Goal: Task Accomplishment & Management: Complete application form

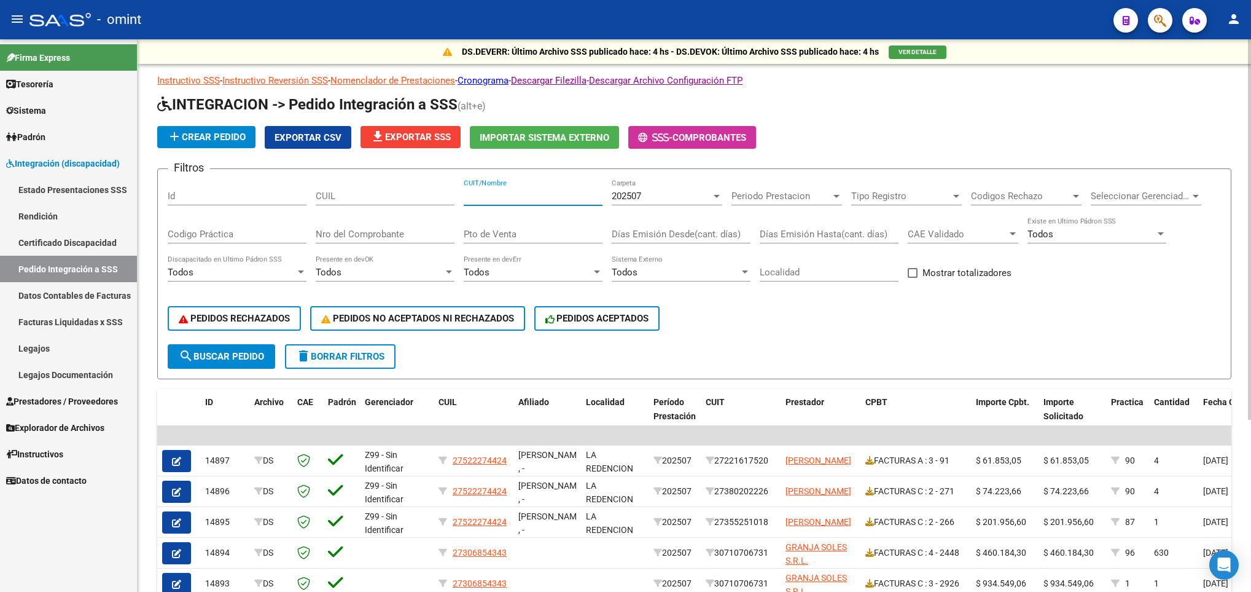
click at [516, 199] on input "CUIT/Nombre" at bounding box center [533, 195] width 139 height 11
paste input "27254715846"
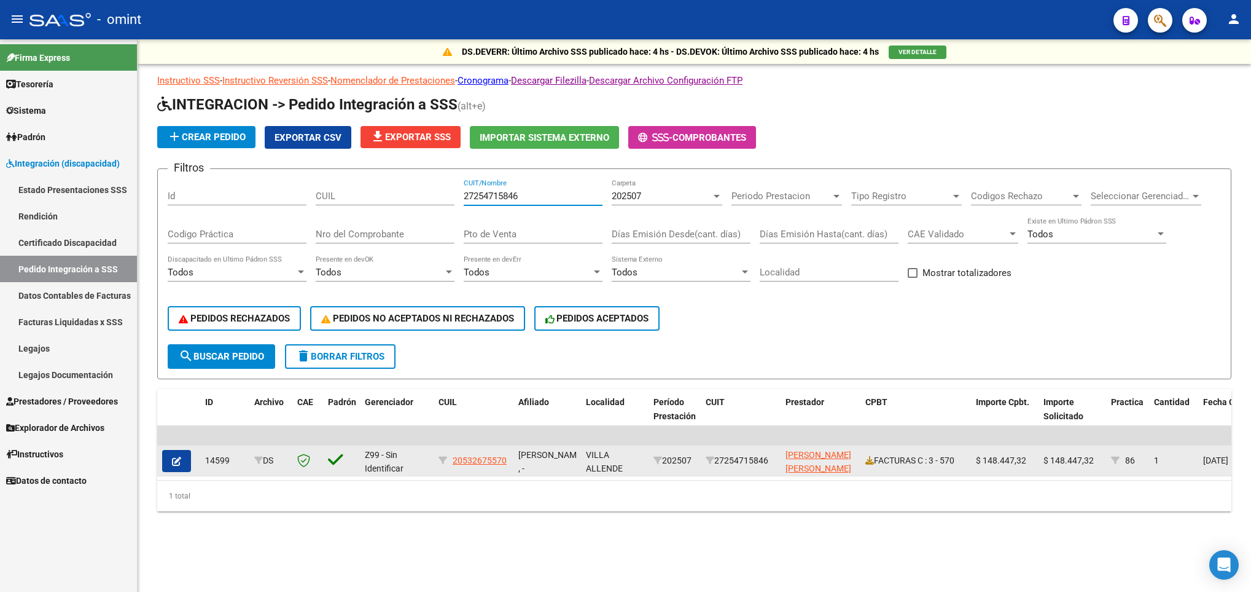
type input "27254715846"
click at [170, 461] on button "button" at bounding box center [176, 461] width 29 height 22
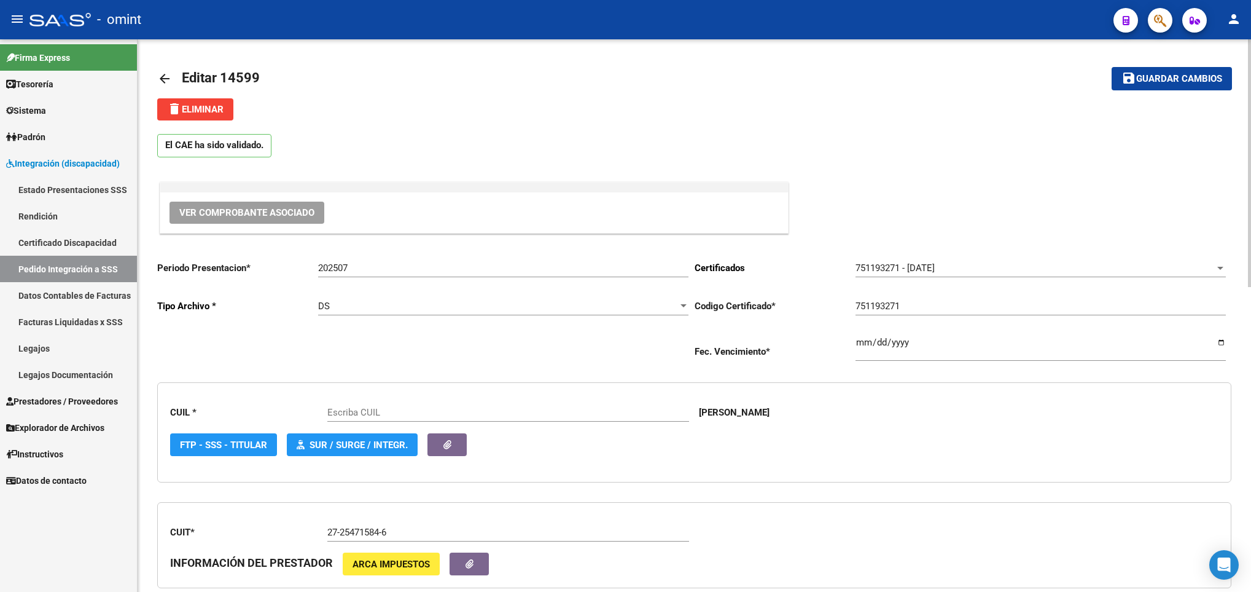
type input "20532675570"
click at [1251, 203] on html "menu - omint person Firma Express Tesorería Extractos Procesados (csv) Extracto…" at bounding box center [625, 296] width 1251 height 592
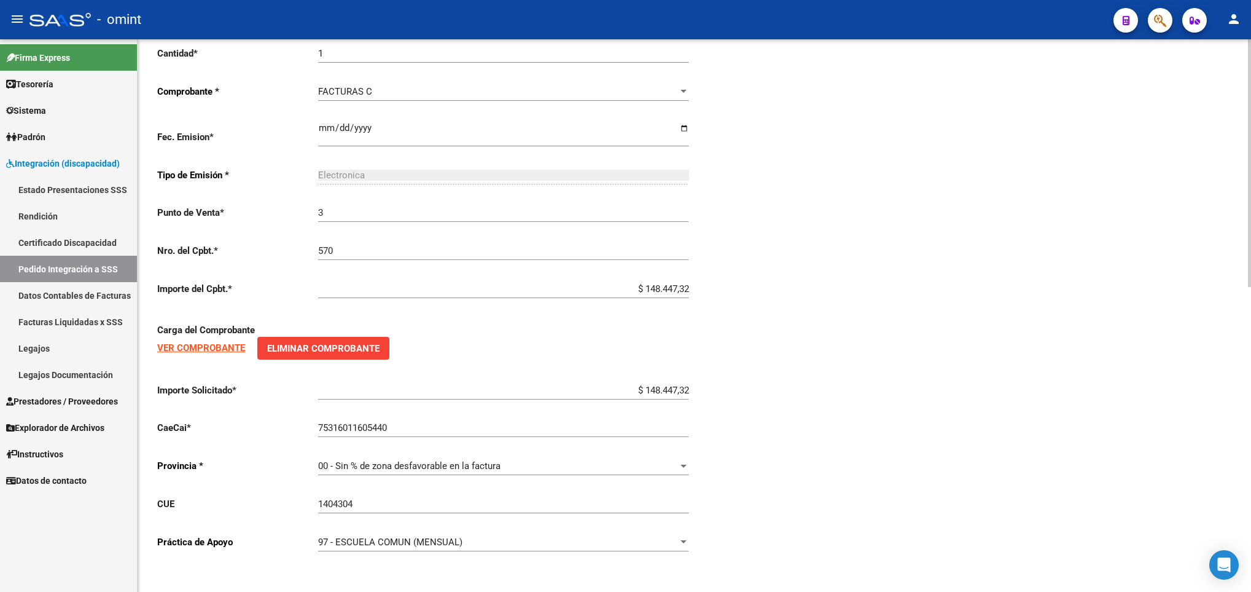
scroll to position [680, 0]
click at [1248, 518] on div at bounding box center [1249, 468] width 3 height 248
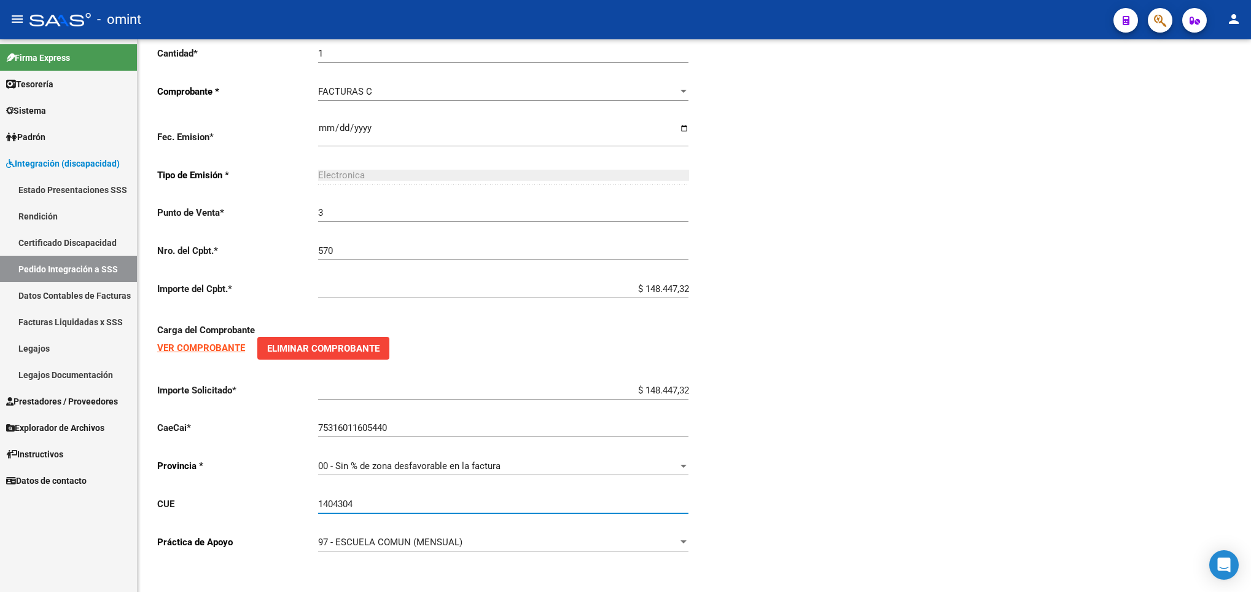
click at [577, 501] on input "1404304" at bounding box center [503, 503] width 370 height 11
type input "1"
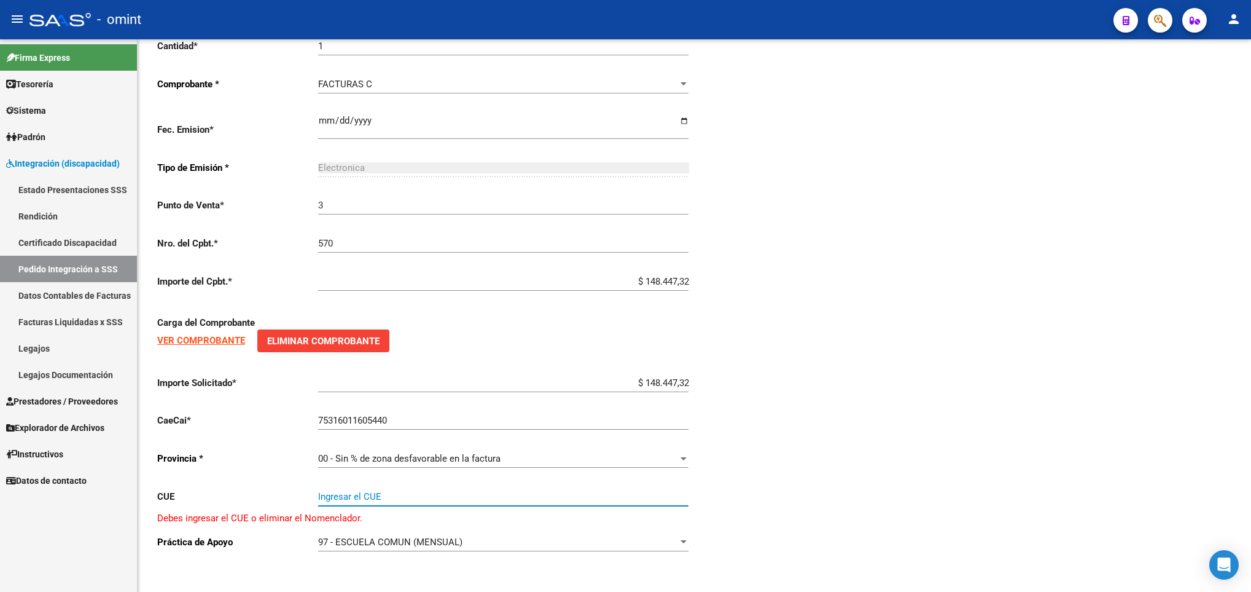
paste input "140277700"
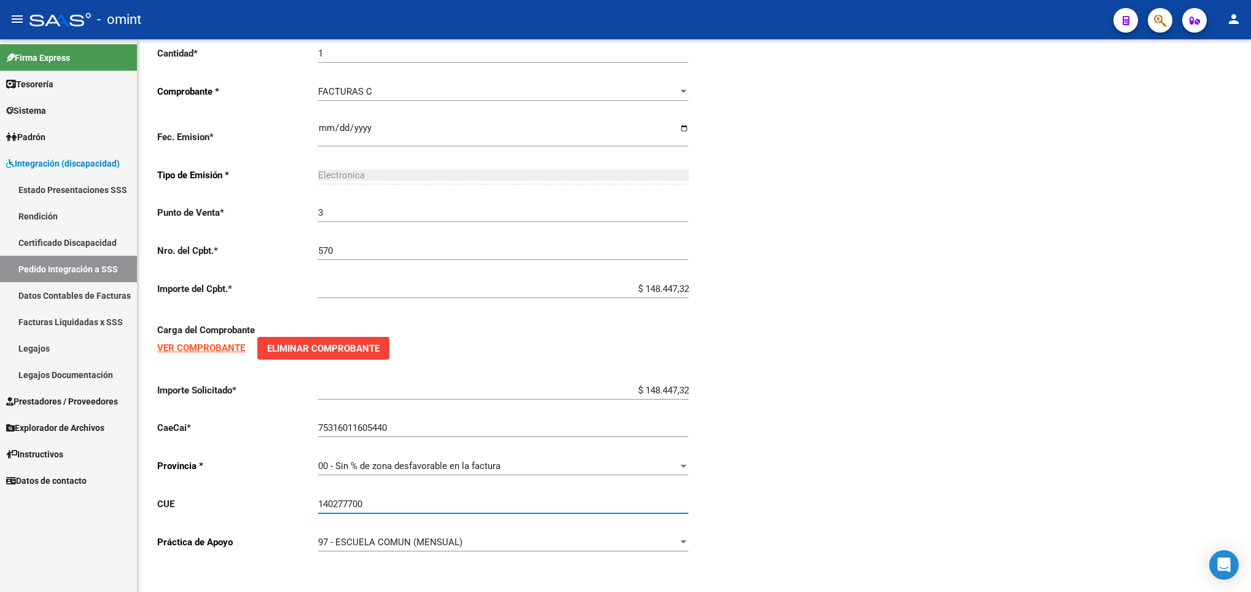
scroll to position [128, 0]
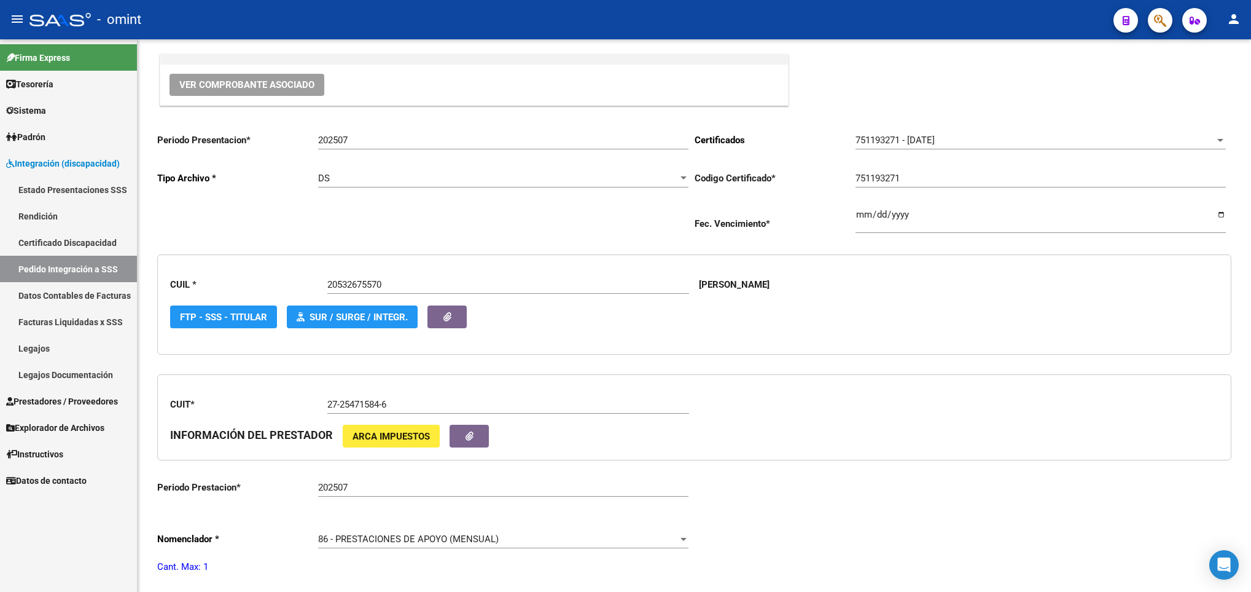
click at [1250, 260] on div at bounding box center [1249, 315] width 3 height 552
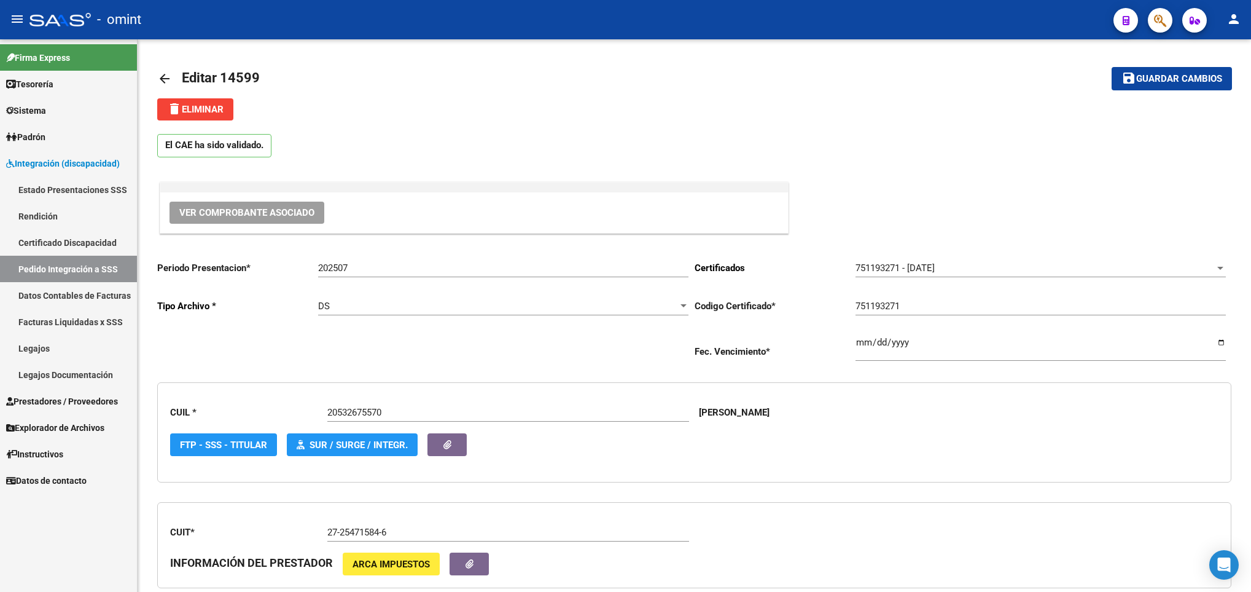
click at [1250, 72] on div at bounding box center [1249, 315] width 3 height 552
type input "140277700"
click at [1146, 80] on span "Guardar cambios" at bounding box center [1180, 79] width 86 height 11
click at [157, 71] on mat-icon "arrow_back" at bounding box center [164, 78] width 15 height 15
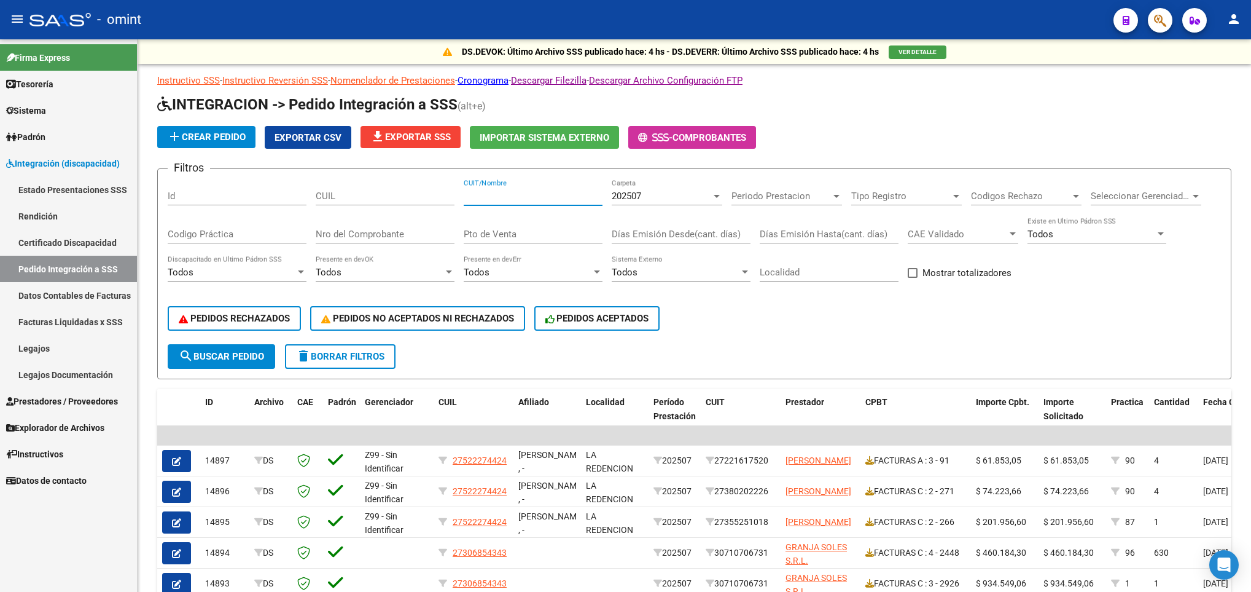
click at [522, 201] on input "CUIT/Nombre" at bounding box center [533, 195] width 139 height 11
paste input "20532675570"
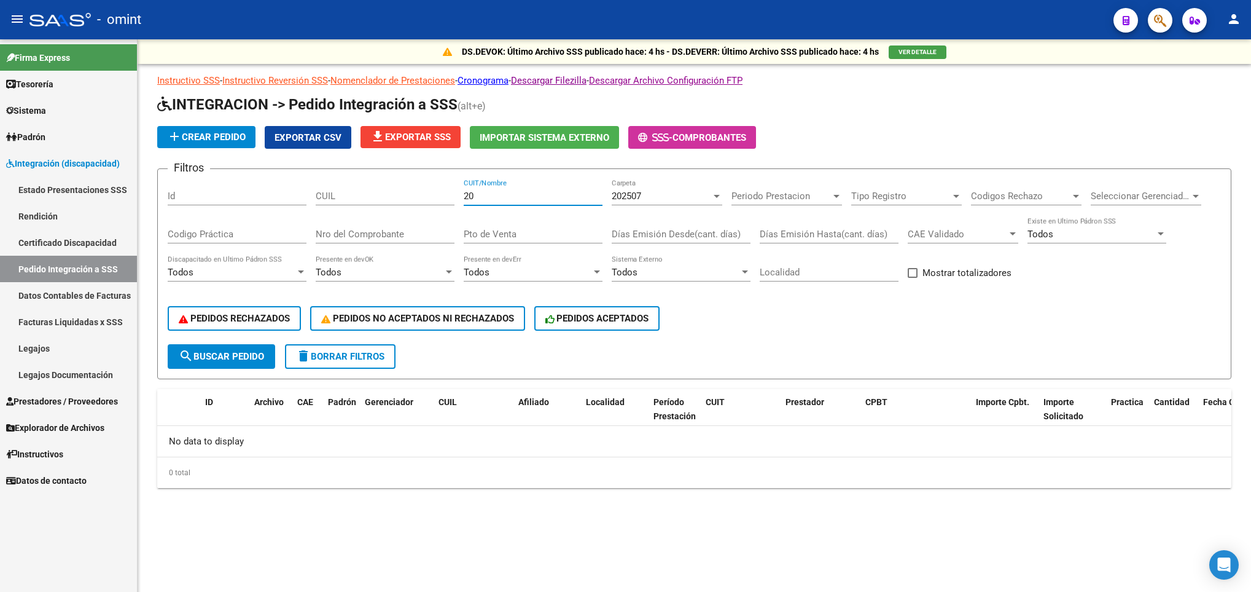
type input "2"
click at [380, 206] on div "CUIL" at bounding box center [385, 198] width 139 height 38
click at [378, 195] on input "CUIL" at bounding box center [385, 195] width 139 height 11
paste input "20532675570"
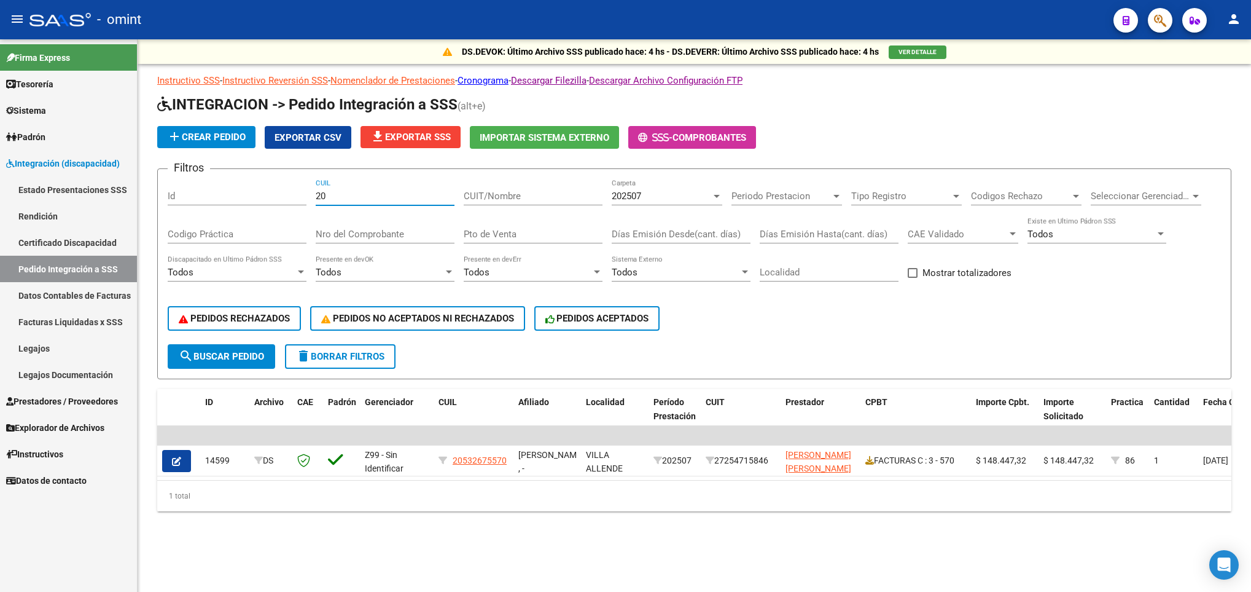
type input "2"
paste input "20528729143"
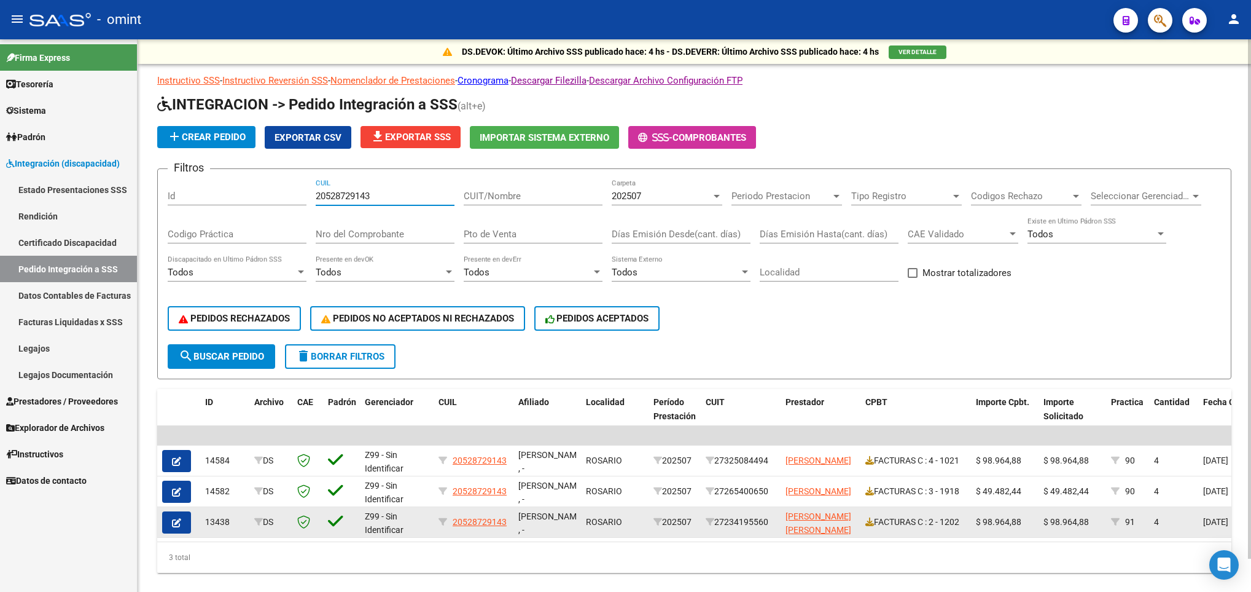
type input "20528729143"
click at [175, 523] on icon "button" at bounding box center [176, 522] width 9 height 9
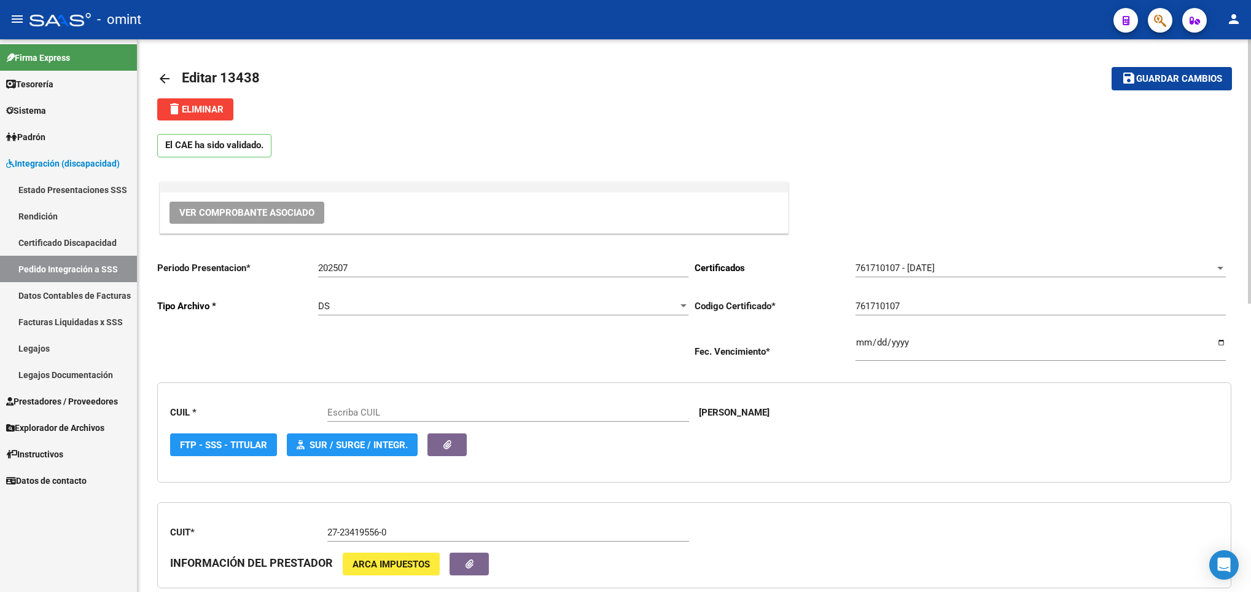
click at [1036, 547] on div "CUIT * 27-23419556-0 Ingresar el CUIT INFORMACIÓN DEL PRESTADOR ARCA Impuestos" at bounding box center [694, 545] width 1074 height 87
type input "20528729143"
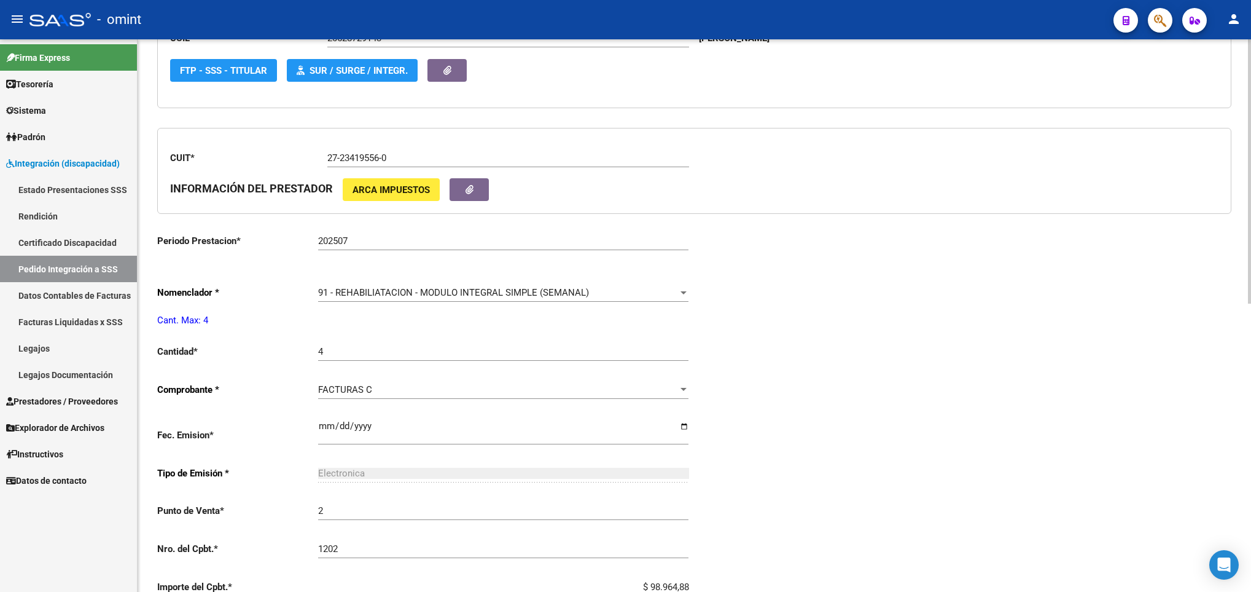
scroll to position [393, 0]
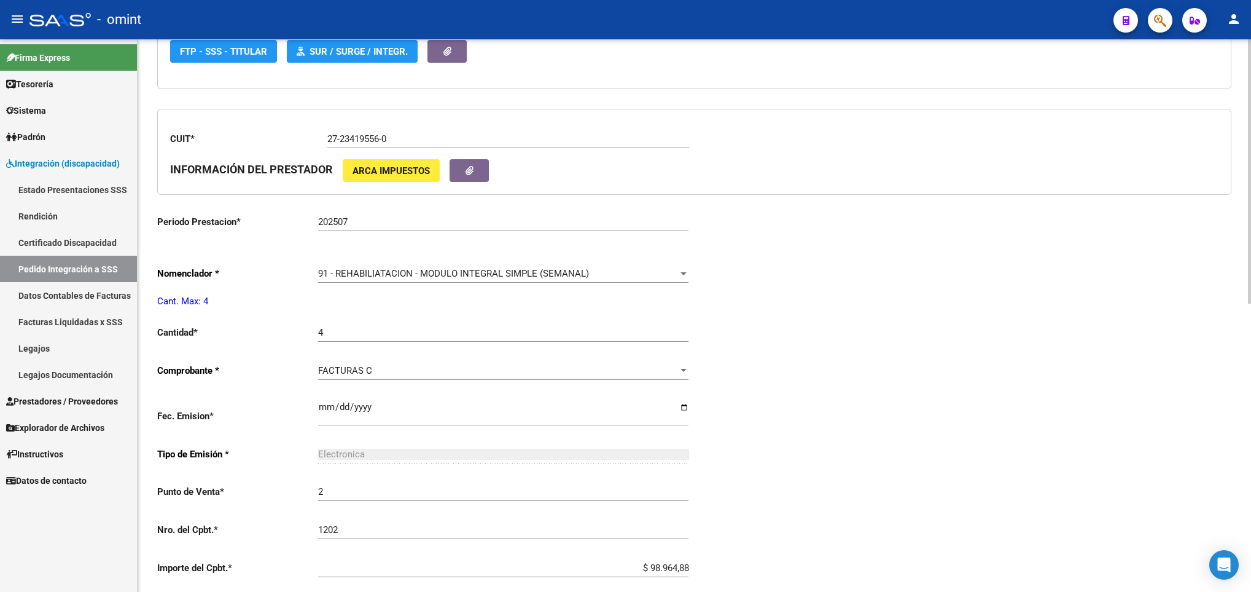
click at [1245, 471] on div "arrow_back Editar 13438 save Guardar cambios delete Eliminar El CAE ha sido val…" at bounding box center [696, 220] width 1117 height 1149
click at [671, 283] on div "91 - REHABILIATACION - MODULO INTEGRAL SIMPLE (SEMANAL) Seleccionar nomenclador" at bounding box center [503, 269] width 370 height 26
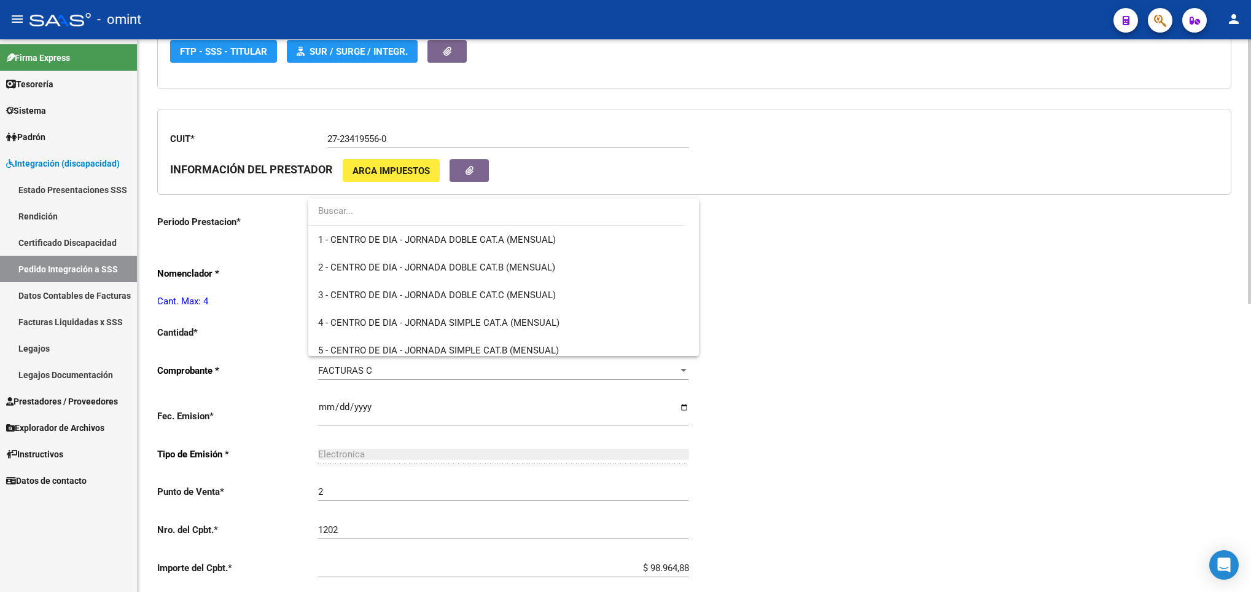
scroll to position [2451, 0]
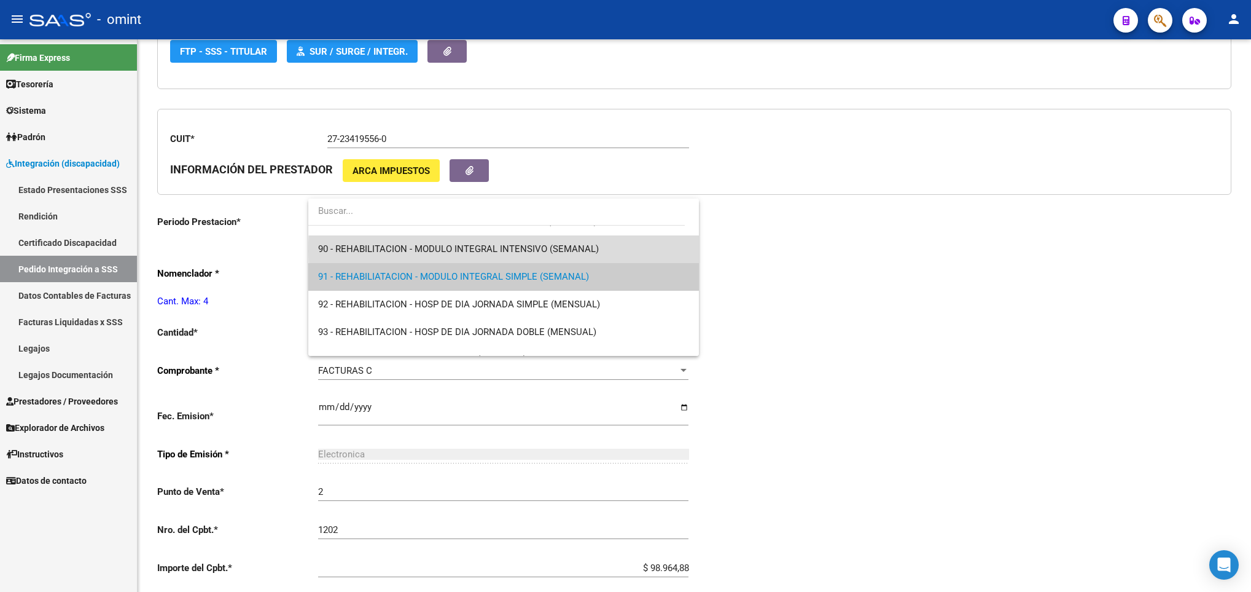
click at [641, 251] on span "90 - REHABILITACION - MODULO INTEGRAL INTENSIVO (SEMANAL)" at bounding box center [503, 249] width 370 height 28
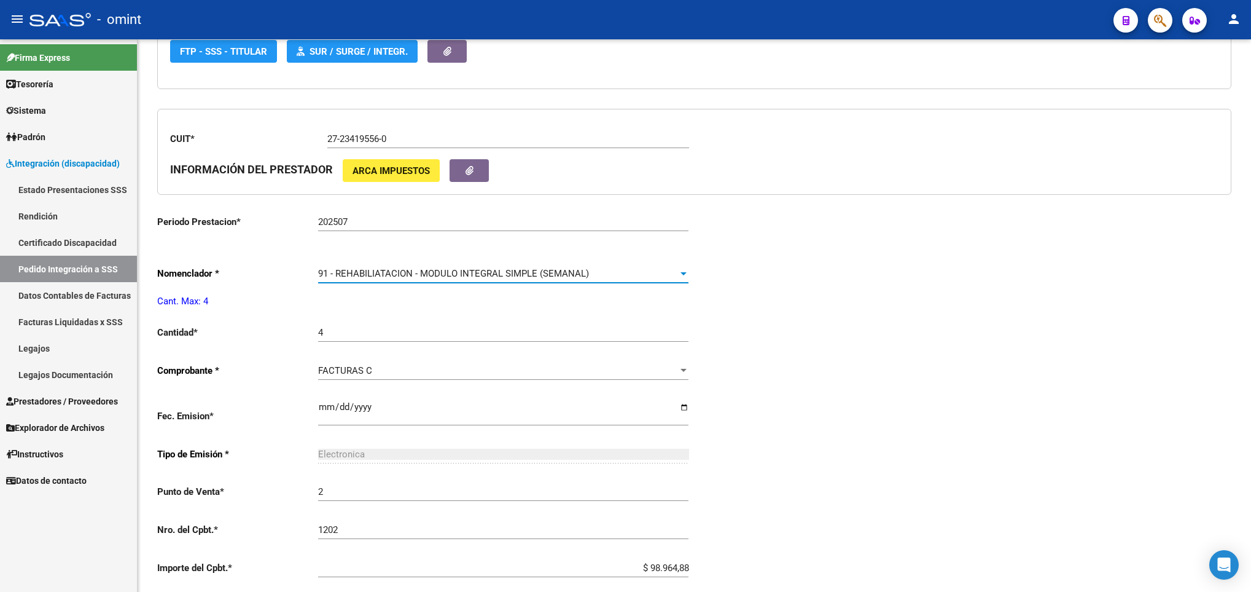
scroll to position [2460, 0]
click at [872, 262] on div "Periodo Presentacion * 202507 Ingresar el Periodo Tipo Archivo * DS Seleccionar…" at bounding box center [694, 311] width 1074 height 908
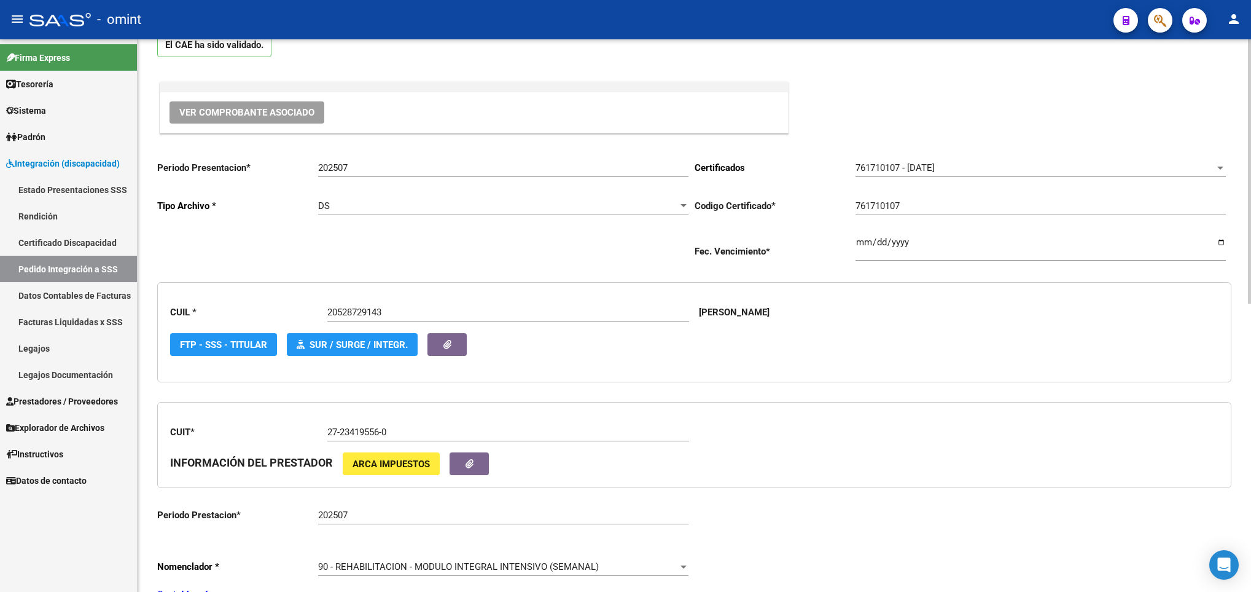
scroll to position [41, 0]
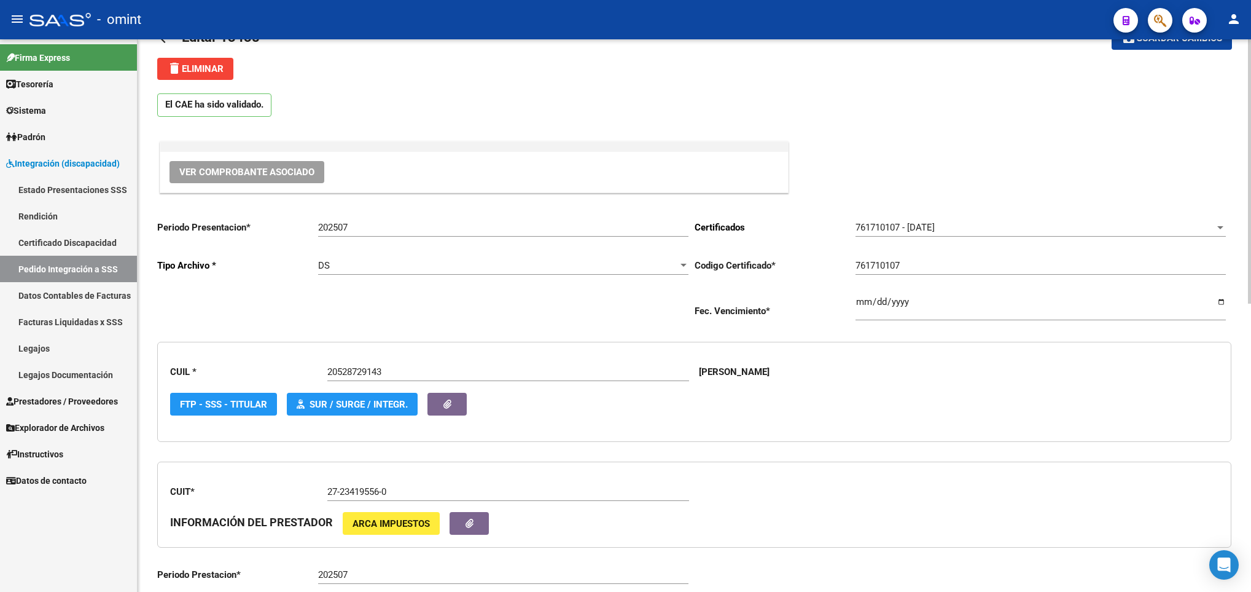
click at [1251, 120] on html "menu - omint person Firma Express Tesorería Extractos Procesados (csv) Extracto…" at bounding box center [625, 296] width 1251 height 592
click at [1192, 42] on span "Guardar cambios" at bounding box center [1180, 38] width 86 height 11
click at [889, 426] on div "CUIL * 20528729143 Escriba CUIL MAIDANA RAMIRO FTP - SSS - Titular SUR / SURGE …" at bounding box center [694, 392] width 1074 height 100
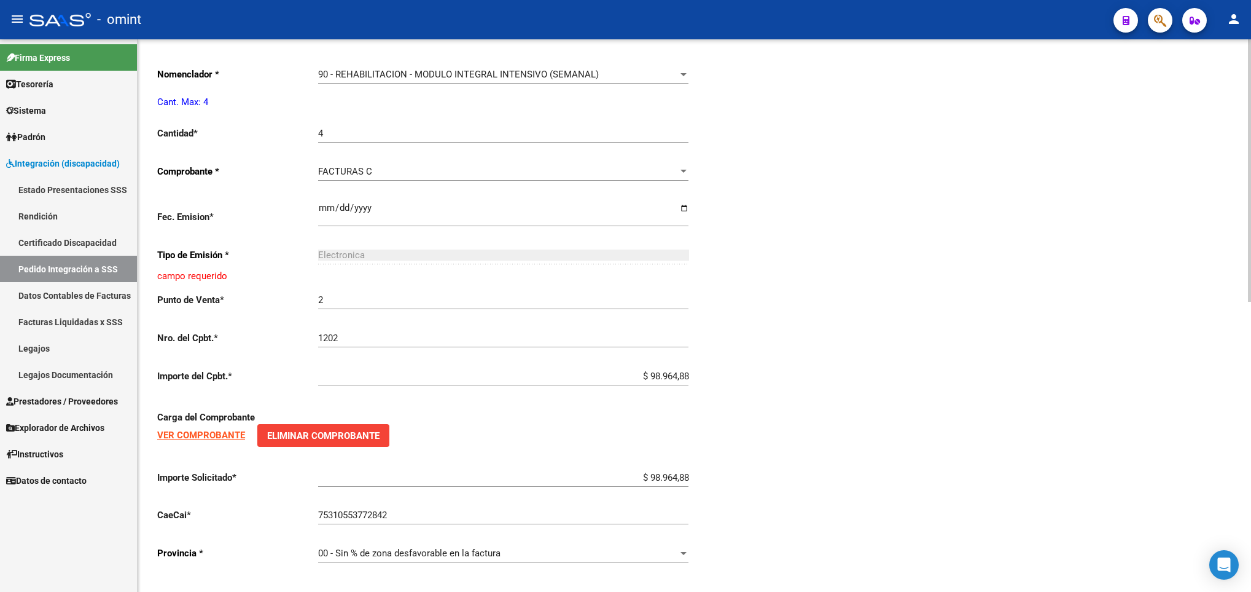
click at [1251, 391] on html "menu - omint person Firma Express Tesorería Extractos Procesados (csv) Extracto…" at bounding box center [625, 296] width 1251 height 592
click at [1245, 72] on div "arrow_back Editar 13438 save Guardar cambios delete Eliminar El CAE ha sido val…" at bounding box center [695, 25] width 1114 height 1156
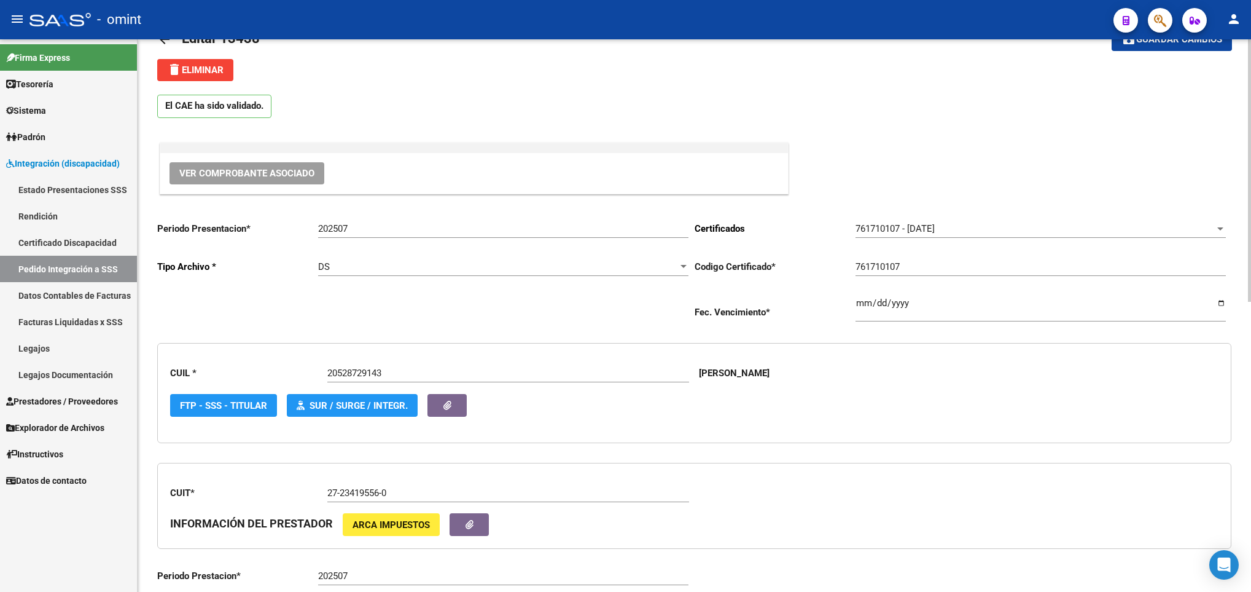
click at [1251, 52] on html "menu - omint person Firma Express Tesorería Extractos Procesados (csv) Extracto…" at bounding box center [625, 296] width 1251 height 592
click at [1183, 44] on span "Guardar cambios" at bounding box center [1180, 39] width 86 height 11
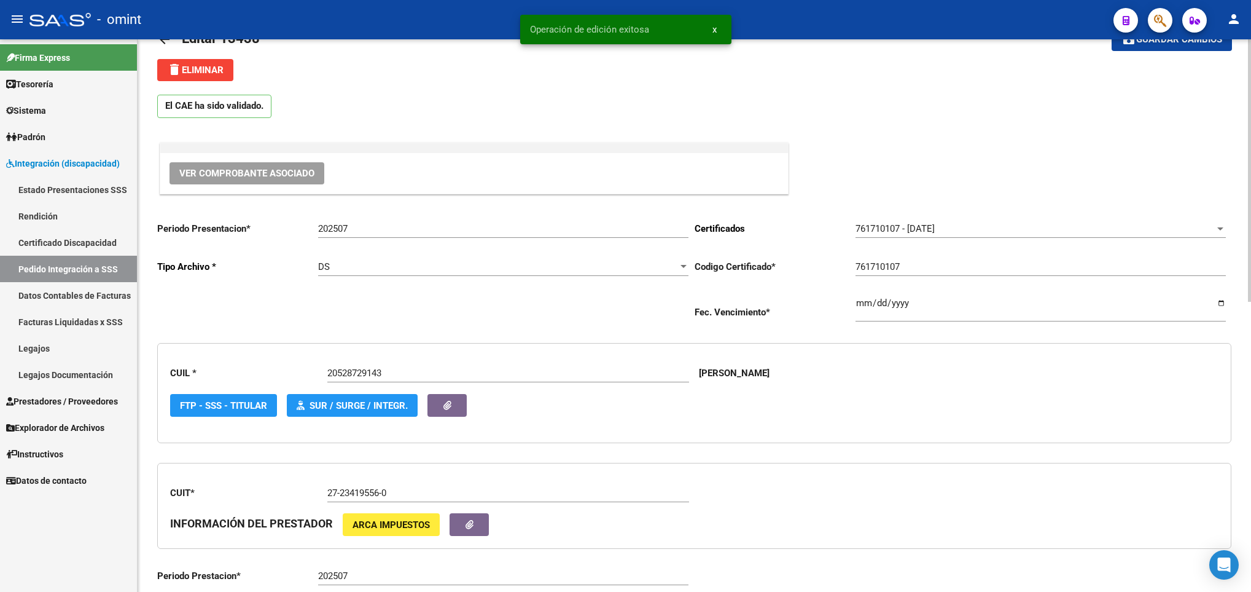
click at [163, 45] on mat-icon "arrow_back" at bounding box center [164, 39] width 15 height 15
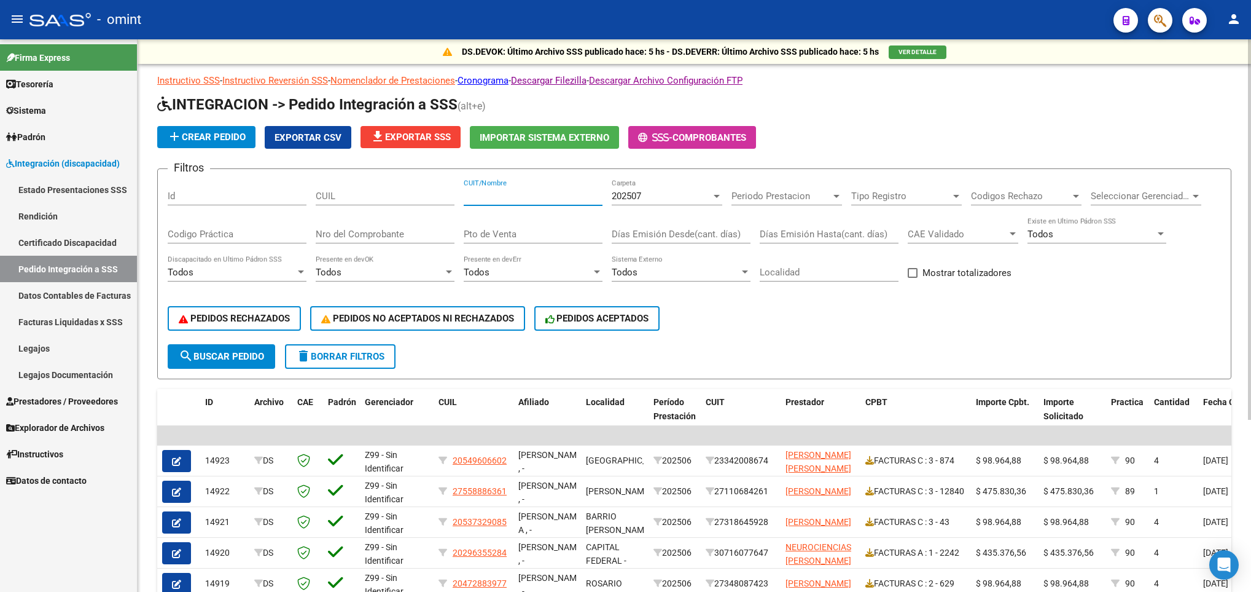
click at [533, 192] on input "CUIT/Nombre" at bounding box center [533, 195] width 139 height 11
click at [409, 187] on div "CUIL" at bounding box center [385, 192] width 139 height 26
paste input "20530834078"
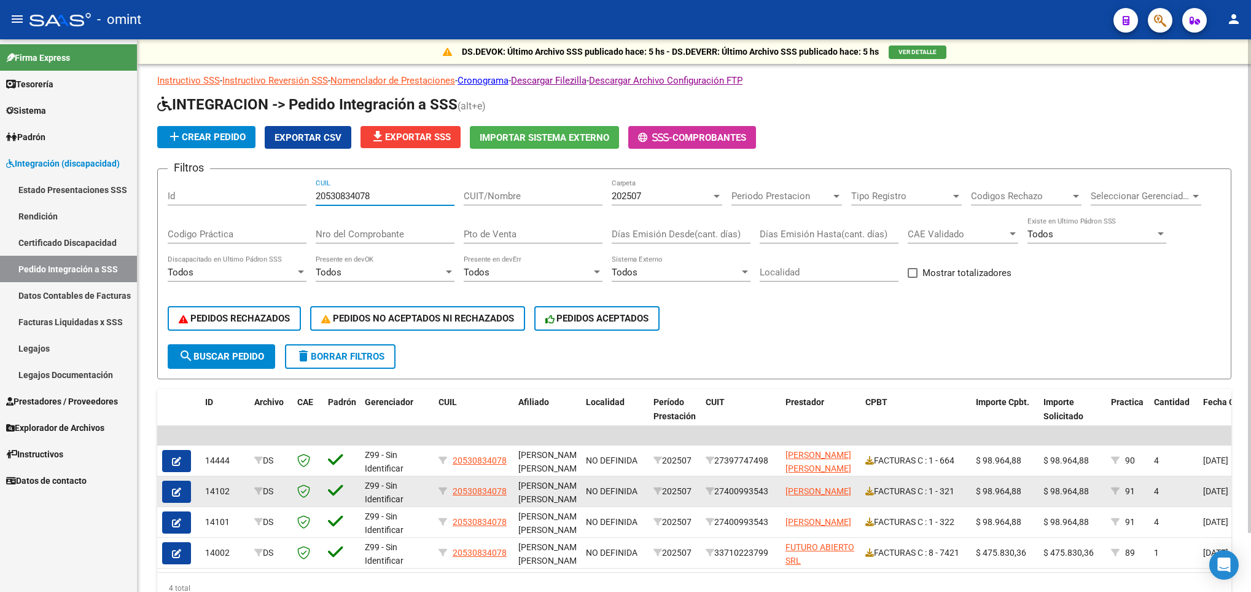
type input "20530834078"
click at [179, 486] on span "button" at bounding box center [176, 491] width 9 height 11
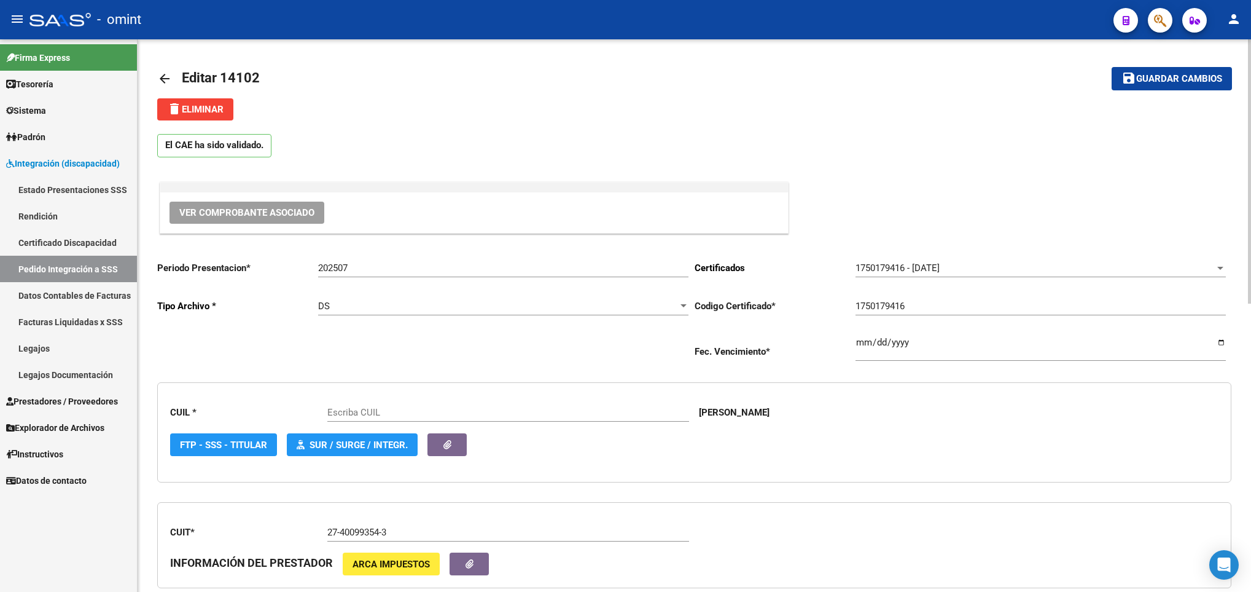
scroll to position [552, 0]
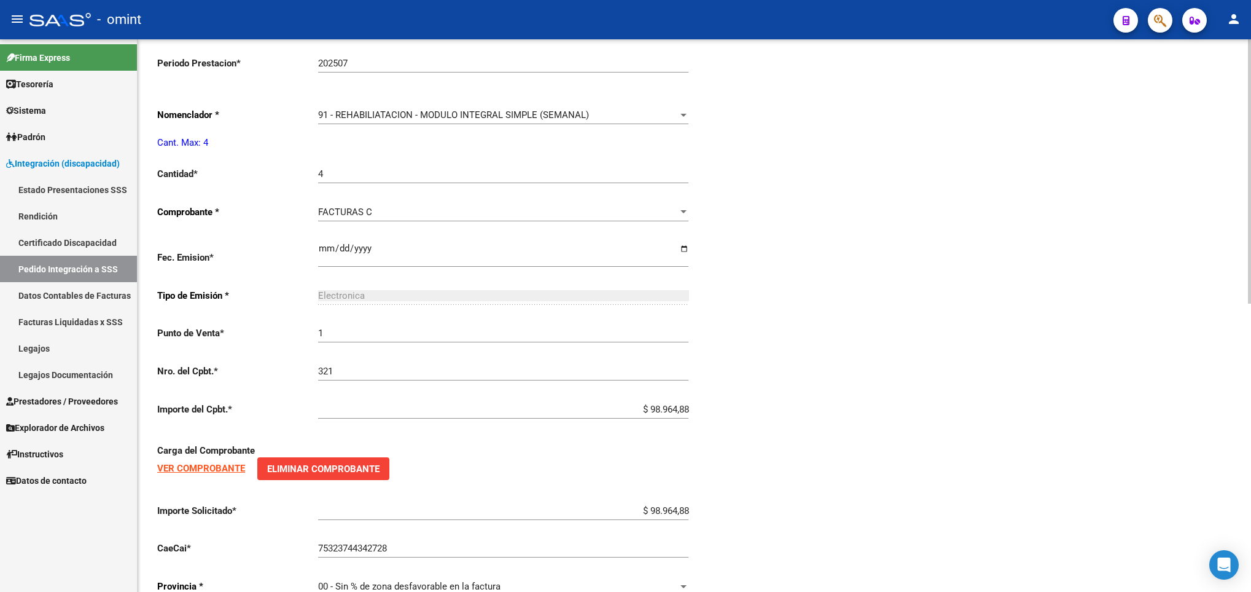
click at [1251, 358] on html "menu - omint person Firma Express Tesorería Extractos Procesados (csv) Extracto…" at bounding box center [625, 296] width 1251 height 592
type input "20530834078"
click at [594, 109] on div "91 - REHABILIATACION - MODULO INTEGRAL SIMPLE (SEMANAL) Seleccionar nomenclador" at bounding box center [503, 111] width 370 height 26
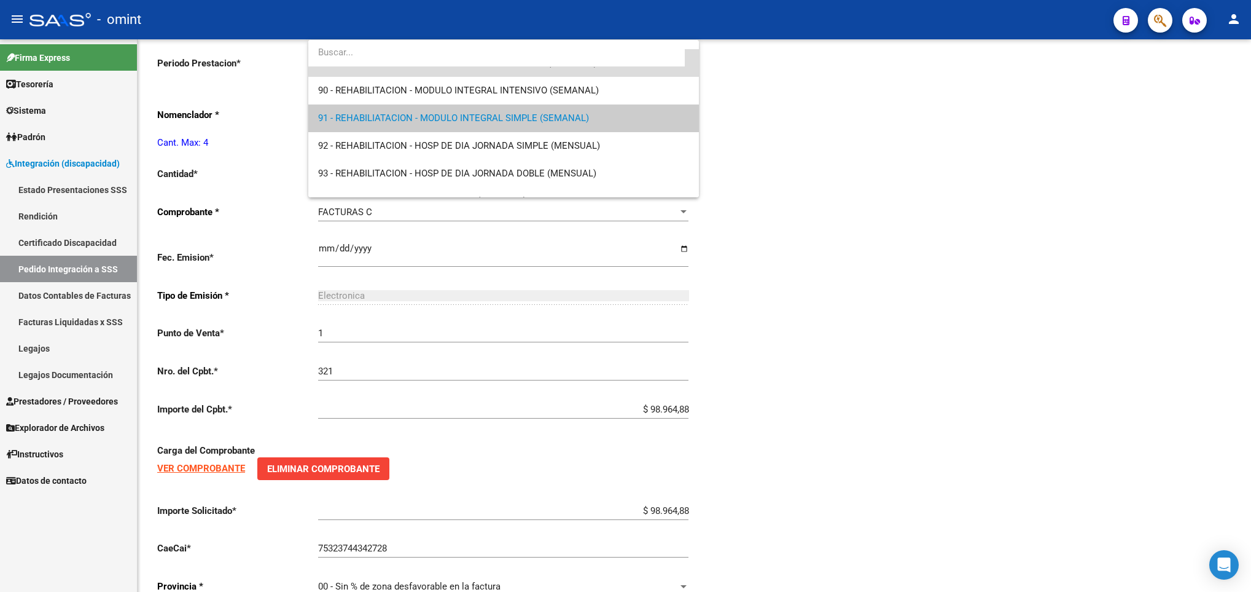
click at [592, 76] on span "89 - MODULO DE APOYO A LA INTEGRACION ESCOLAR (MENSUAL)" at bounding box center [503, 63] width 370 height 28
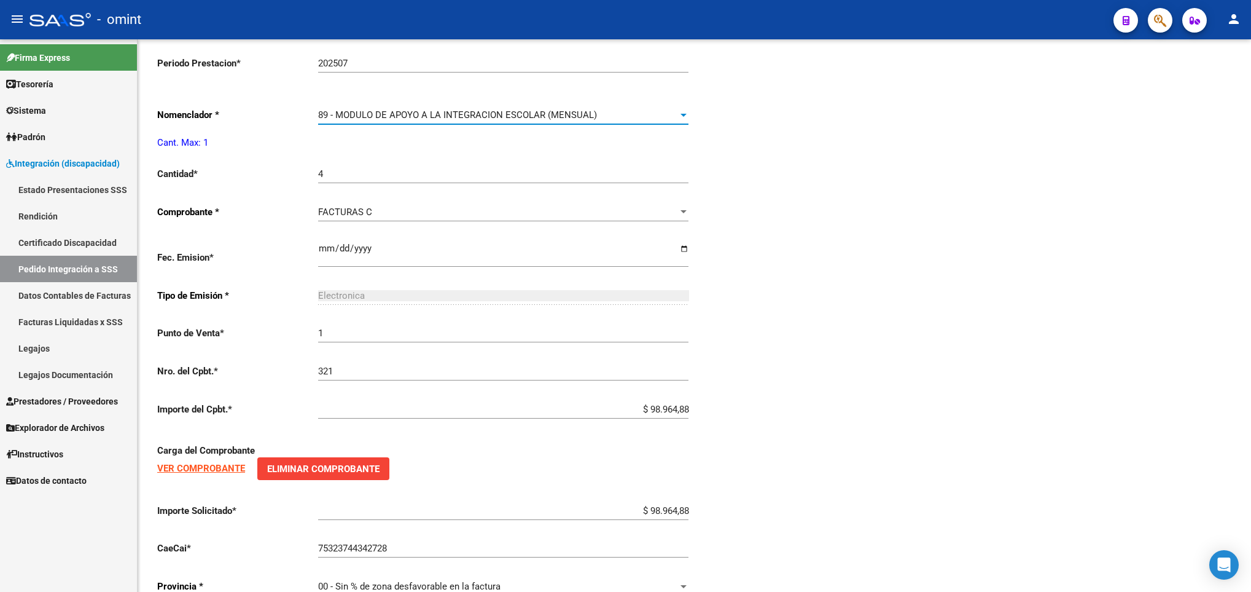
scroll to position [2433, 0]
click at [562, 118] on span "89 - MODULO DE APOYO A LA INTEGRACION ESCOLAR (MENSUAL)" at bounding box center [457, 114] width 279 height 11
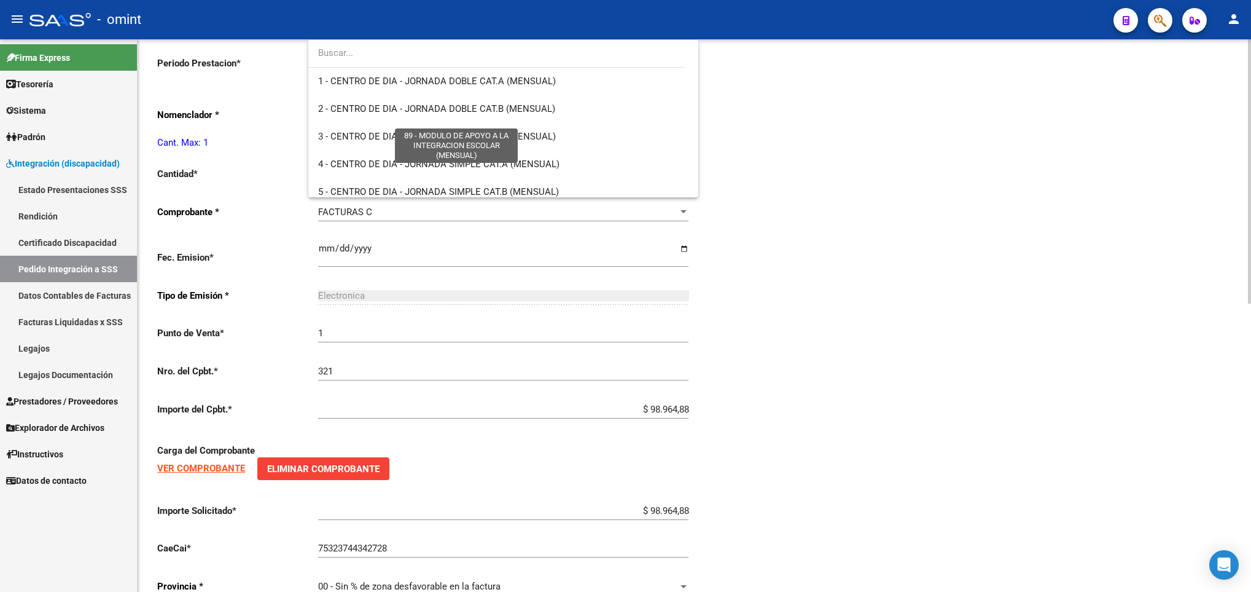
scroll to position [2396, 0]
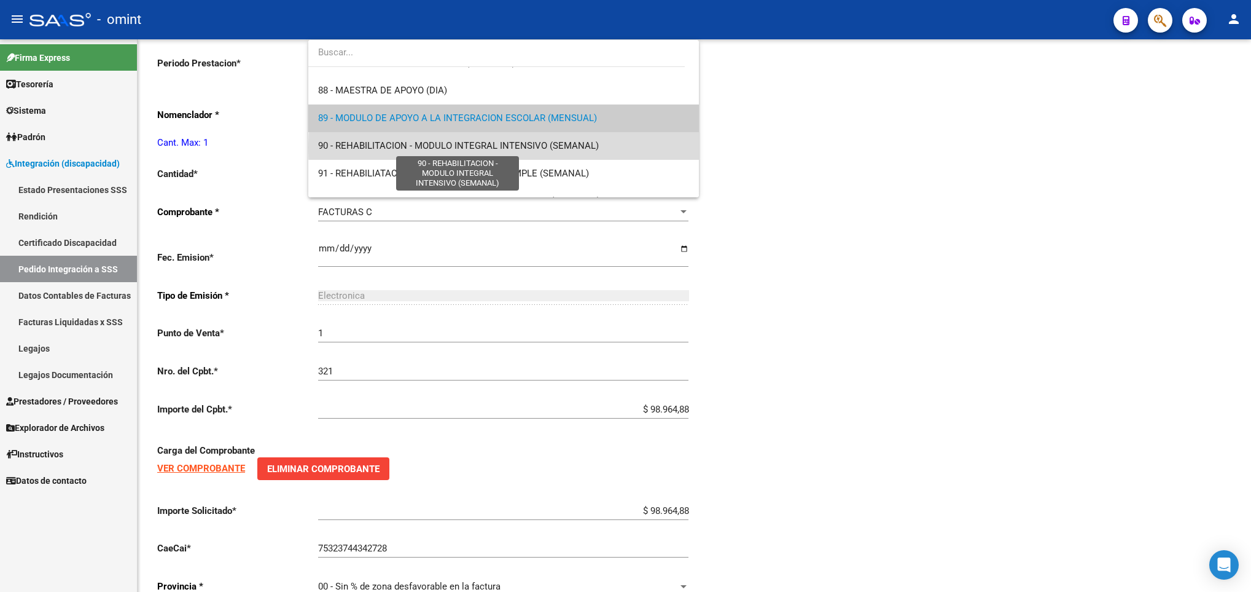
click at [555, 147] on span "90 - REHABILITACION - MODULO INTEGRAL INTENSIVO (SEMANAL)" at bounding box center [458, 145] width 281 height 11
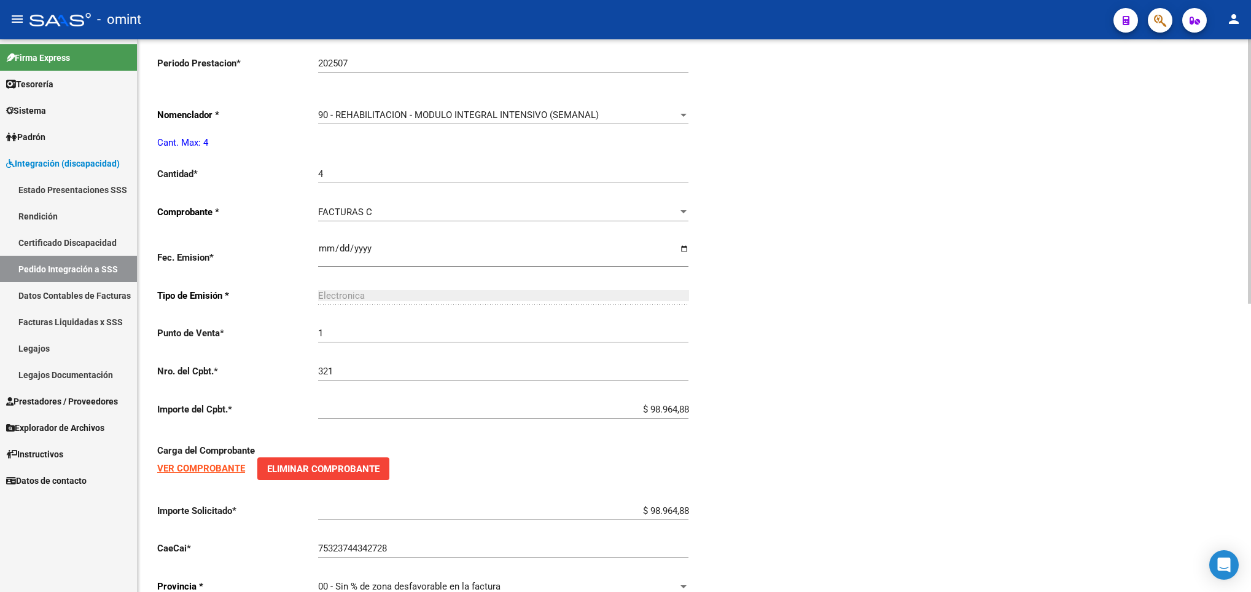
click at [1006, 162] on div "Periodo Presentacion * 202507 Ingresar el Periodo Tipo Archivo * DS Seleccionar…" at bounding box center [694, 153] width 1074 height 908
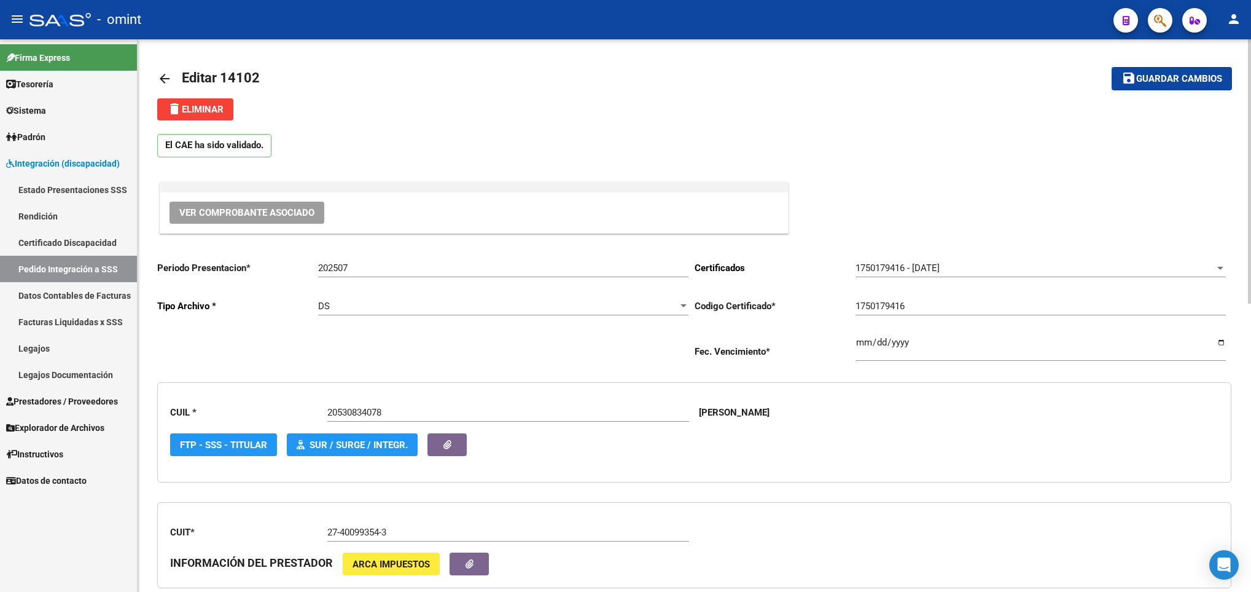
click at [1251, 82] on html "menu - omint person Firma Express Tesorería Extractos Procesados (csv) Extracto…" at bounding box center [625, 296] width 1251 height 592
click at [1217, 74] on span "Guardar cambios" at bounding box center [1180, 79] width 86 height 11
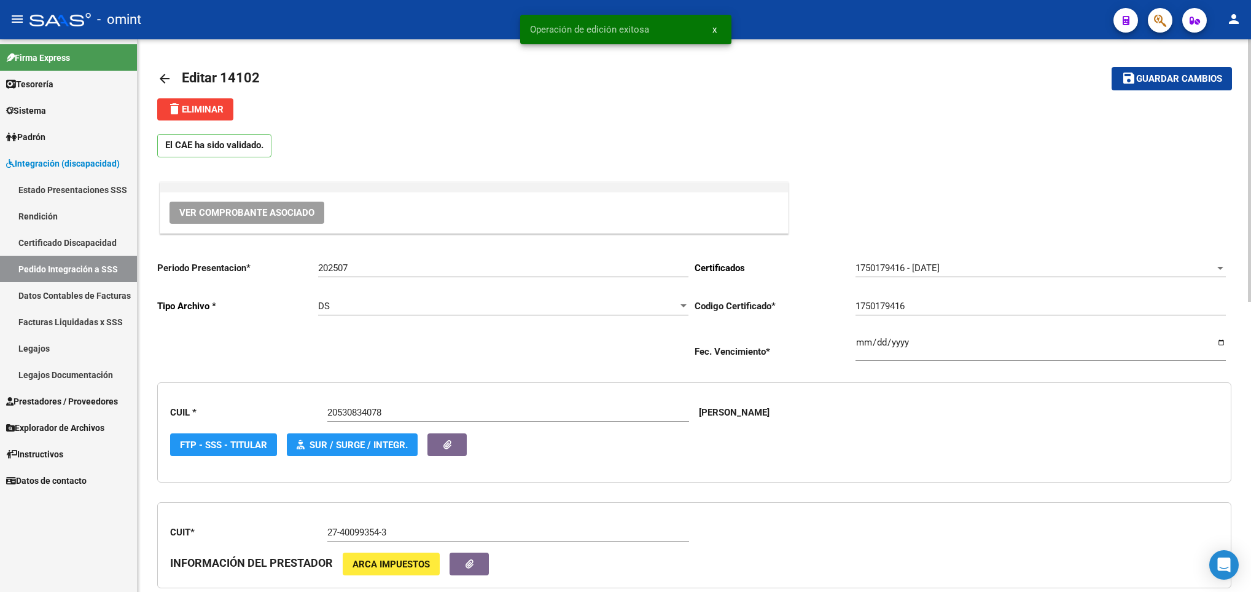
click at [166, 77] on mat-icon "arrow_back" at bounding box center [164, 78] width 15 height 15
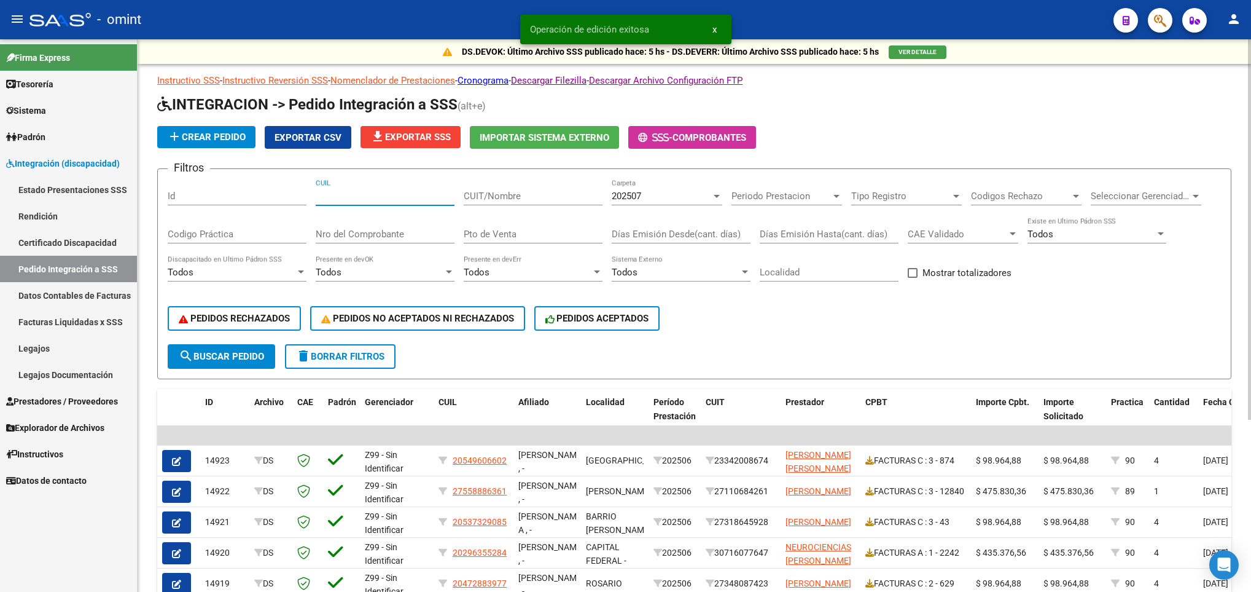
click at [356, 197] on input "CUIL" at bounding box center [385, 195] width 139 height 11
paste input "20530834078"
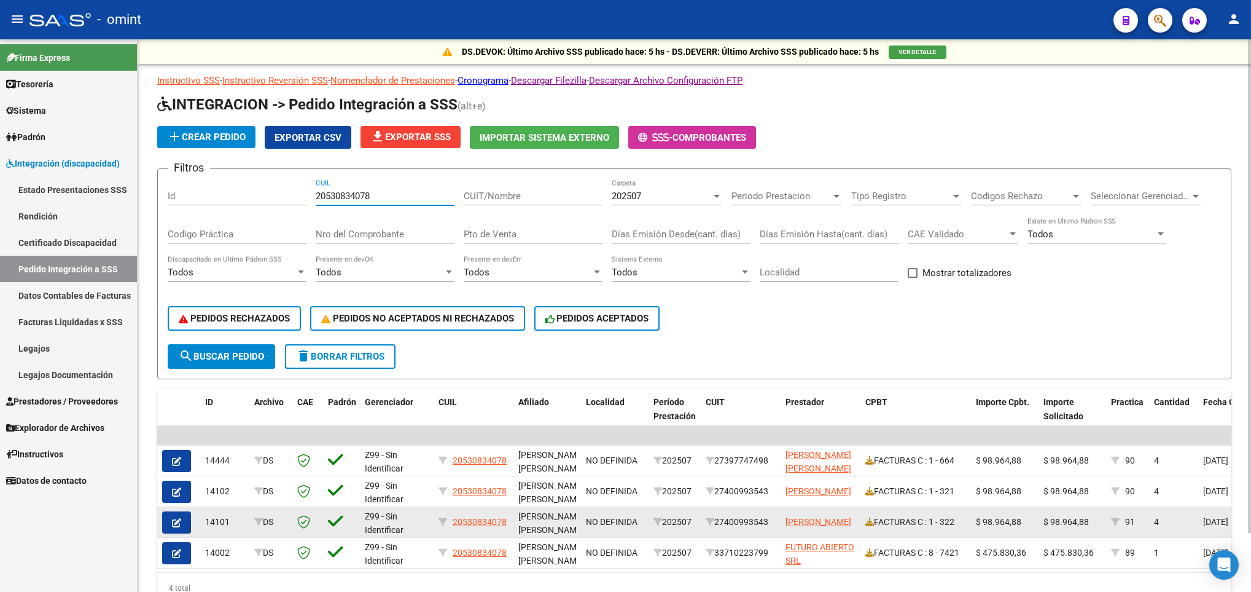
type input "20530834078"
click at [175, 518] on icon "button" at bounding box center [176, 522] width 9 height 9
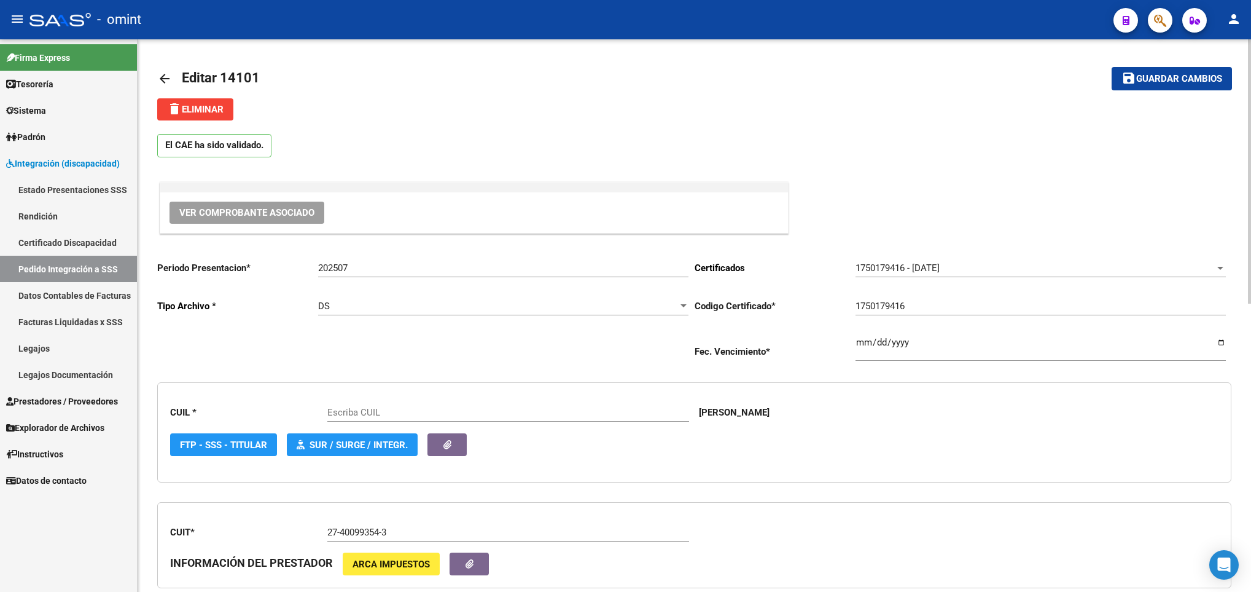
type input "20530834078"
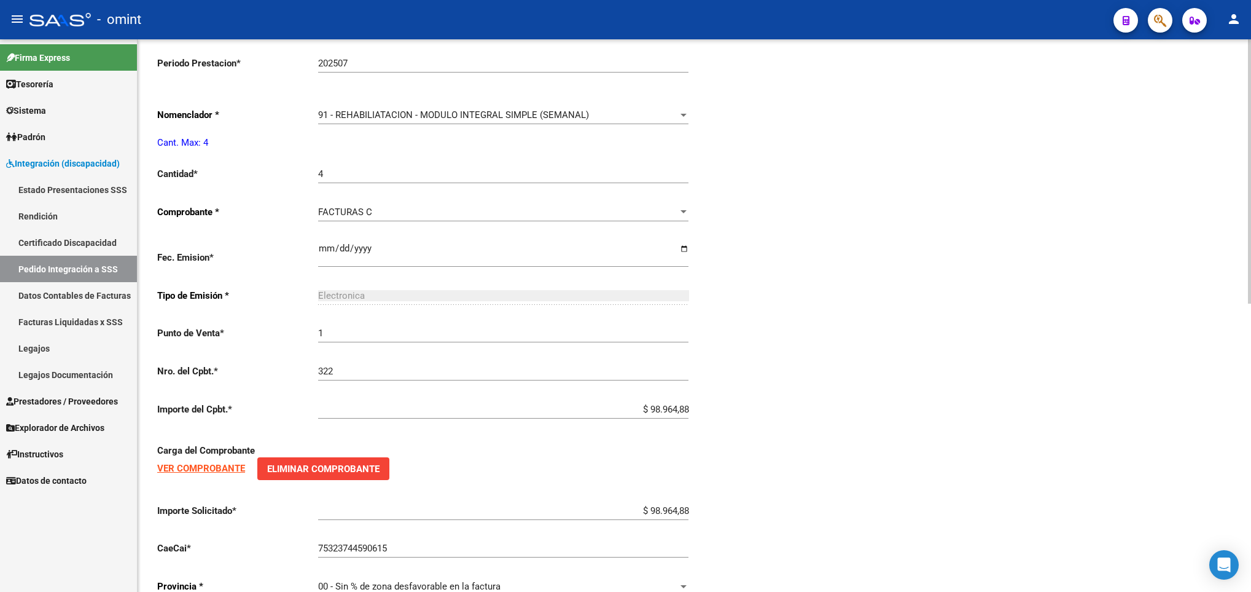
click at [1250, 439] on div at bounding box center [1249, 315] width 3 height 552
click at [638, 115] on div "91 - REHABILIATACION - MODULO INTEGRAL SIMPLE (SEMANAL)" at bounding box center [497, 114] width 359 height 11
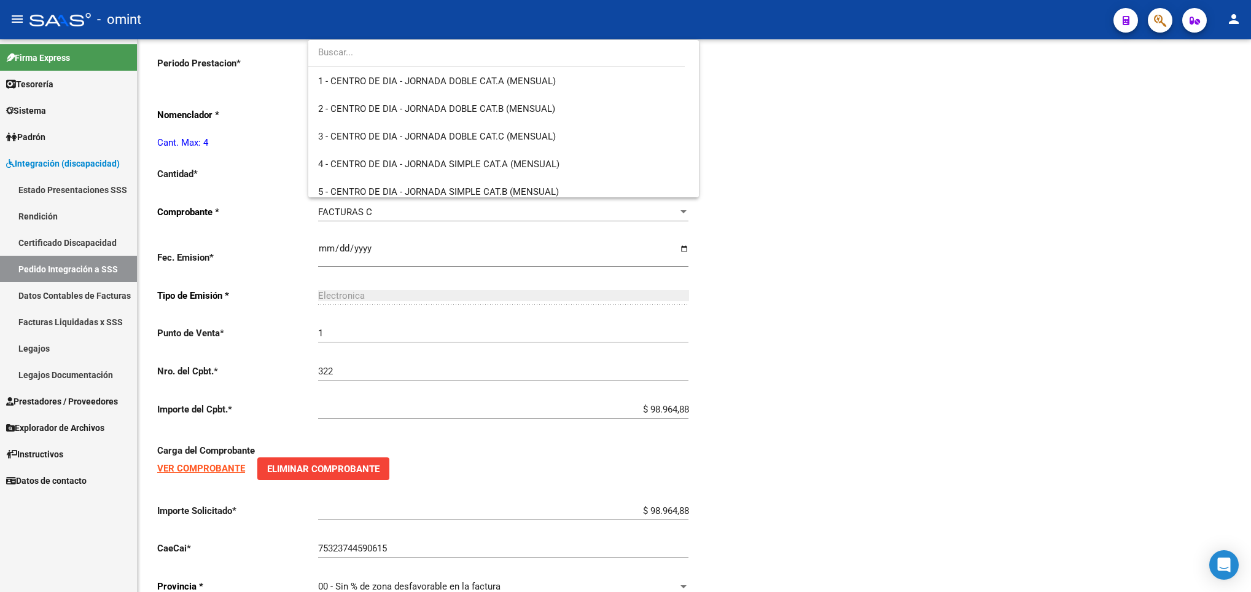
scroll to position [2451, 0]
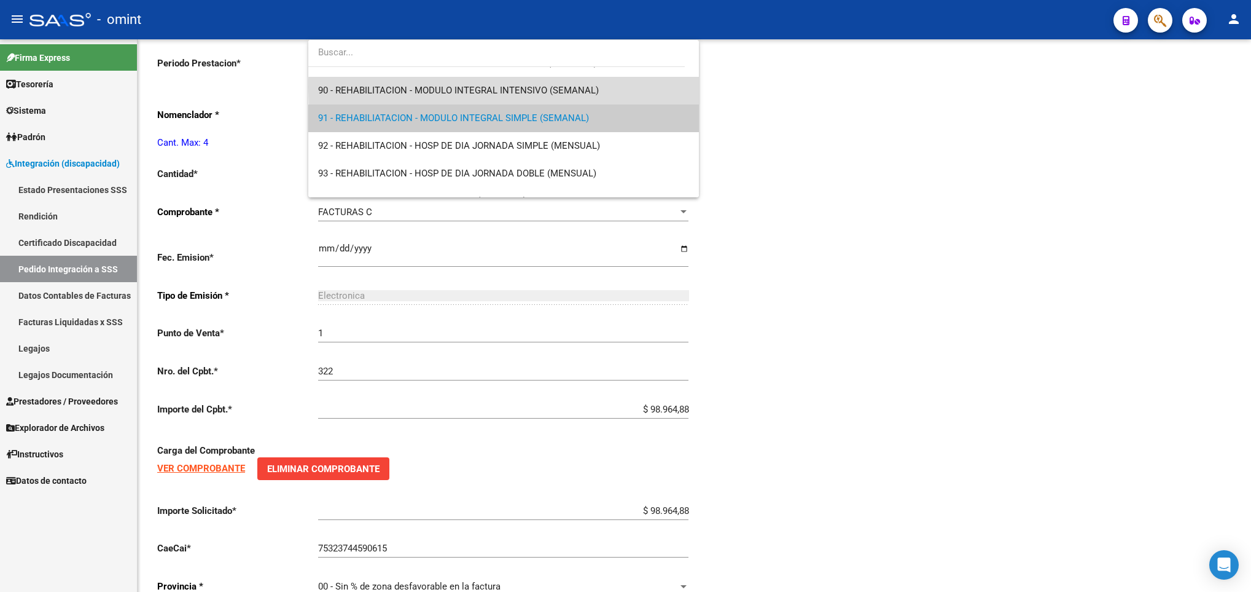
click at [635, 87] on span "90 - REHABILITACION - MODULO INTEGRAL INTENSIVO (SEMANAL)" at bounding box center [503, 91] width 370 height 28
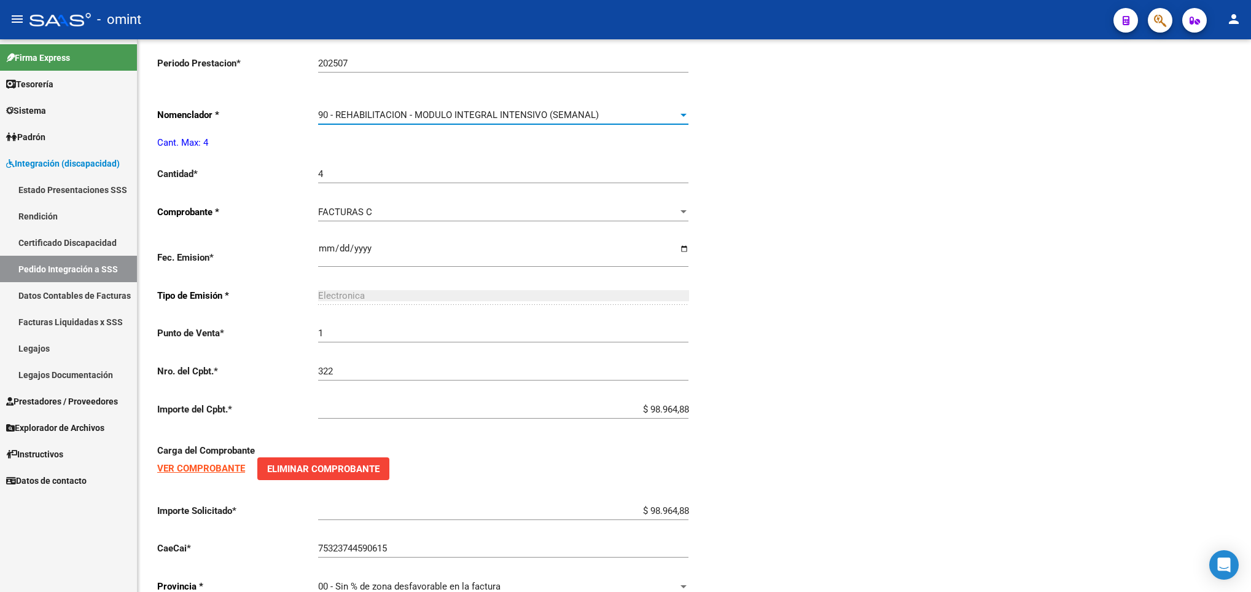
scroll to position [2460, 0]
click at [923, 183] on div "Periodo Presentacion * 202507 Ingresar el Periodo Tipo Archivo * DS Seleccionar…" at bounding box center [694, 153] width 1074 height 908
click at [1247, 52] on div "arrow_back Editar 14101 save Guardar cambios delete Eliminar El CAE ha sido val…" at bounding box center [695, 62] width 1114 height 1149
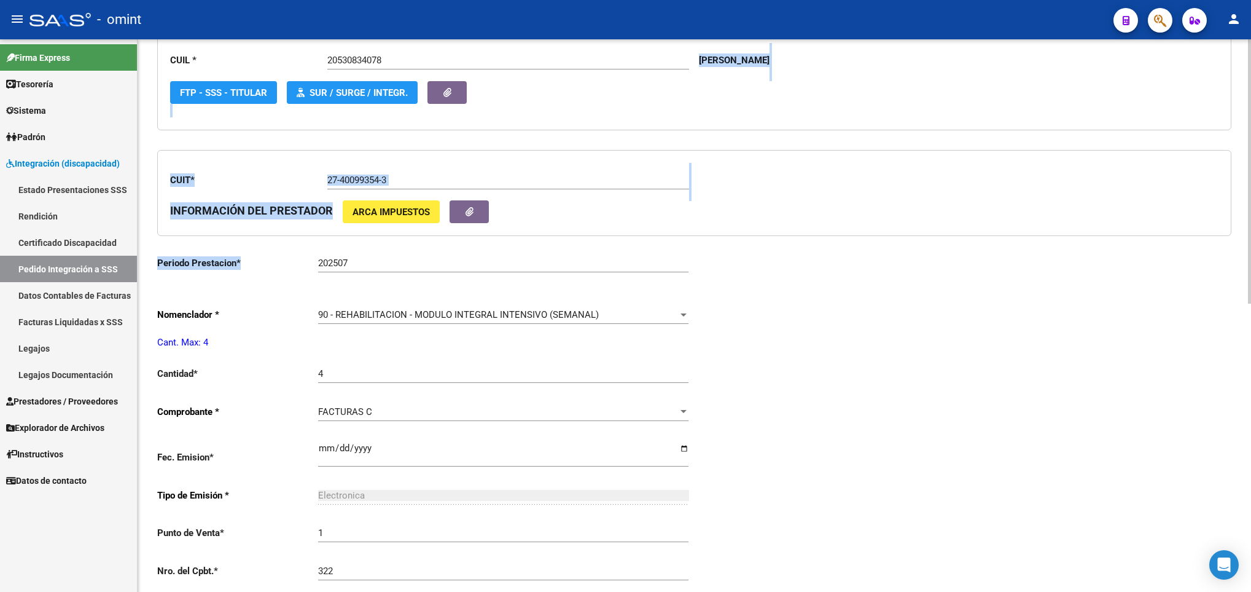
click at [1247, 52] on div "arrow_back Editar 14101 save Guardar cambios delete Eliminar El CAE ha sido val…" at bounding box center [695, 261] width 1114 height 1149
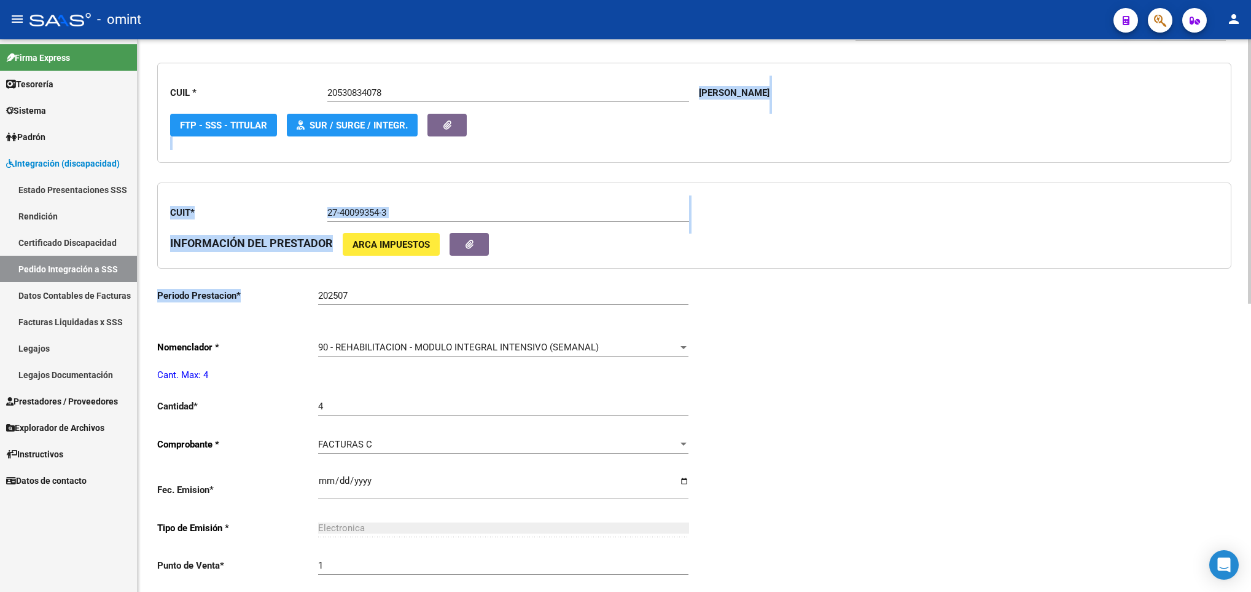
scroll to position [0, 0]
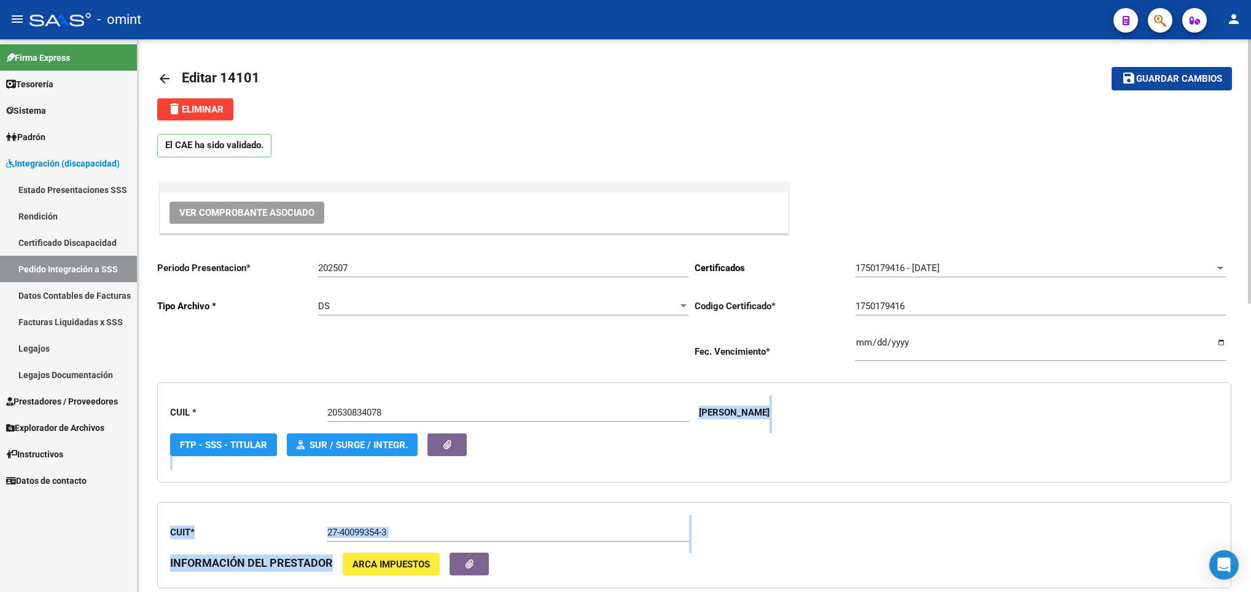
click at [1251, 52] on html "menu - omint person Firma Express Tesorería Extractos Procesados (csv) Extracto…" at bounding box center [625, 296] width 1251 height 592
click at [1152, 74] on span "Guardar cambios" at bounding box center [1180, 79] width 86 height 11
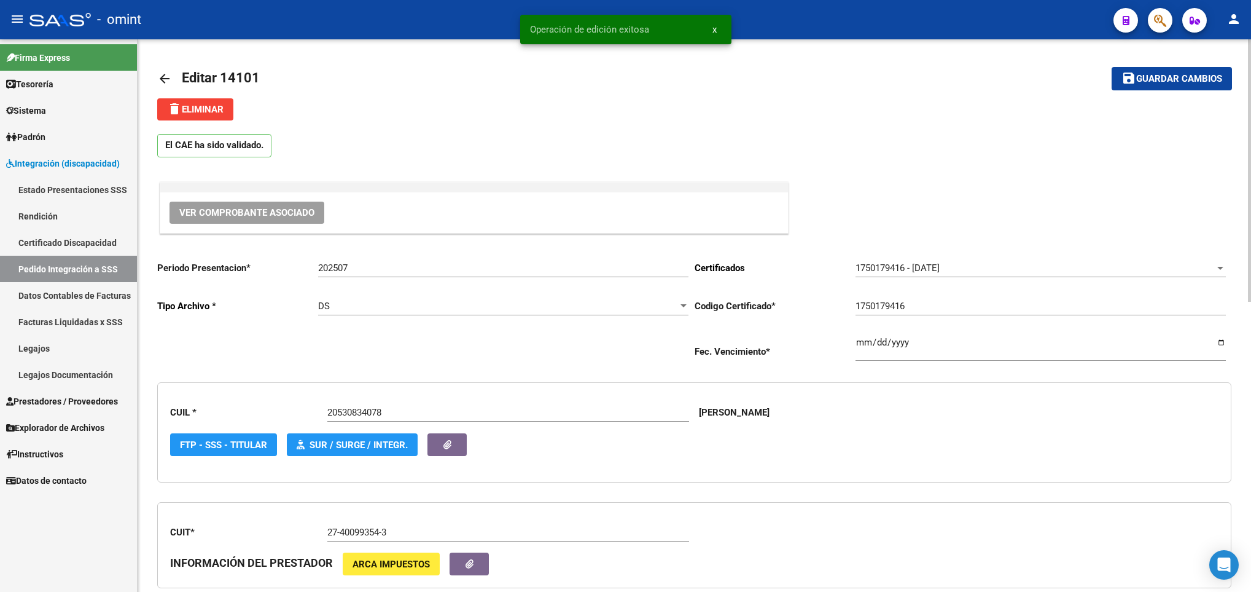
click at [174, 72] on link "arrow_back" at bounding box center [169, 78] width 25 height 29
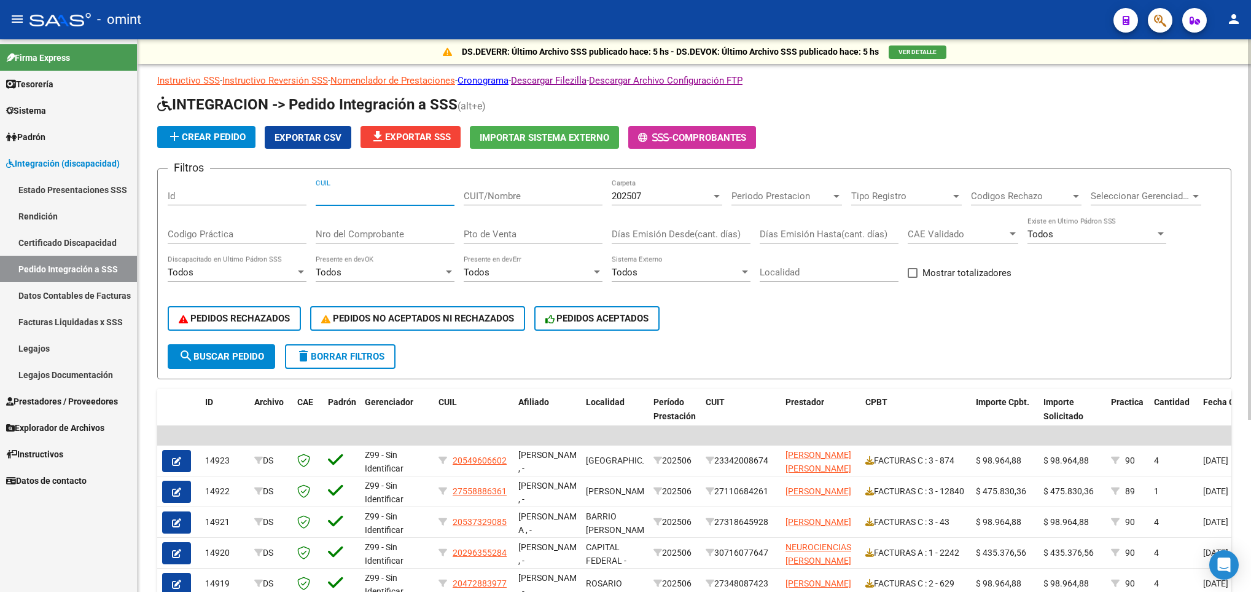
click at [422, 200] on input "CUIL" at bounding box center [385, 195] width 139 height 11
paste input "20565566238"
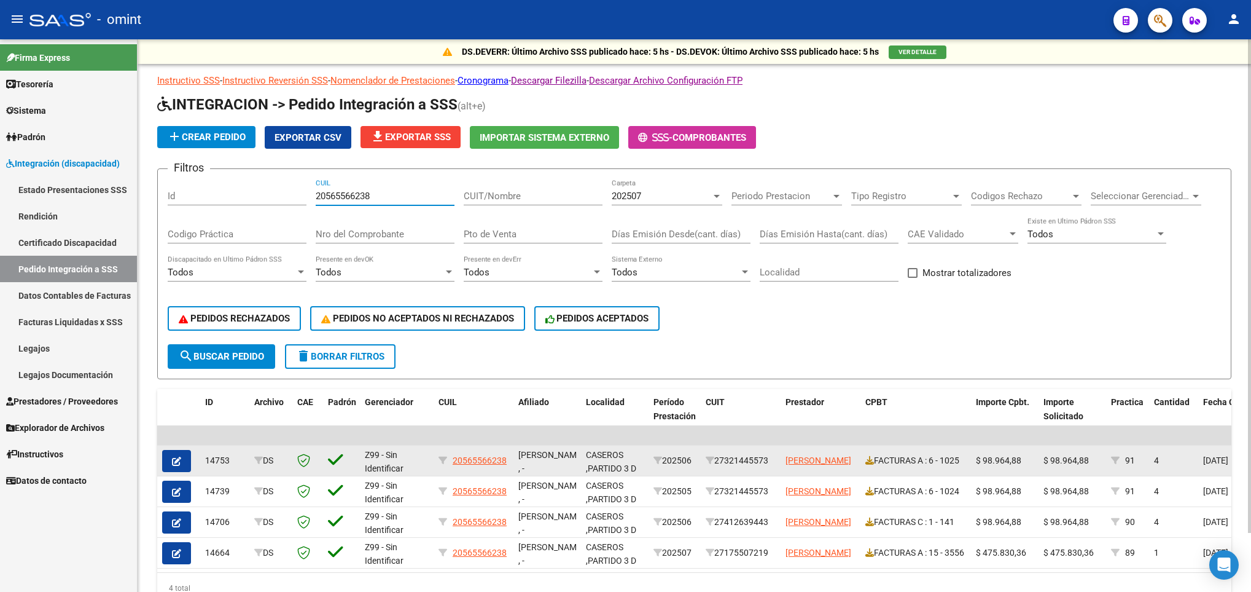
type input "20565566238"
click at [179, 461] on icon "button" at bounding box center [176, 460] width 9 height 9
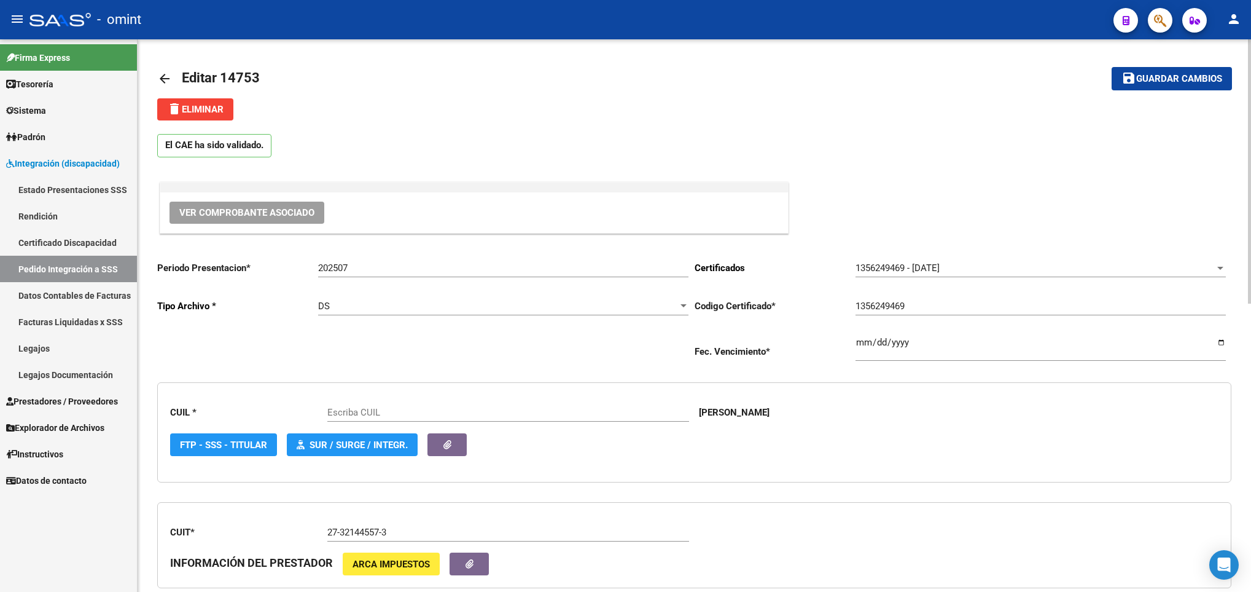
type input "20565566238"
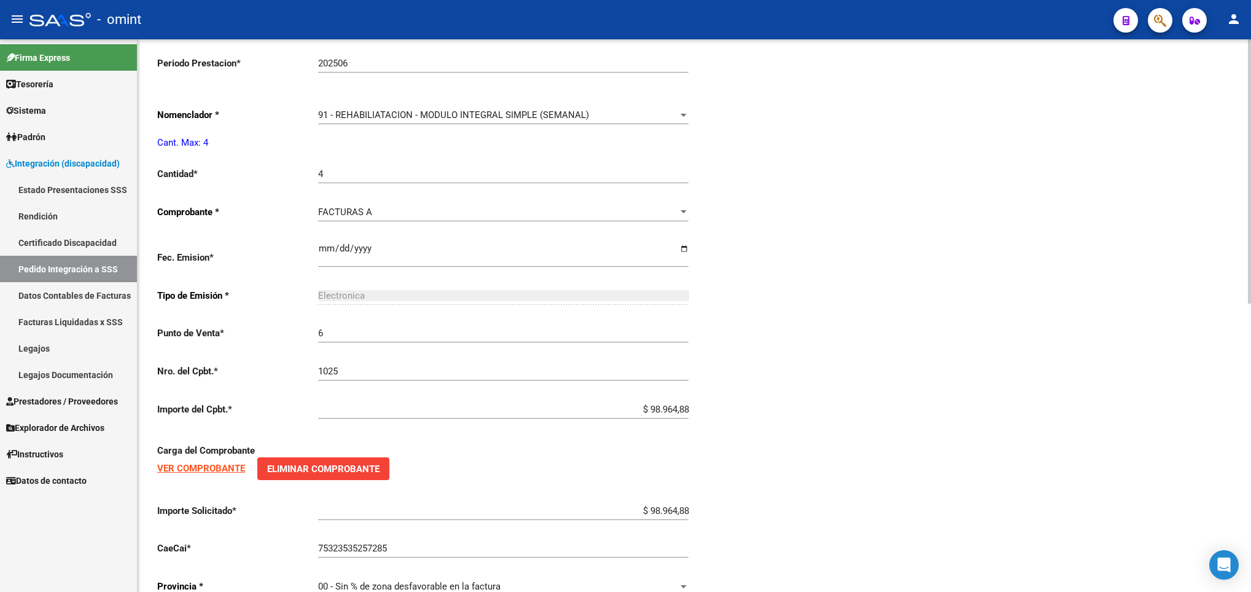
click at [1251, 389] on html "menu - omint person Firma Express Tesorería Extractos Procesados (csv) Extracto…" at bounding box center [625, 296] width 1251 height 592
click at [562, 120] on span "91 - REHABILIATACION - MODULO INTEGRAL SIMPLE (SEMANAL)" at bounding box center [453, 114] width 271 height 11
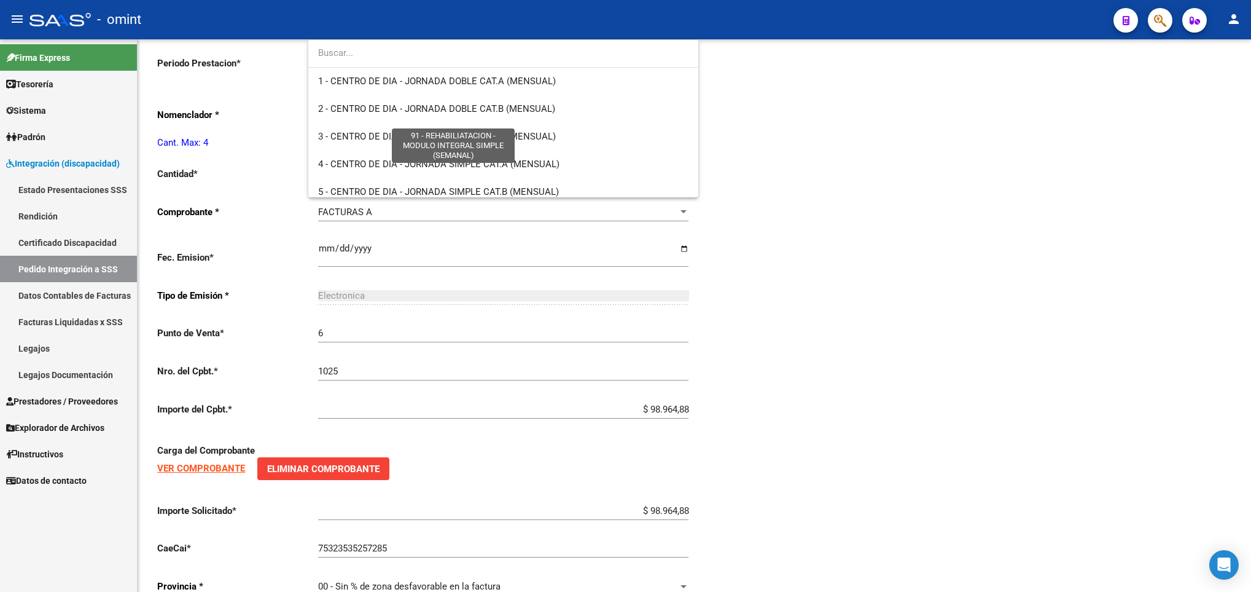
scroll to position [2451, 0]
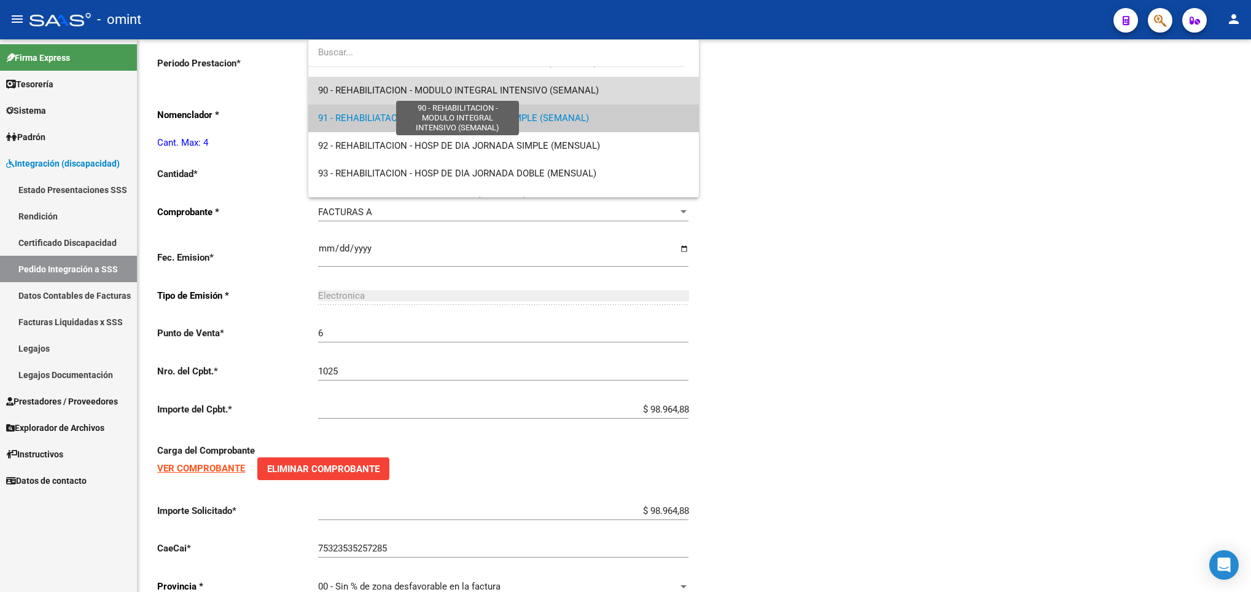
click at [577, 90] on span "90 - REHABILITACION - MODULO INTEGRAL INTENSIVO (SEMANAL)" at bounding box center [458, 90] width 281 height 11
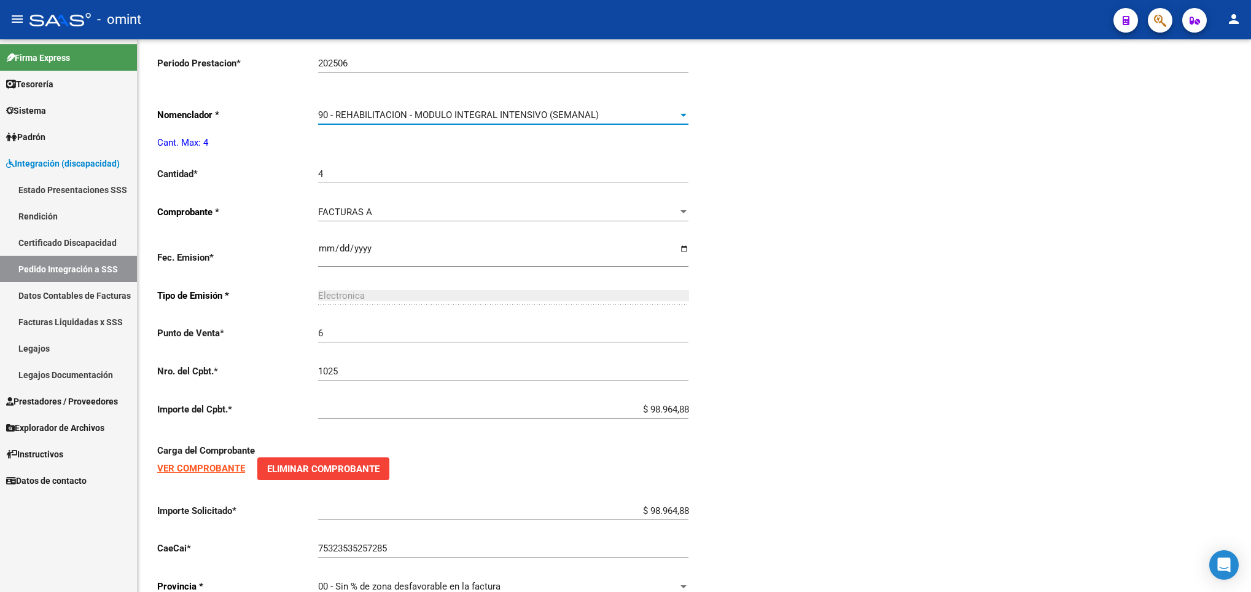
scroll to position [2460, 0]
click at [934, 149] on div "Periodo Presentacion * 202507 Ingresar el Periodo Tipo Archivo * DS Seleccionar…" at bounding box center [694, 153] width 1074 height 908
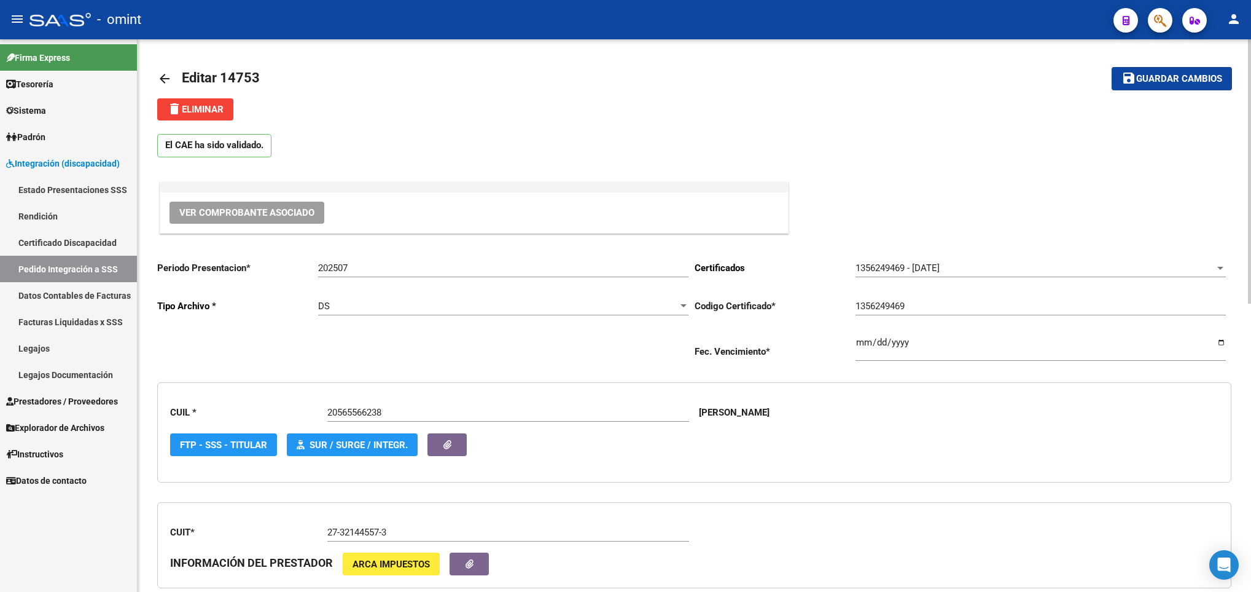
click at [1251, 65] on html "menu - omint person Firma Express Tesorería Extractos Procesados (csv) Extracto…" at bounding box center [625, 296] width 1251 height 592
click at [1162, 70] on button "save Guardar cambios" at bounding box center [1172, 78] width 120 height 23
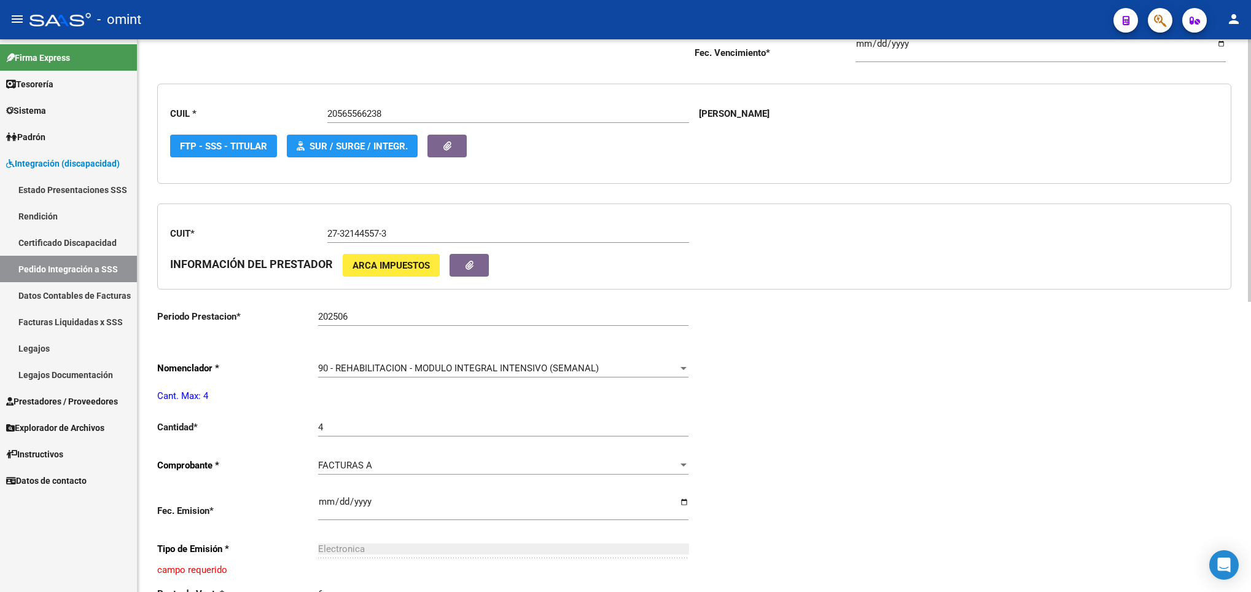
scroll to position [4, 0]
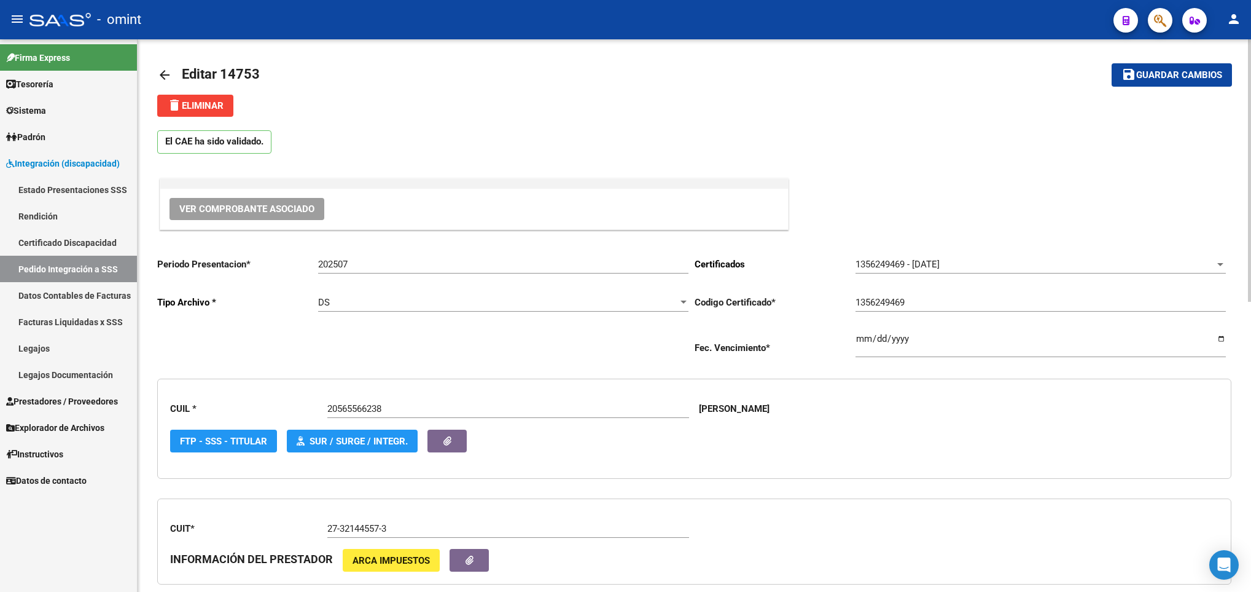
click at [1251, 171] on html "menu - omint person Firma Express Tesorería Extractos Procesados (csv) Extracto…" at bounding box center [625, 296] width 1251 height 592
click at [1170, 76] on span "Guardar cambios" at bounding box center [1180, 75] width 86 height 11
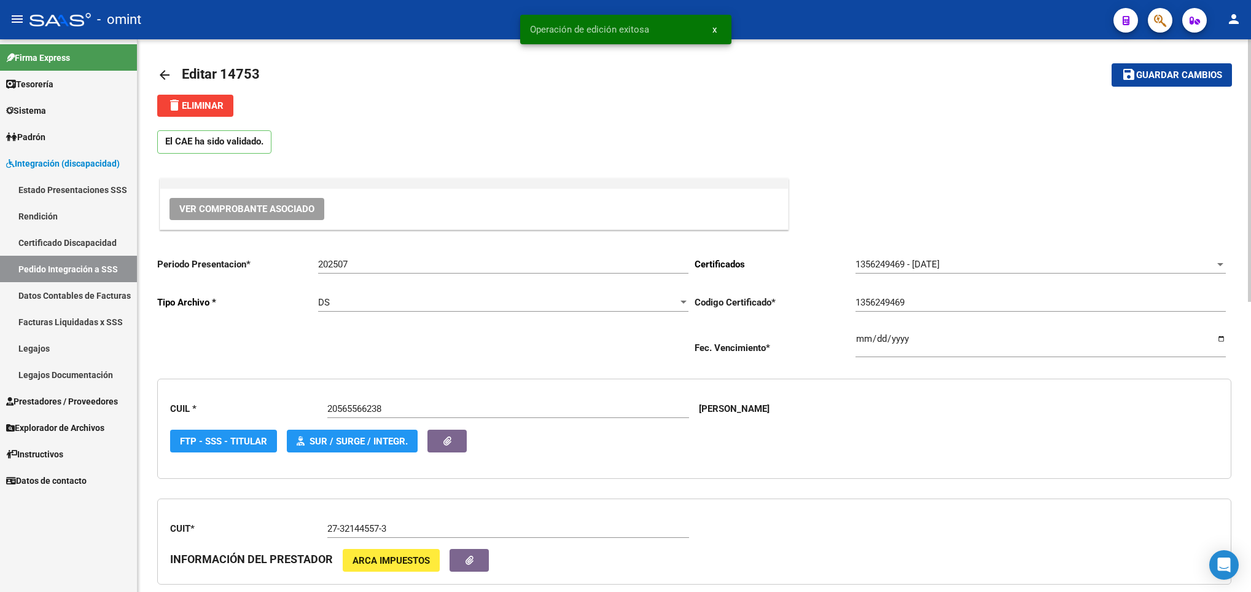
click at [166, 68] on mat-icon "arrow_back" at bounding box center [164, 75] width 15 height 15
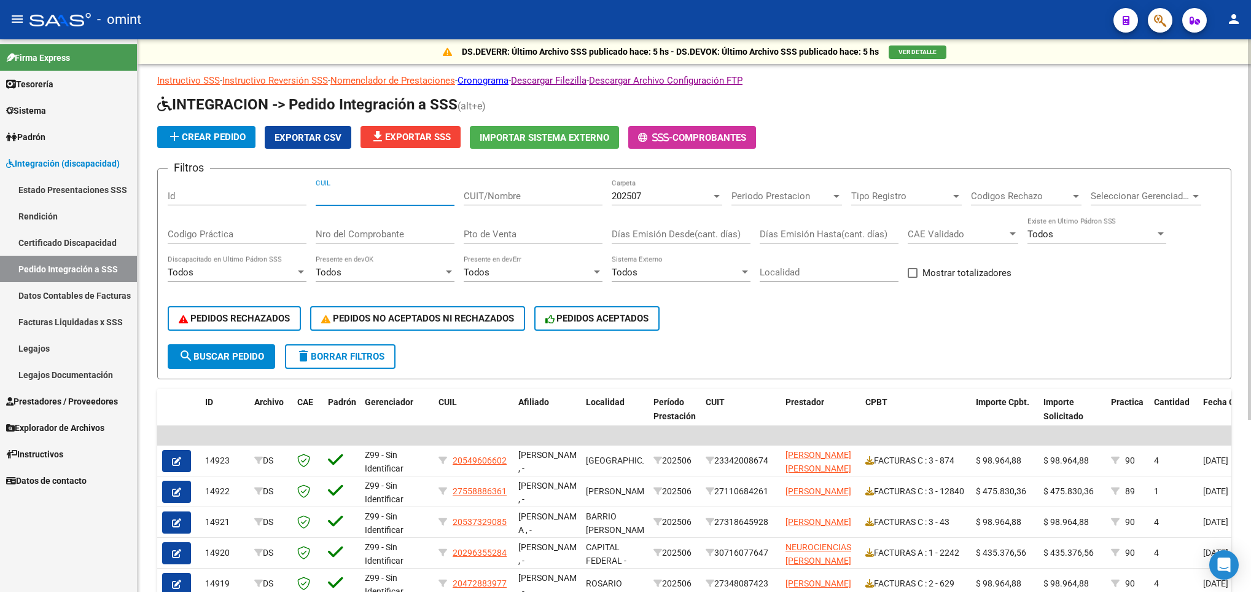
click at [407, 194] on input "CUIL" at bounding box center [385, 195] width 139 height 11
paste input "20565566238"
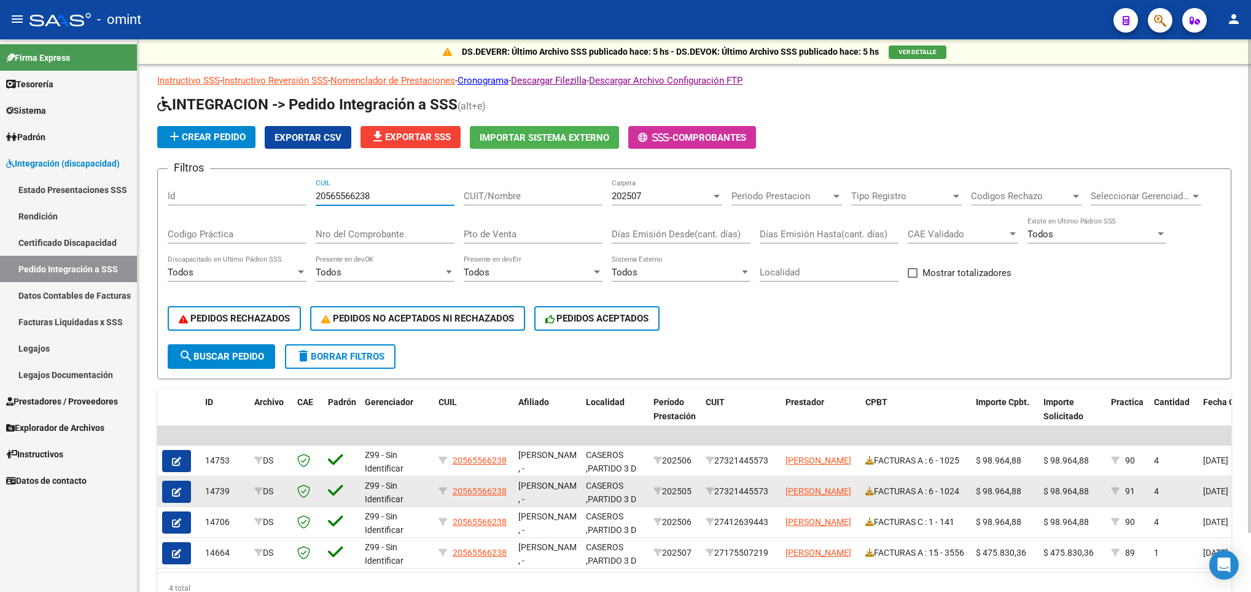
type input "20565566238"
click at [176, 487] on icon "button" at bounding box center [176, 491] width 9 height 9
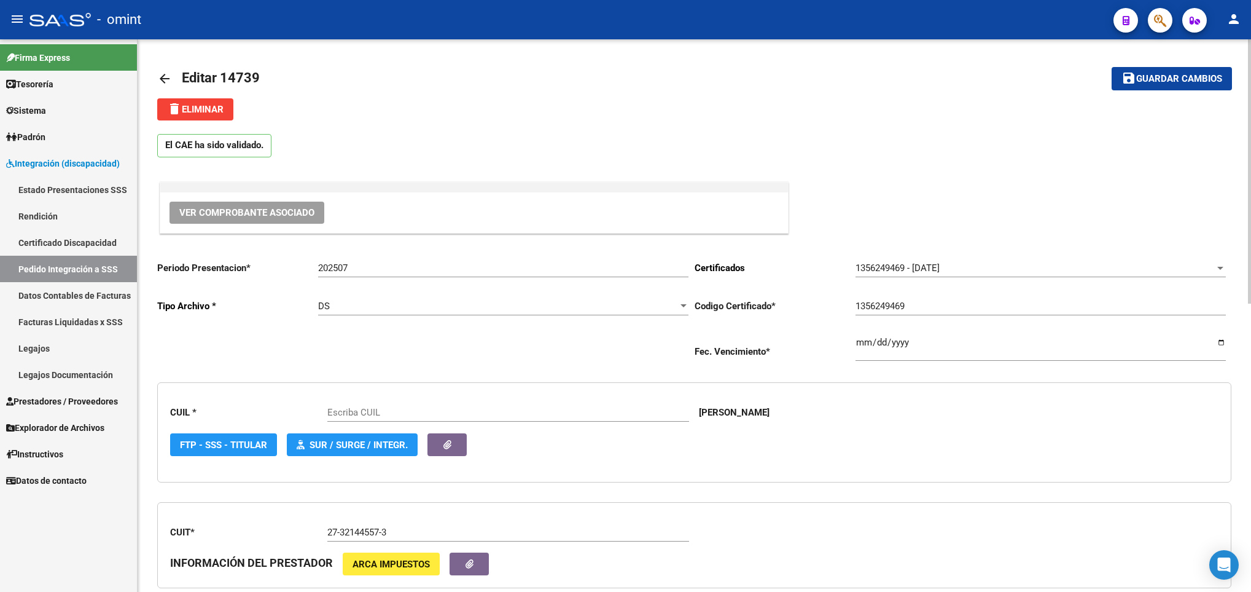
scroll to position [552, 0]
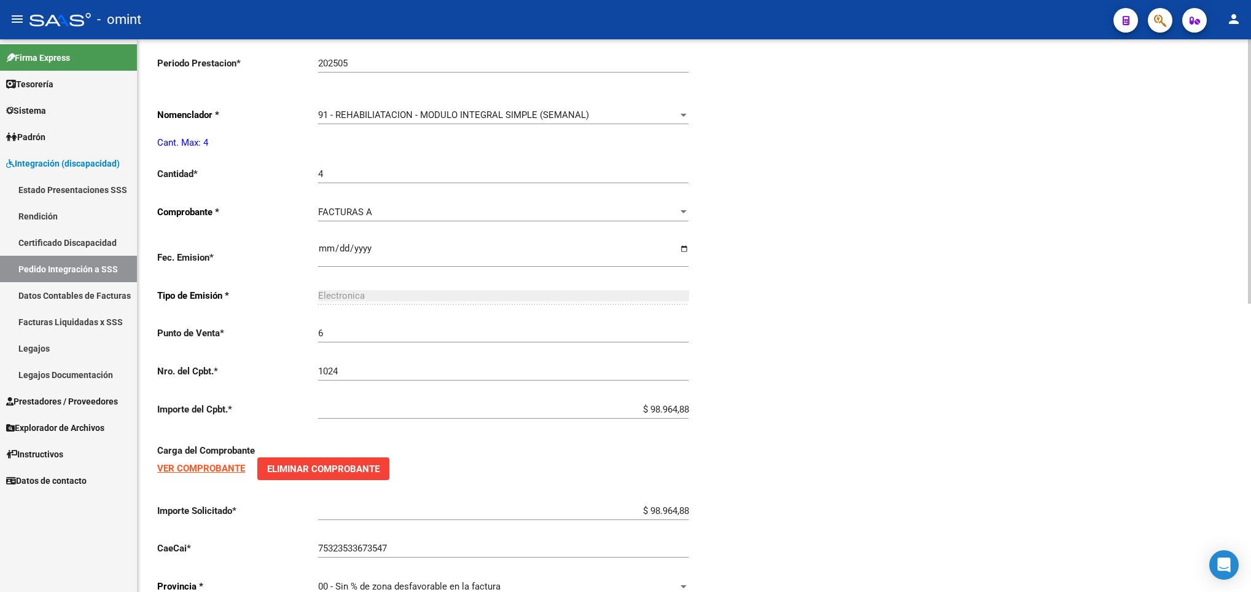
click at [1251, 413] on html "menu - omint person Firma Express Tesorería Extractos Procesados (csv) Extracto…" at bounding box center [625, 296] width 1251 height 592
type input "20565566238"
click at [675, 120] on div "91 - REHABILIATACION - MODULO INTEGRAL SIMPLE (SEMANAL)" at bounding box center [497, 114] width 359 height 11
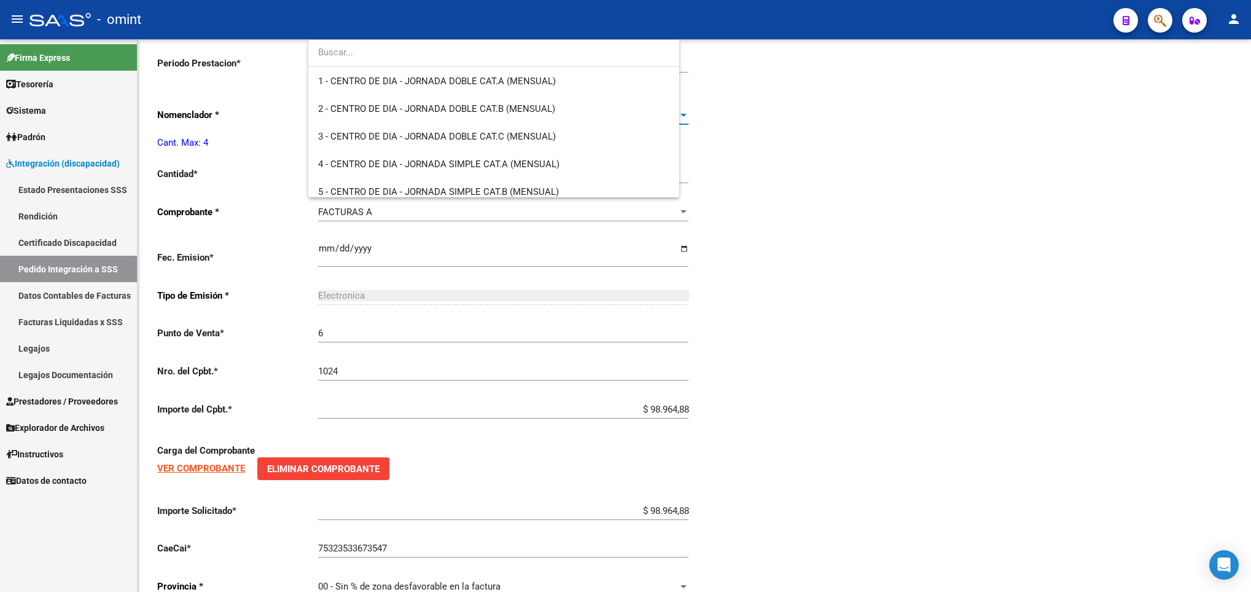
scroll to position [2451, 0]
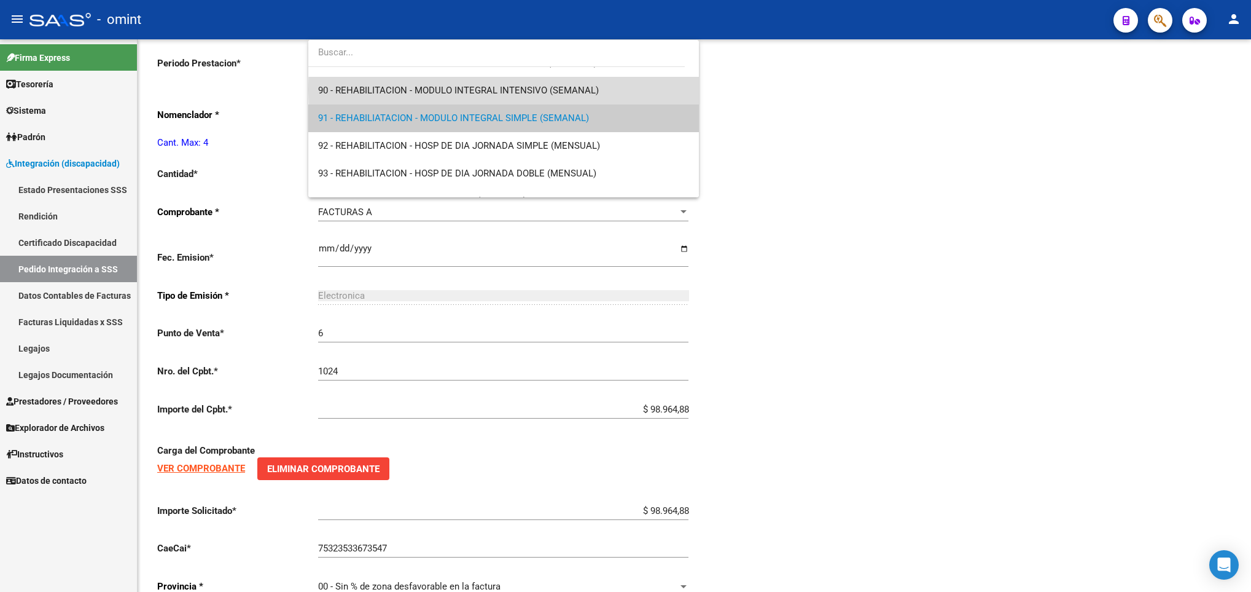
click at [618, 88] on span "90 - REHABILITACION - MODULO INTEGRAL INTENSIVO (SEMANAL)" at bounding box center [503, 91] width 370 height 28
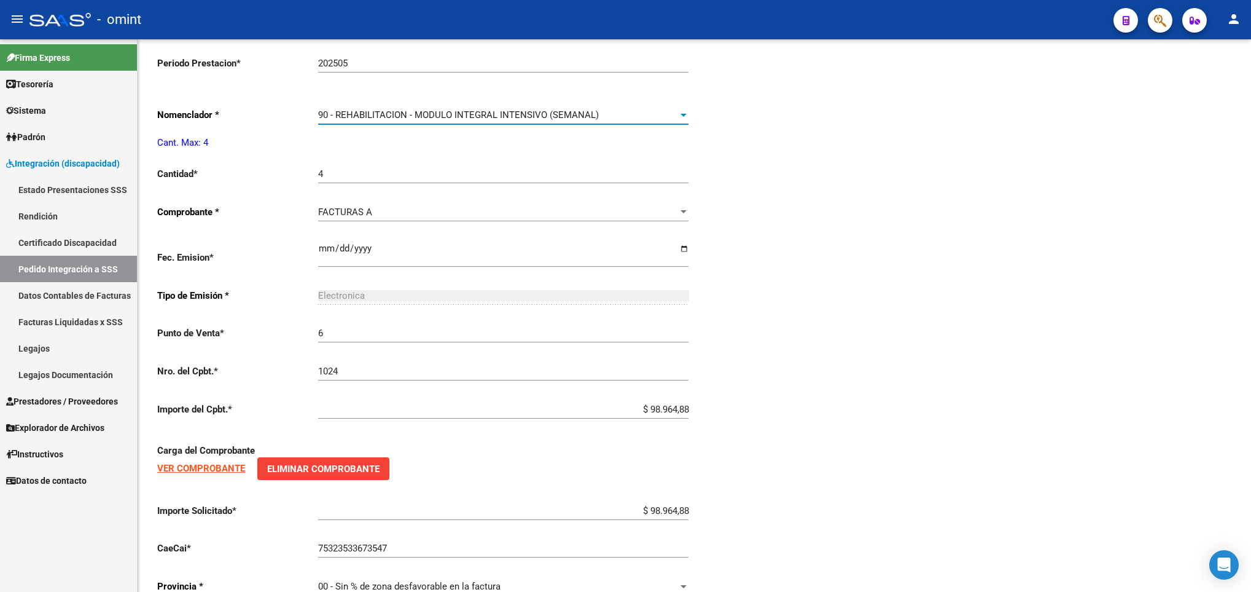
scroll to position [2460, 0]
click at [847, 198] on div "Periodo Presentacion * 202507 Ingresar el Periodo Tipo Archivo * DS Seleccionar…" at bounding box center [694, 153] width 1074 height 908
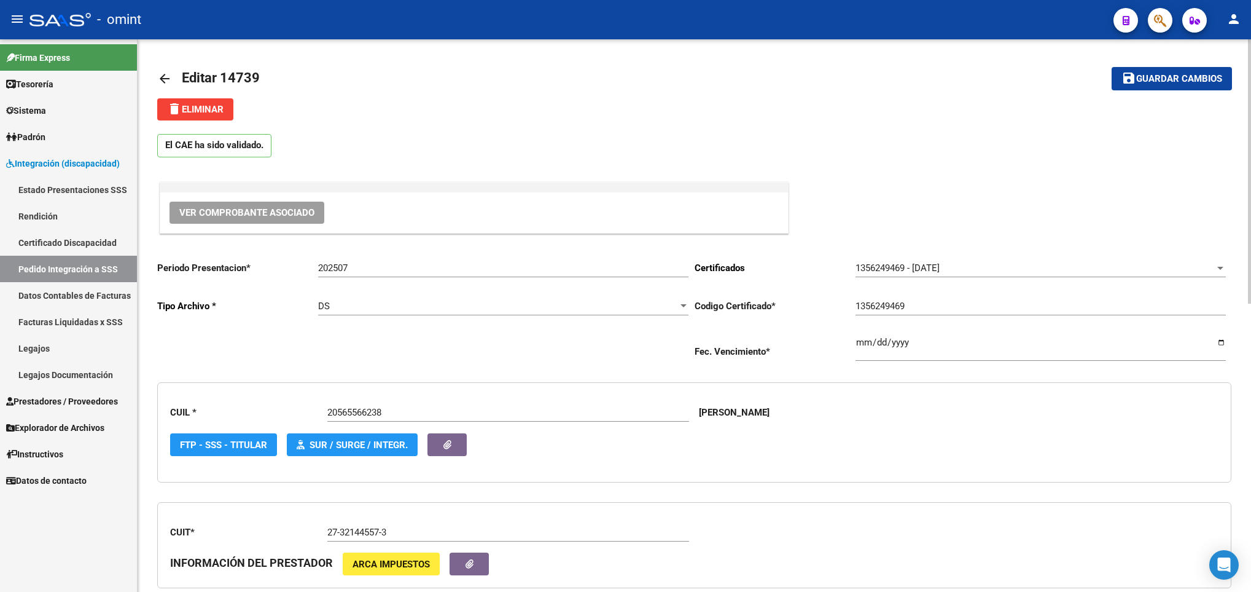
click at [1251, 65] on html "menu - omint person Firma Express Tesorería Extractos Procesados (csv) Extracto…" at bounding box center [625, 296] width 1251 height 592
click at [1208, 76] on span "Guardar cambios" at bounding box center [1180, 79] width 86 height 11
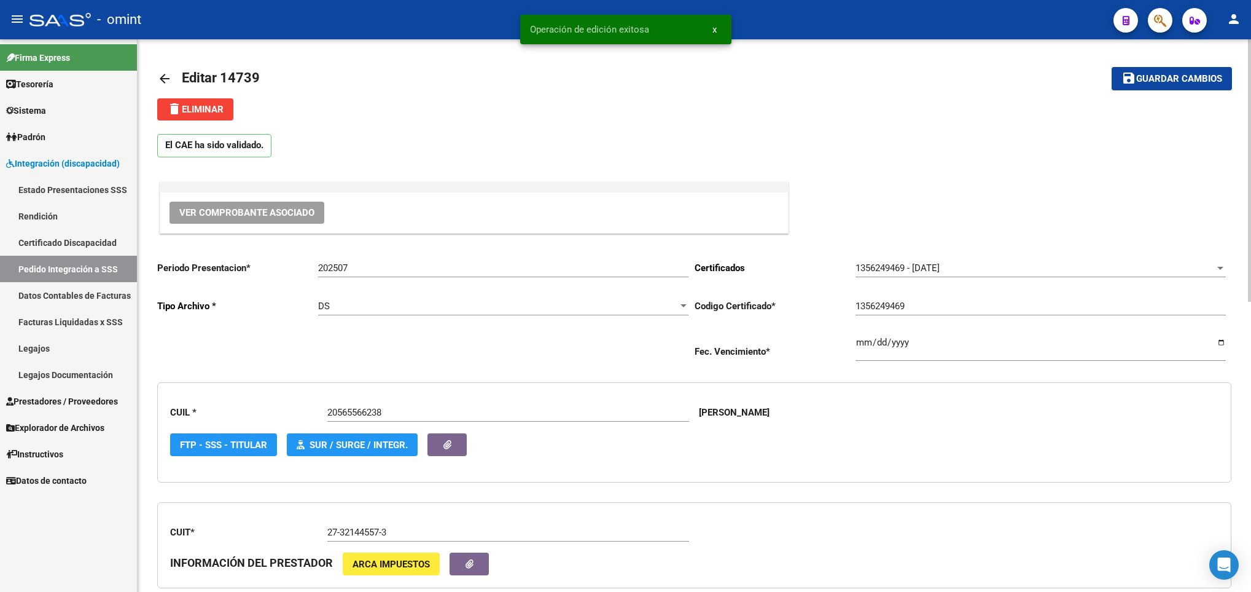
click at [165, 76] on mat-icon "arrow_back" at bounding box center [164, 78] width 15 height 15
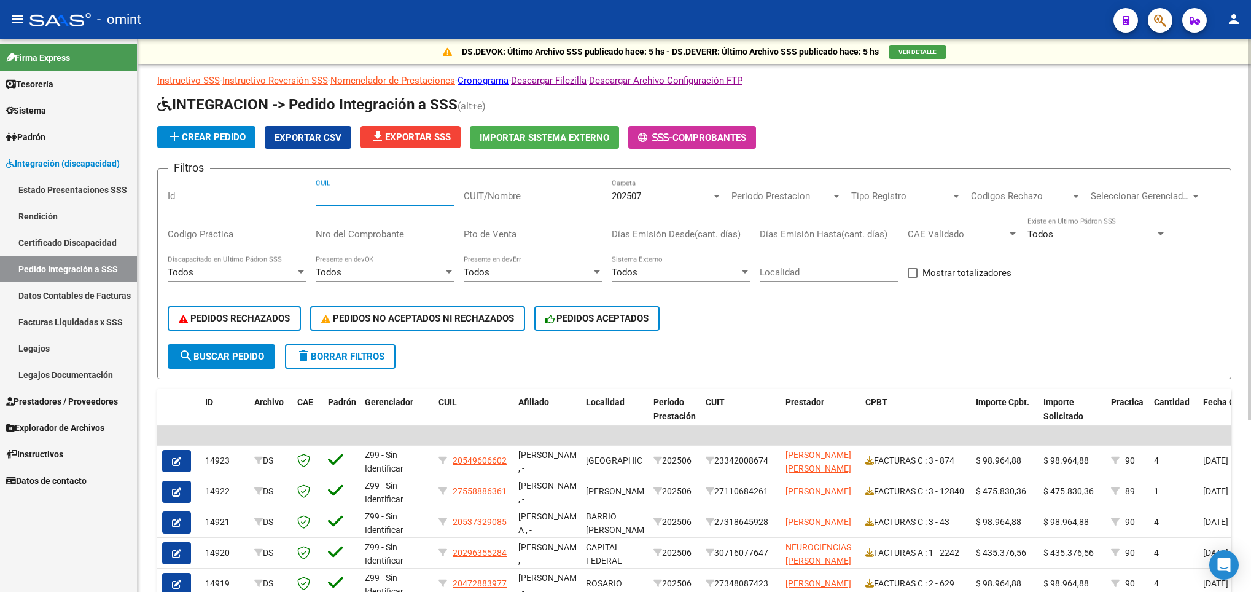
click at [378, 194] on input "CUIL" at bounding box center [385, 195] width 139 height 11
paste input "23559230154"
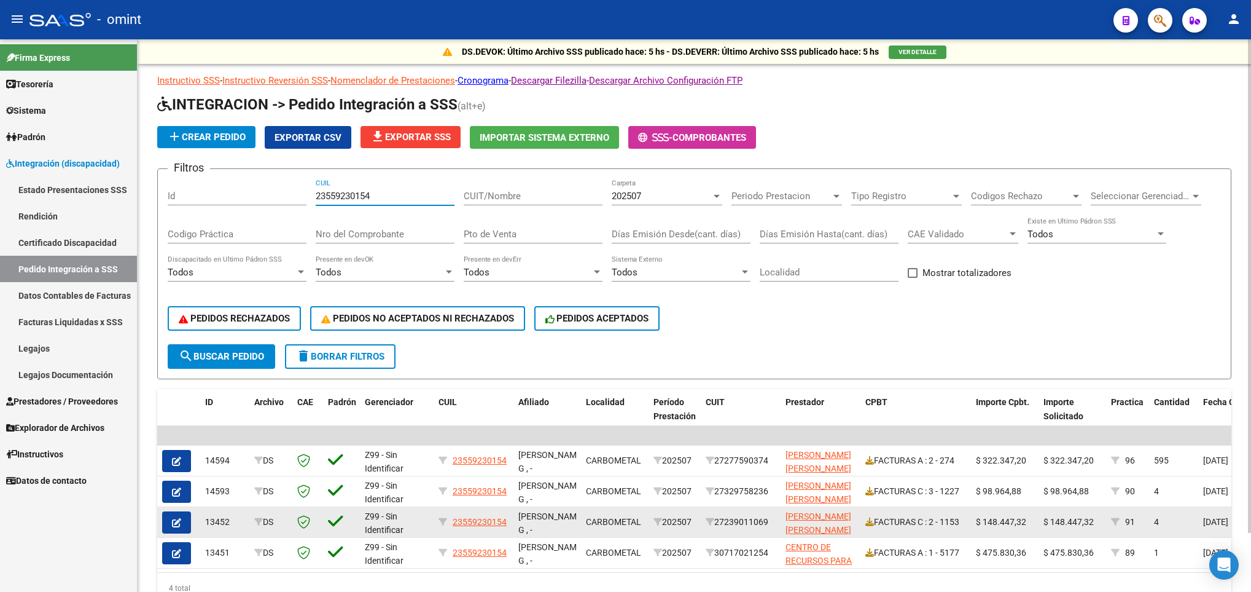
type input "23559230154"
click at [178, 524] on icon "button" at bounding box center [176, 522] width 9 height 9
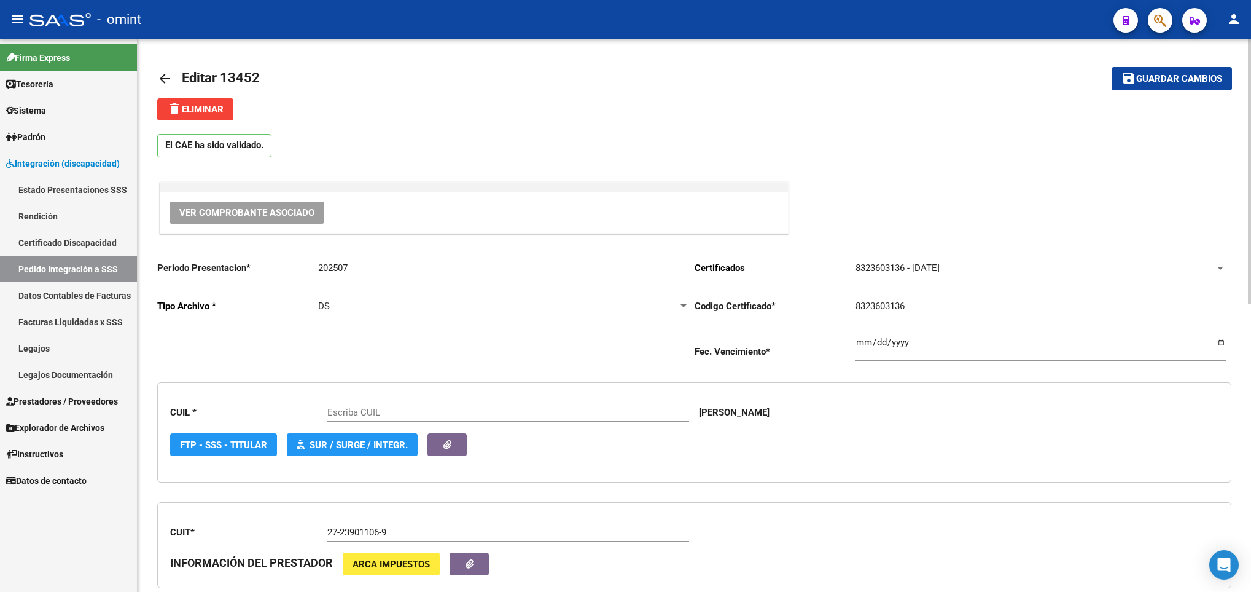
scroll to position [552, 0]
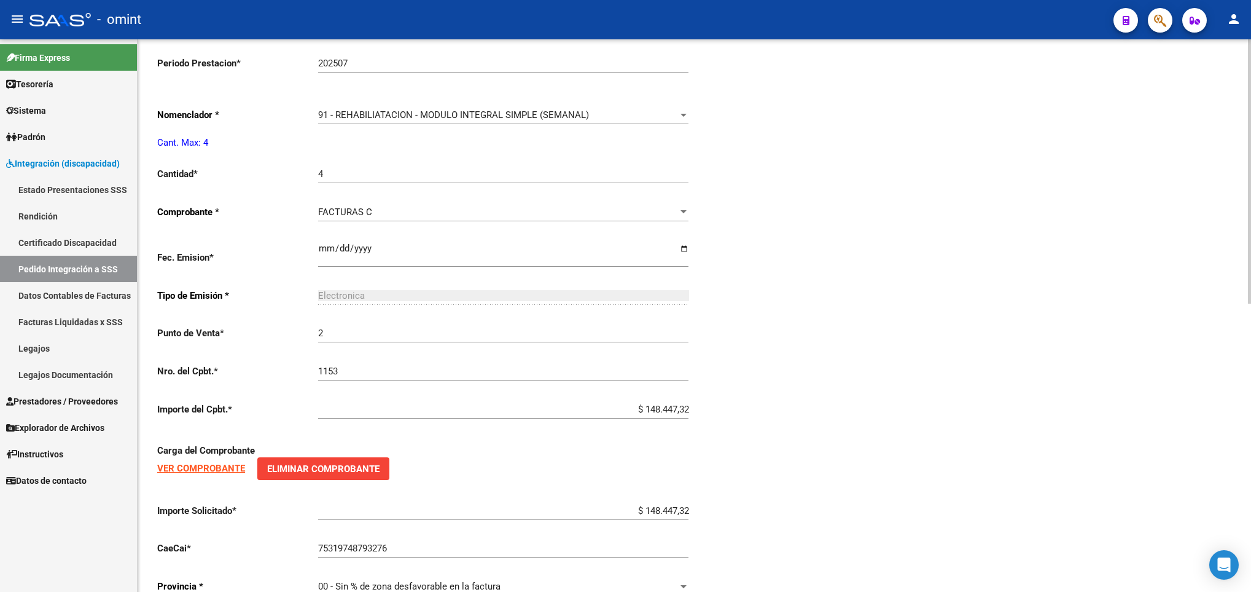
type input "23559230154"
click at [1251, 380] on html "menu - omint person Firma Express Tesorería Extractos Procesados (csv) Extracto…" at bounding box center [625, 296] width 1251 height 592
click at [665, 111] on div "91 - REHABILIATACION - MODULO INTEGRAL SIMPLE (SEMANAL) Seleccionar nomenclador" at bounding box center [503, 111] width 370 height 26
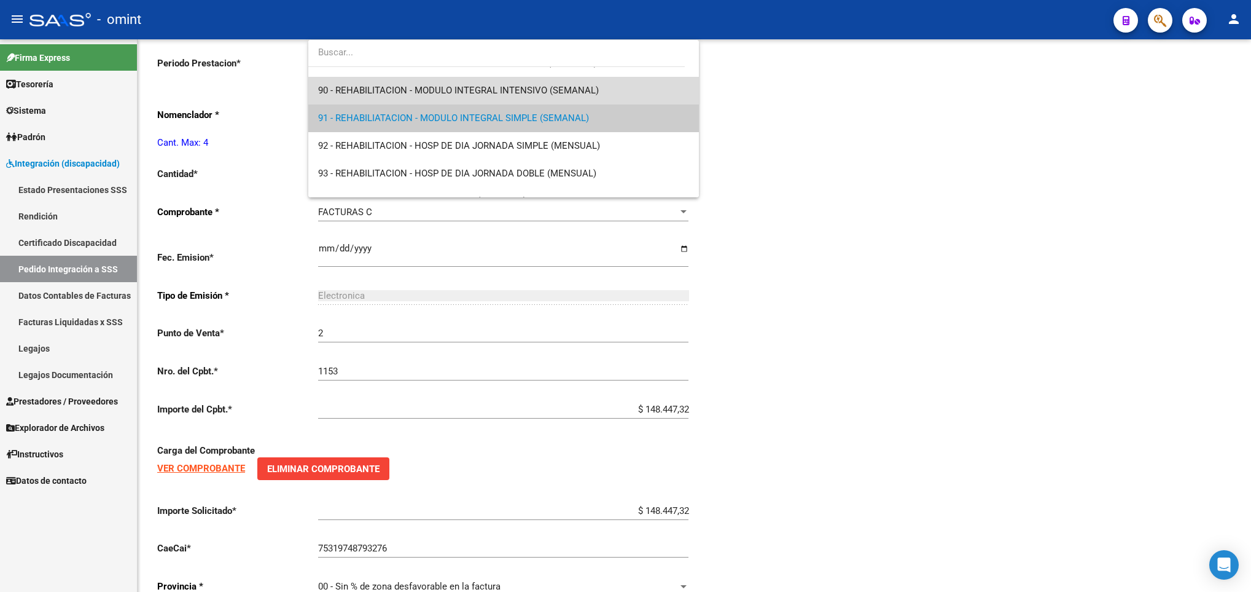
click at [638, 85] on span "90 - REHABILITACION - MODULO INTEGRAL INTENSIVO (SEMANAL)" at bounding box center [503, 91] width 370 height 28
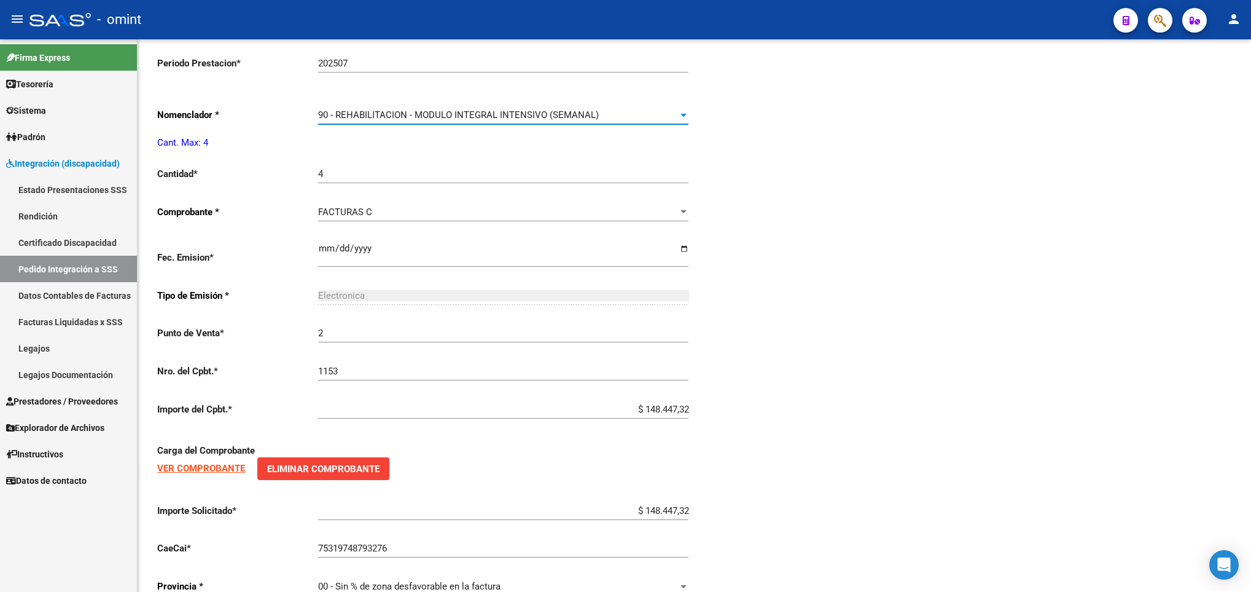
scroll to position [2460, 0]
click at [933, 213] on div "Periodo Presentacion * 202507 Ingresar el Periodo Tipo Archivo * DS Seleccionar…" at bounding box center [694, 153] width 1074 height 908
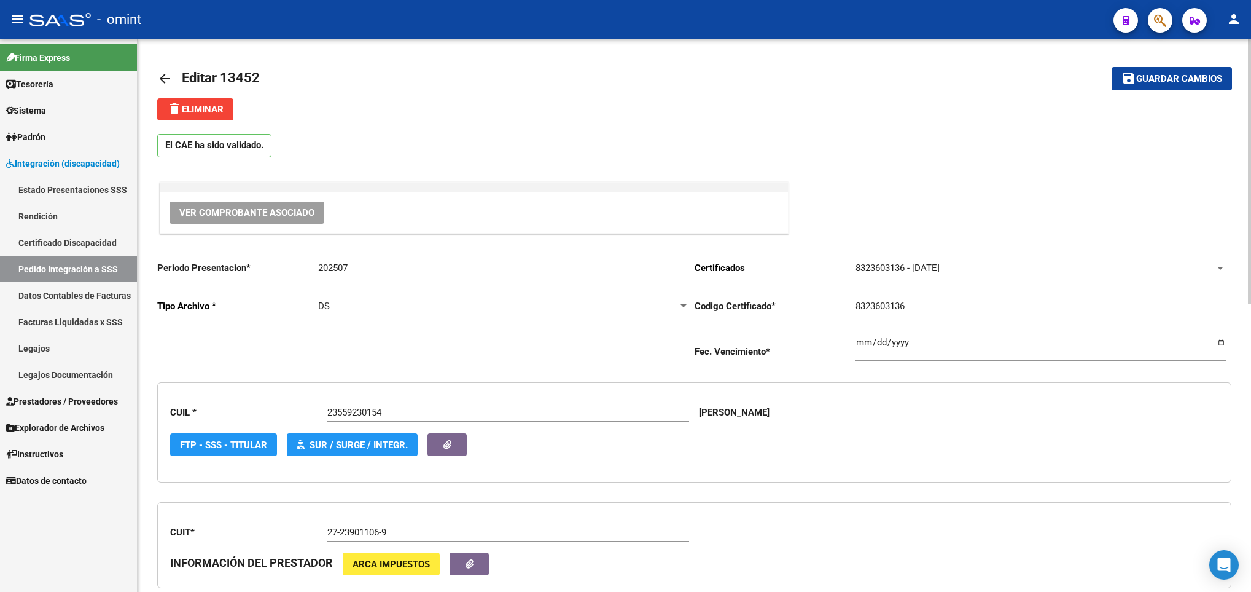
click at [1251, 52] on html "menu - omint person Firma Express Tesorería Extractos Procesados (csv) Extracto…" at bounding box center [625, 296] width 1251 height 592
click at [1176, 76] on span "Guardar cambios" at bounding box center [1180, 79] width 86 height 11
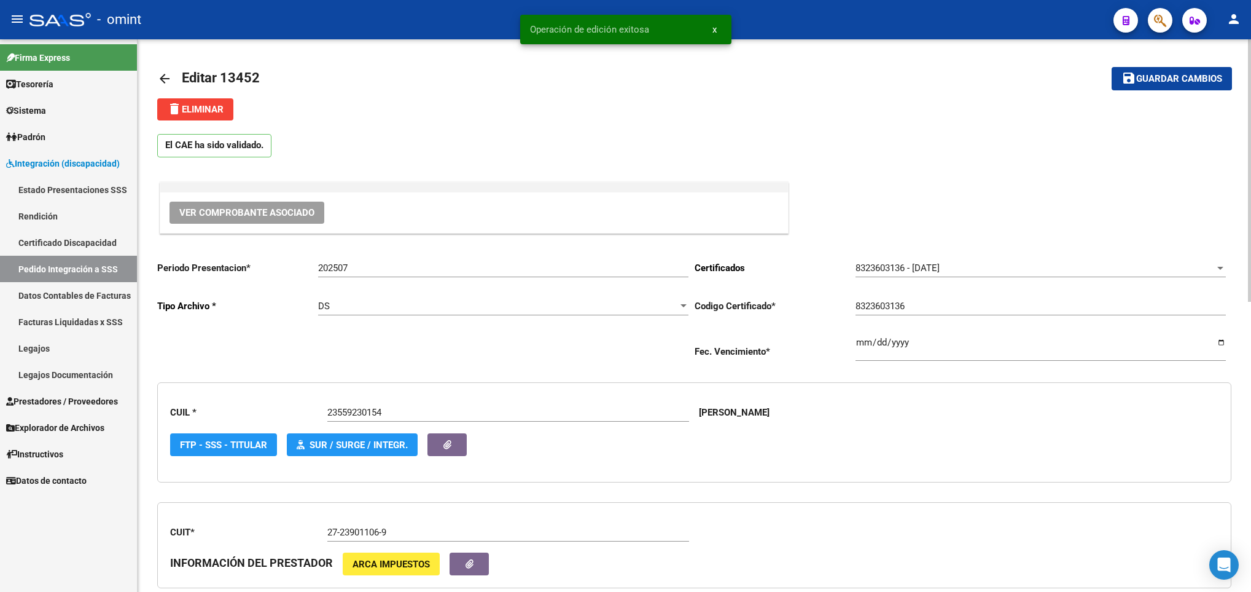
click at [164, 79] on mat-icon "arrow_back" at bounding box center [164, 78] width 15 height 15
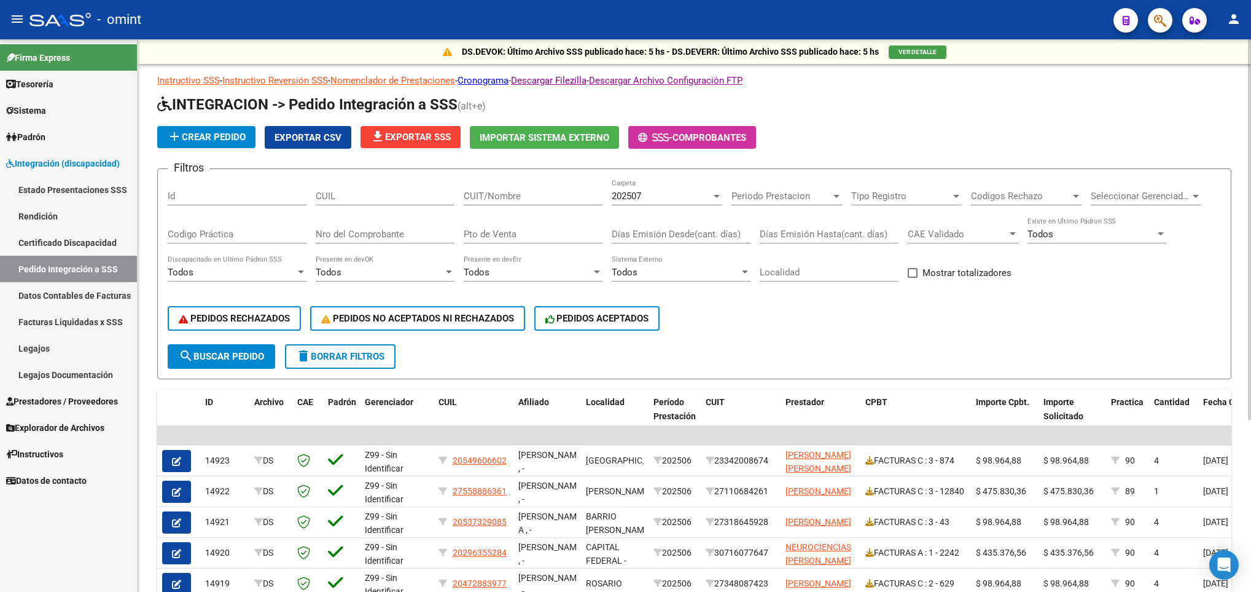
click at [396, 188] on div "CUIL" at bounding box center [385, 192] width 139 height 26
paste input "27581008312"
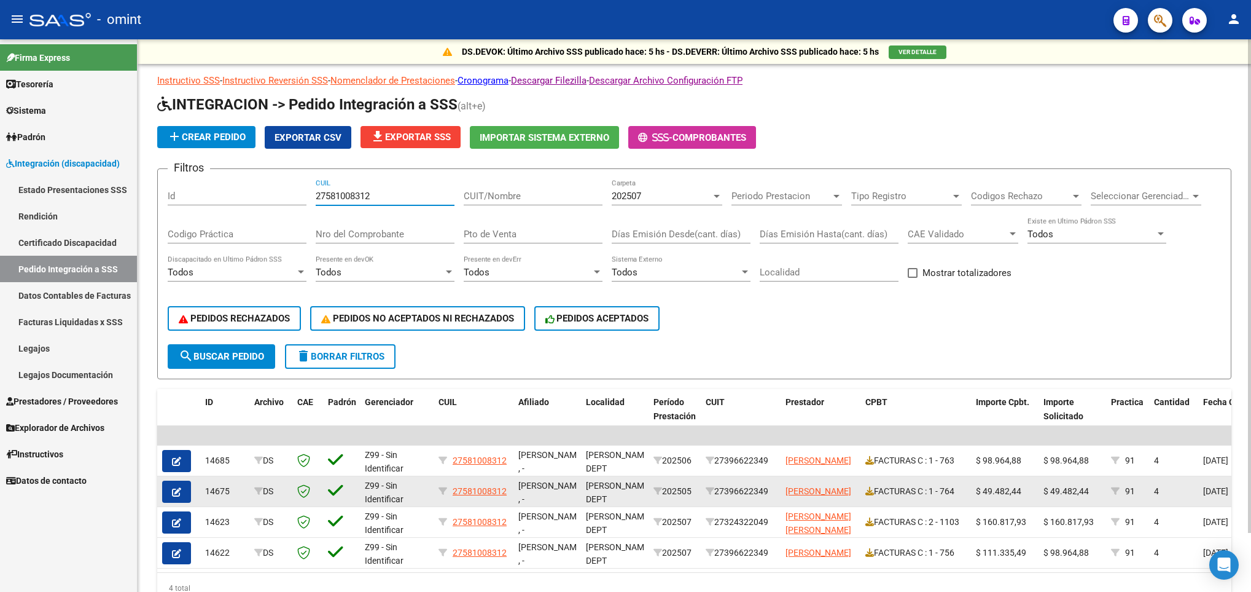
type input "27581008312"
click at [502, 479] on datatable-body-cell "27581008312" at bounding box center [474, 491] width 80 height 30
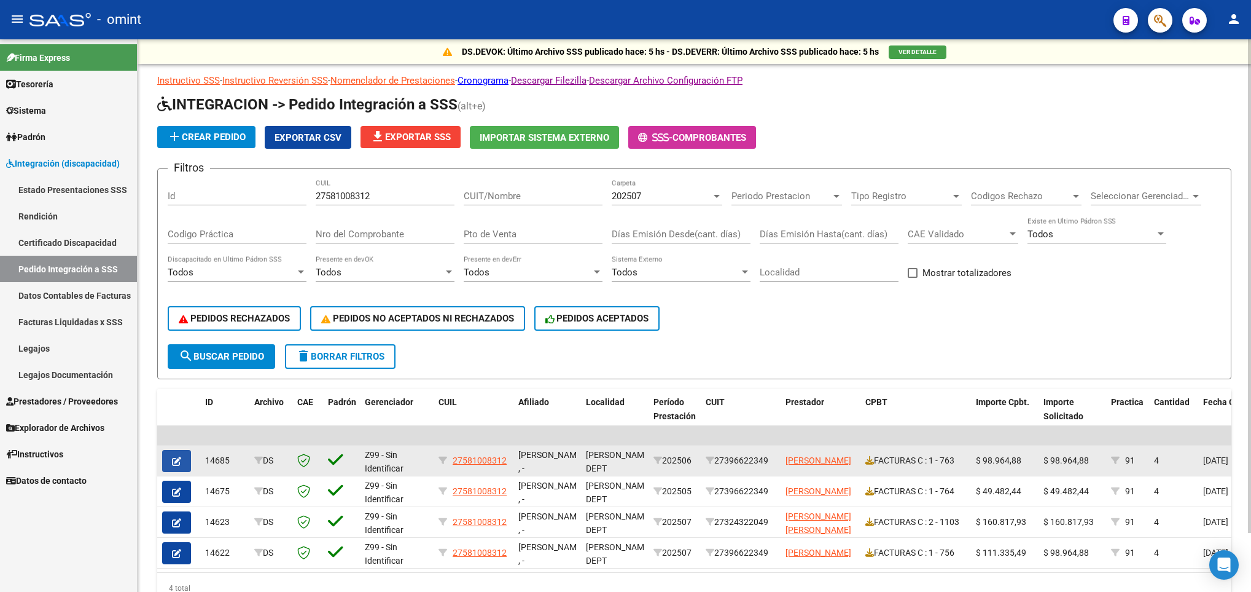
click at [177, 461] on icon "button" at bounding box center [176, 460] width 9 height 9
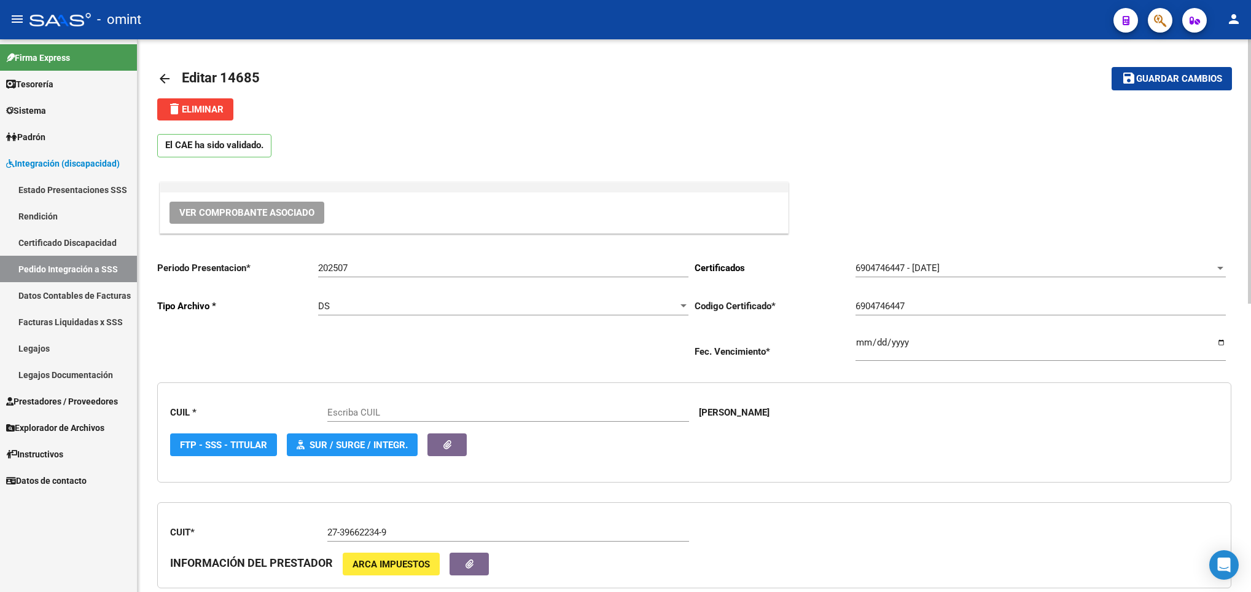
scroll to position [552, 0]
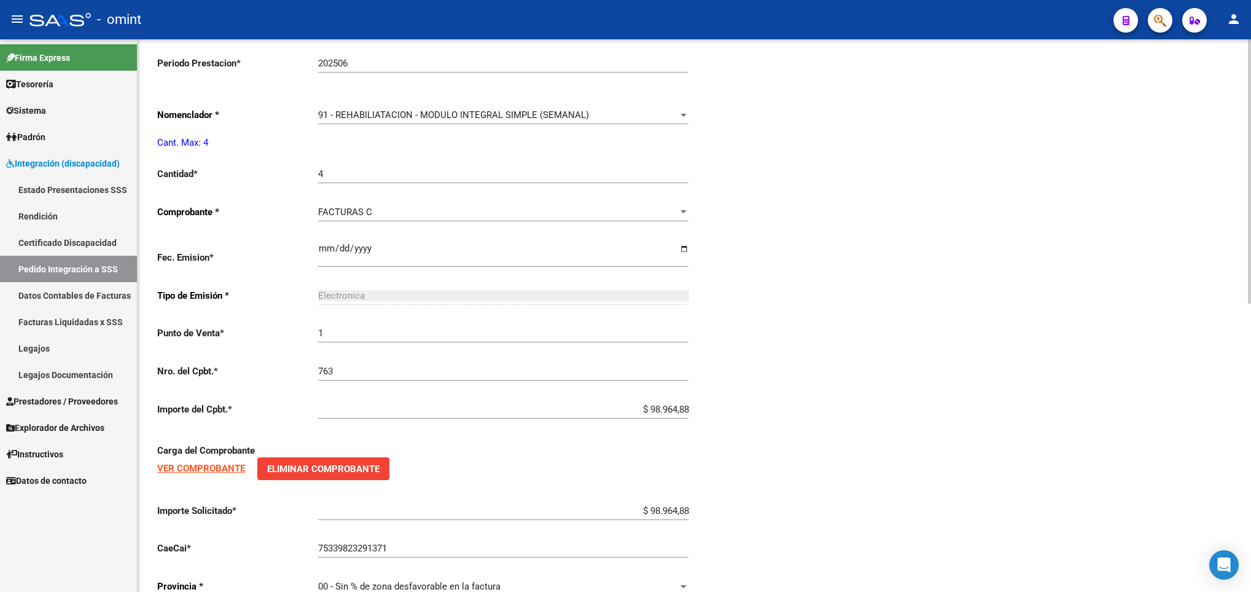
click at [1251, 367] on html "menu - omint person Firma Express Tesorería Extractos Procesados (csv) Extracto…" at bounding box center [625, 296] width 1251 height 592
type input "27581008312"
click at [660, 120] on div "91 - REHABILIATACION - MODULO INTEGRAL SIMPLE (SEMANAL)" at bounding box center [497, 114] width 359 height 11
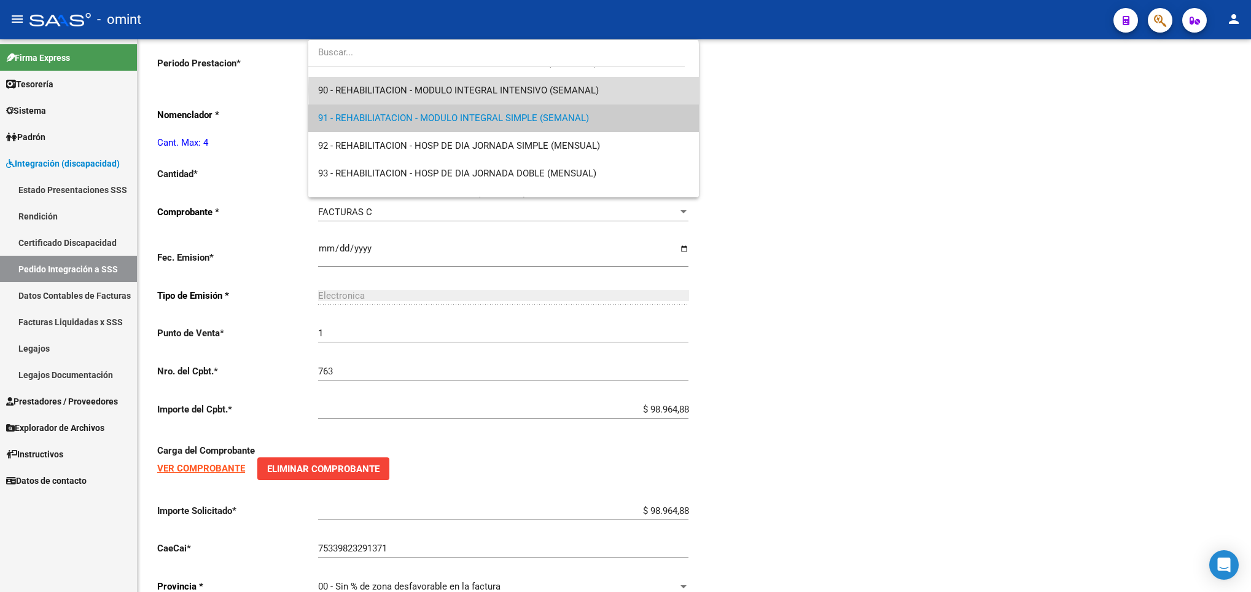
click at [652, 89] on span "90 - REHABILITACION - MODULO INTEGRAL INTENSIVO (SEMANAL)" at bounding box center [503, 91] width 370 height 28
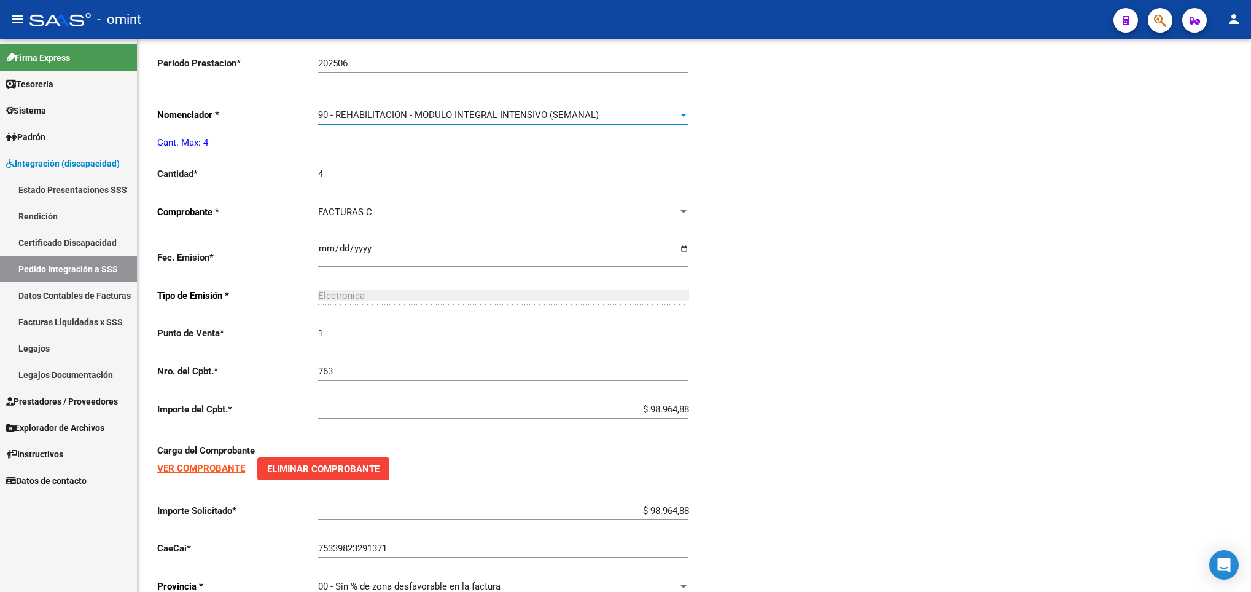
scroll to position [2460, 0]
click at [1247, 52] on div "arrow_back Editar 14685 save Guardar cambios delete Eliminar El CAE ha sido val…" at bounding box center [695, 62] width 1114 height 1149
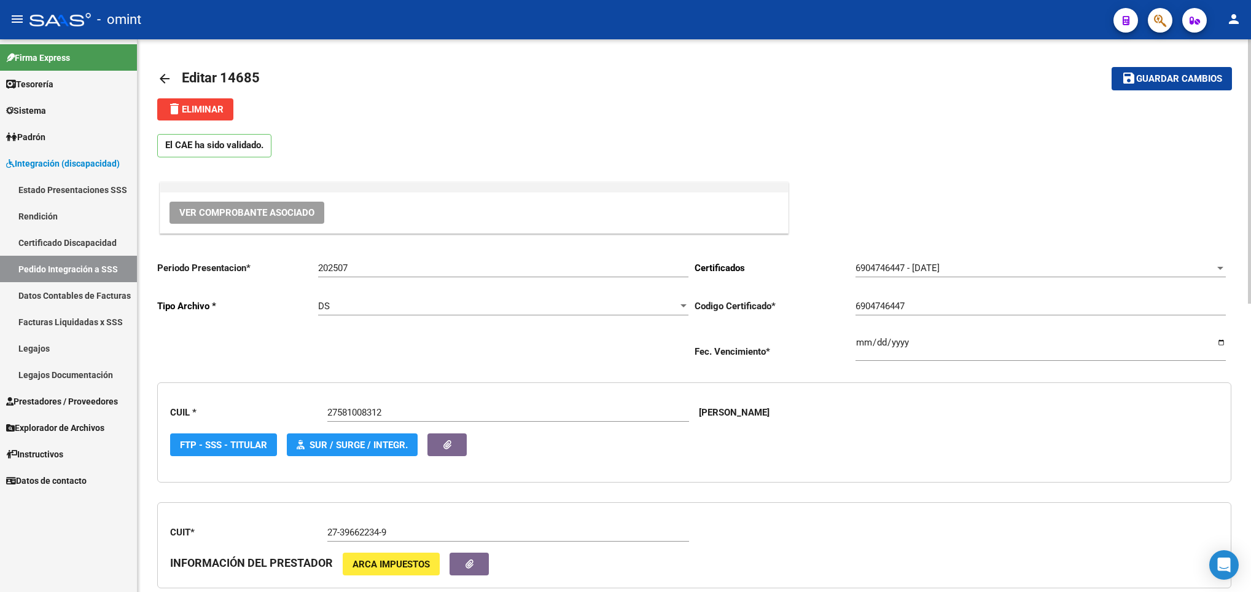
click at [1251, 58] on html "menu - omint person Firma Express Tesorería Extractos Procesados (csv) Extracto…" at bounding box center [625, 296] width 1251 height 592
click at [1205, 81] on span "Guardar cambios" at bounding box center [1180, 79] width 86 height 11
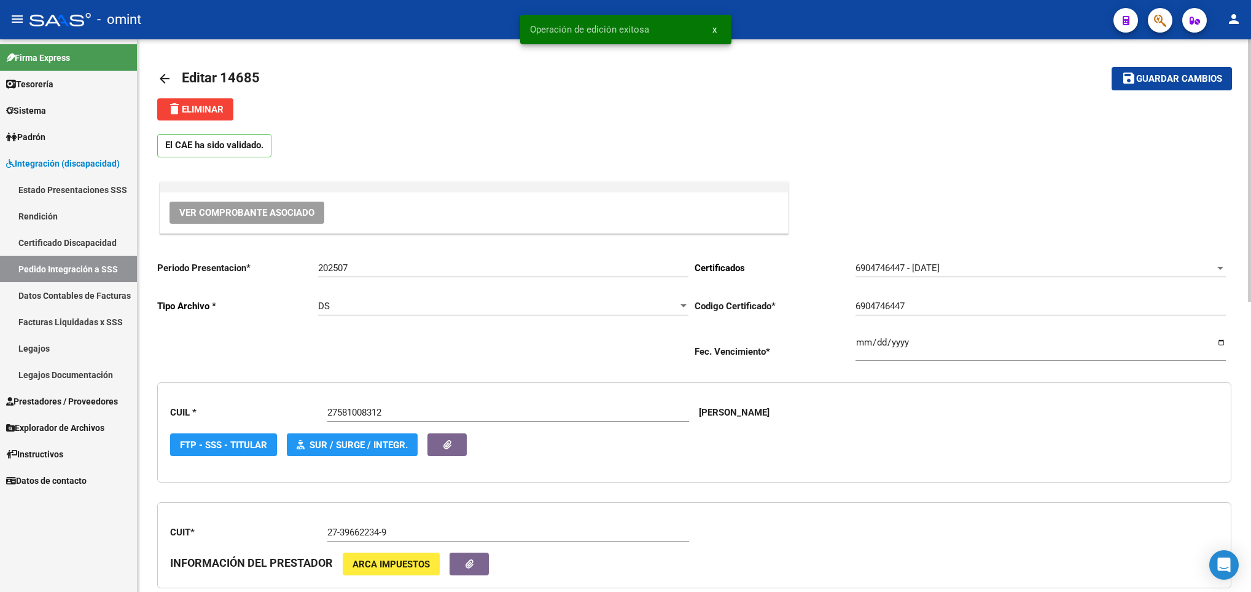
click at [161, 78] on mat-icon "arrow_back" at bounding box center [164, 78] width 15 height 15
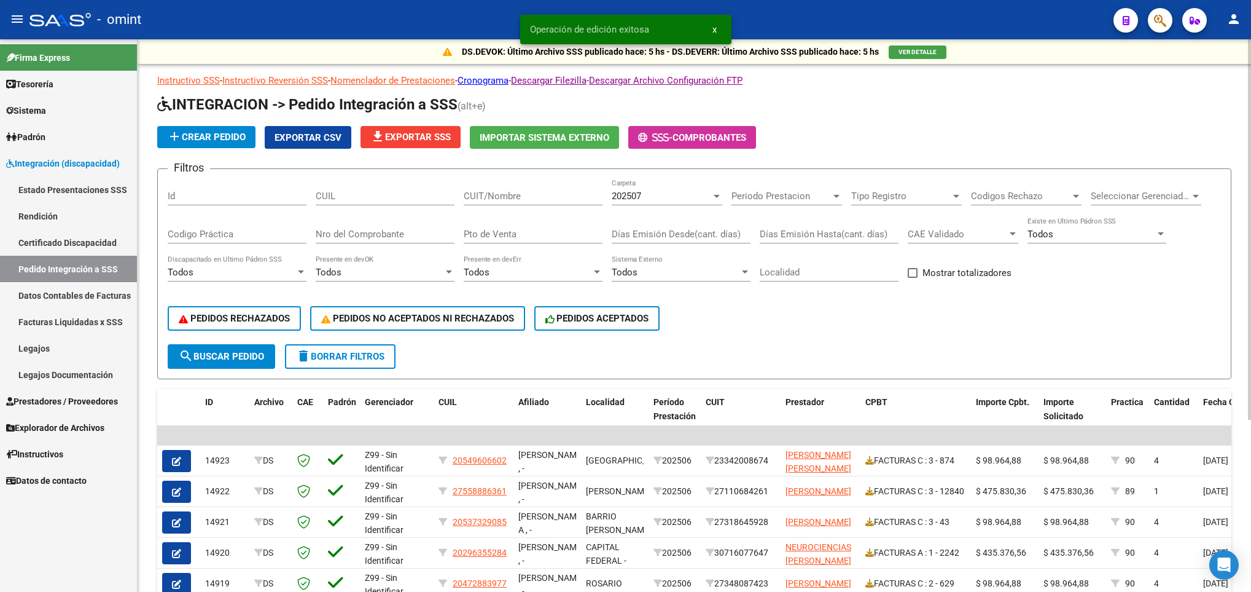
click at [391, 194] on input "CUIL" at bounding box center [385, 195] width 139 height 11
paste input "27581008312"
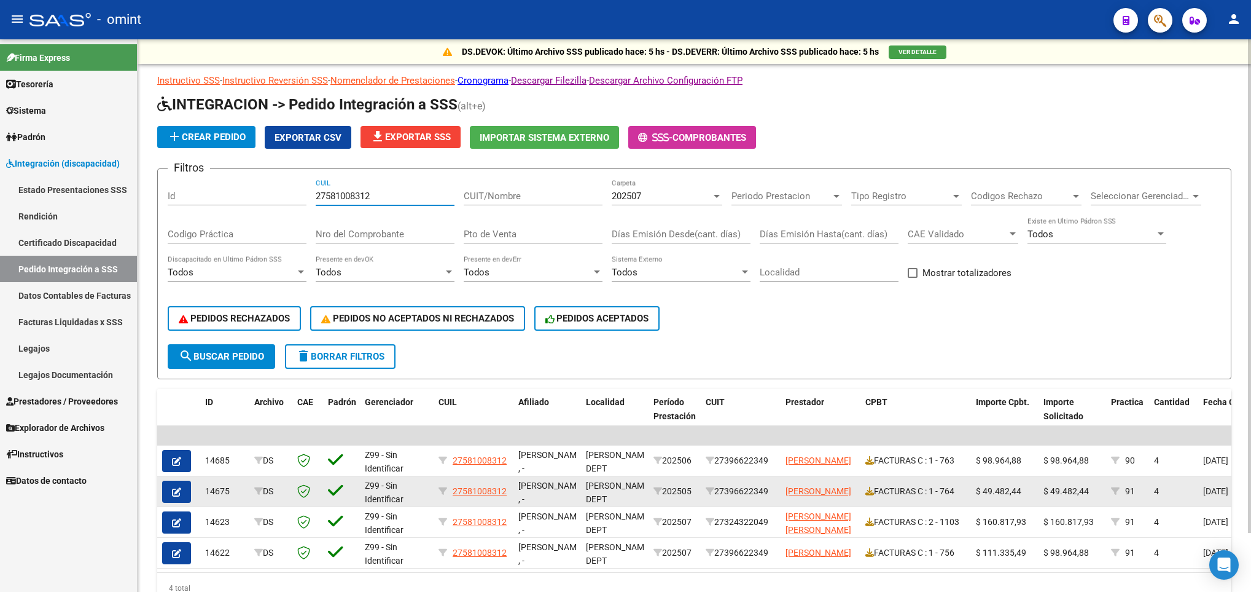
type input "27581008312"
click at [179, 496] on span "button" at bounding box center [176, 491] width 9 height 11
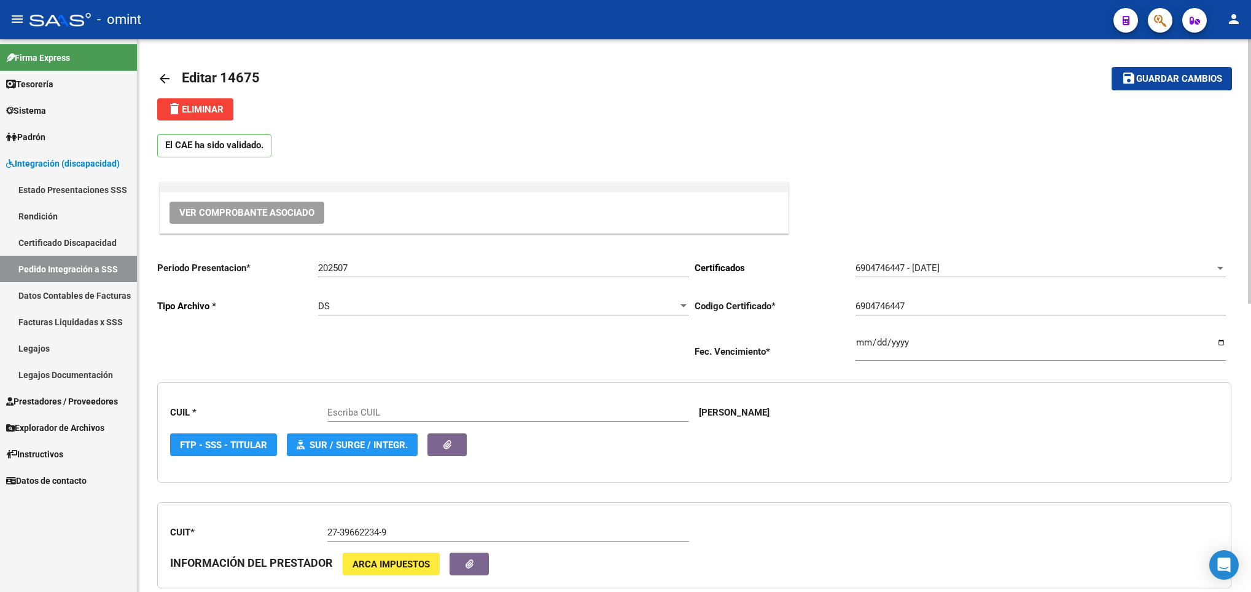
scroll to position [552, 0]
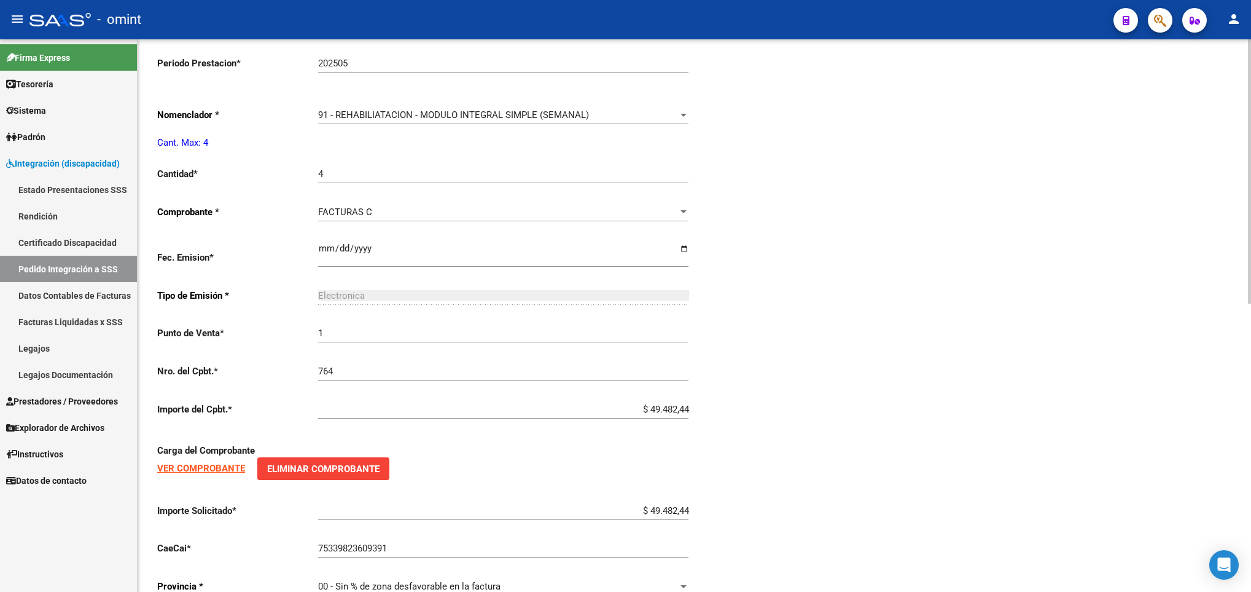
click at [1251, 460] on html "menu - omint person Firma Express Tesorería Extractos Procesados (csv) Extracto…" at bounding box center [625, 296] width 1251 height 592
type input "27581008312"
click at [585, 120] on span "91 - REHABILIATACION - MODULO INTEGRAL SIMPLE (SEMANAL)" at bounding box center [453, 114] width 271 height 11
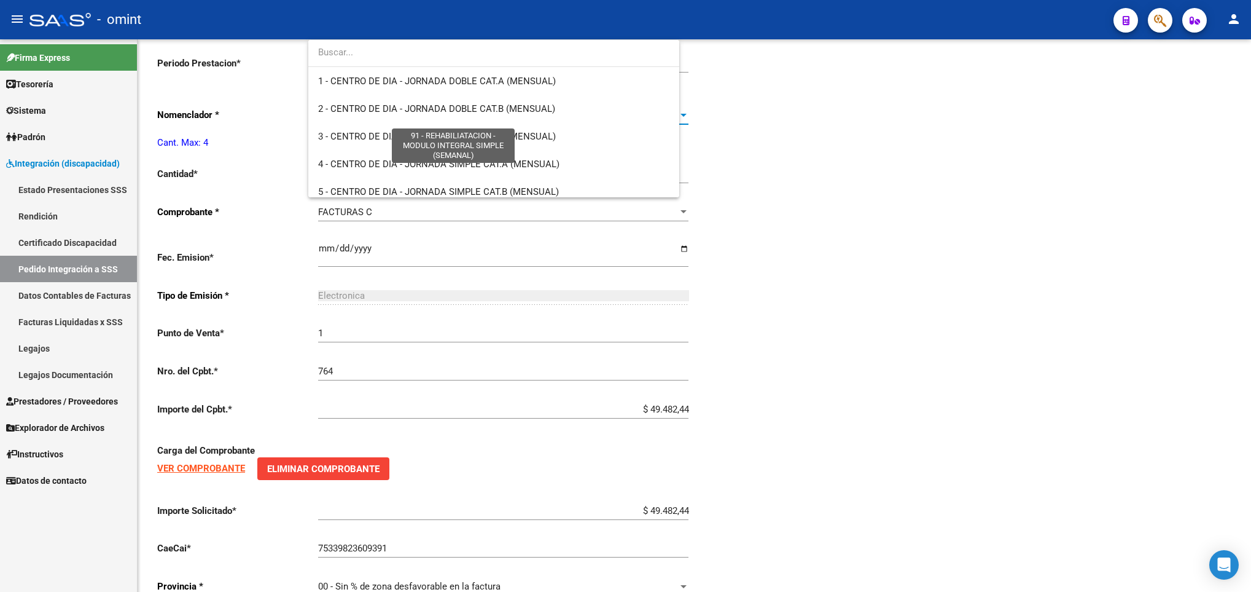
scroll to position [2451, 0]
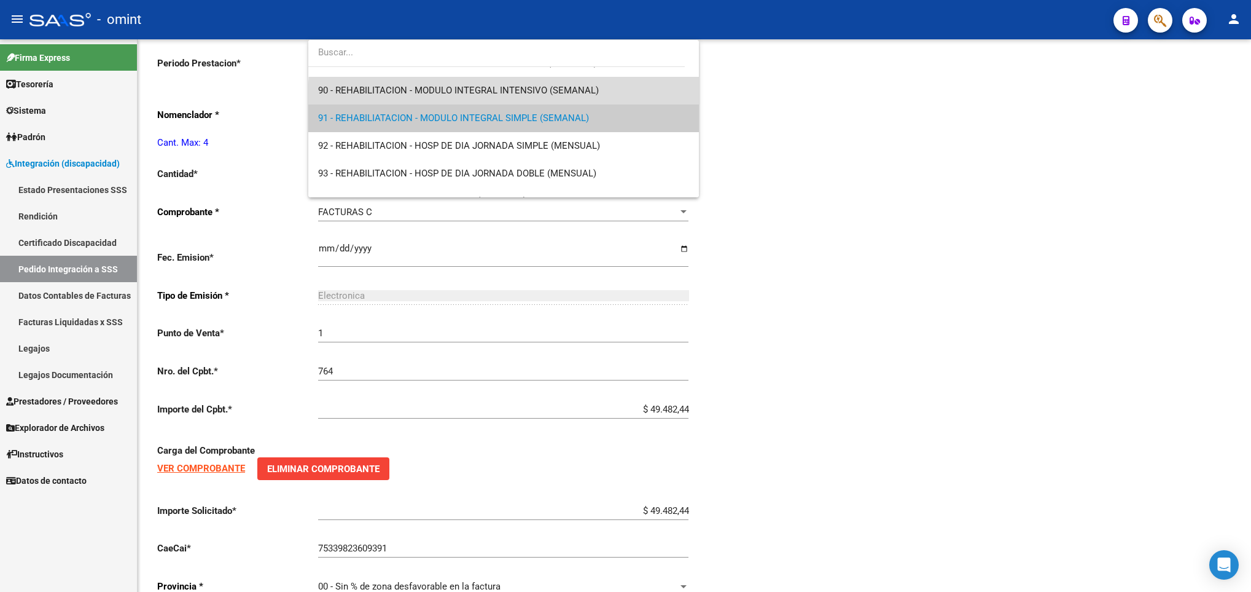
click at [570, 100] on span "90 - REHABILITACION - MODULO INTEGRAL INTENSIVO (SEMANAL)" at bounding box center [503, 91] width 370 height 28
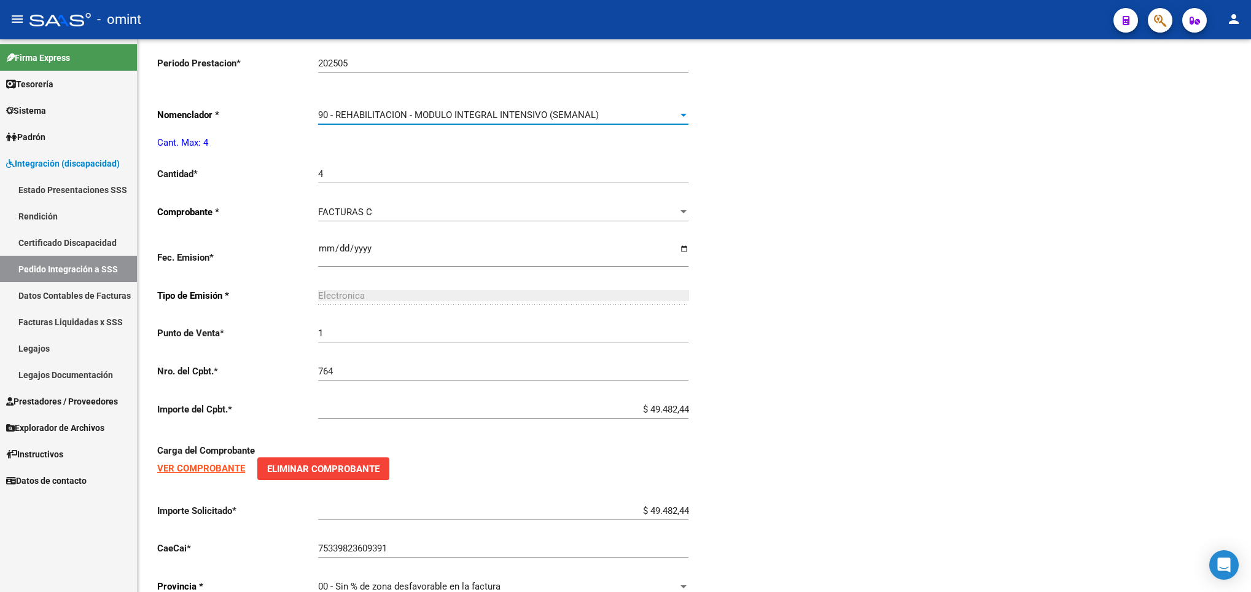
scroll to position [2460, 0]
click at [988, 118] on div "Periodo Presentacion * 202507 Ingresar el Periodo Tipo Archivo * DS Seleccionar…" at bounding box center [694, 153] width 1074 height 908
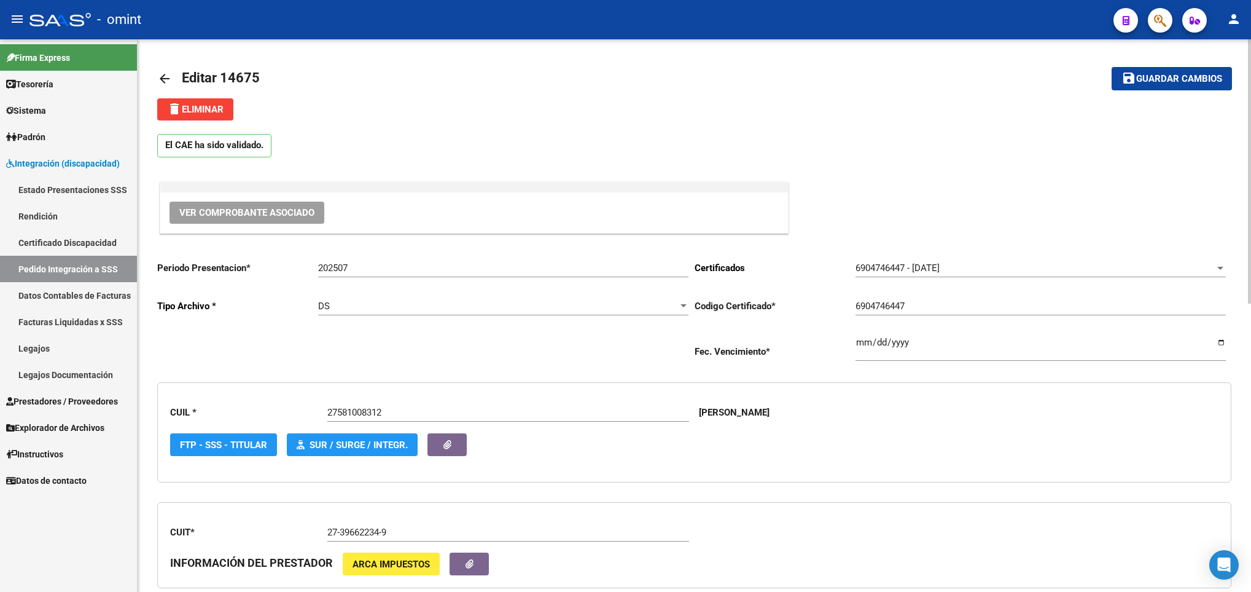
click at [1250, 58] on div at bounding box center [1249, 315] width 3 height 552
click at [1181, 70] on button "save Guardar cambios" at bounding box center [1172, 78] width 120 height 23
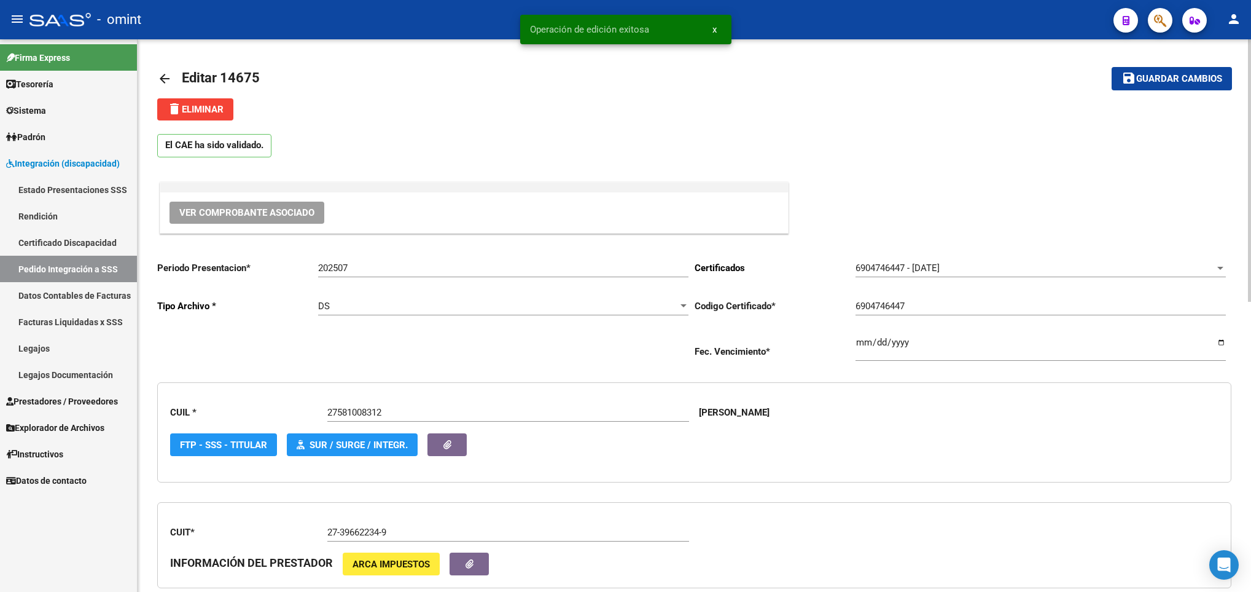
click at [166, 77] on mat-icon "arrow_back" at bounding box center [164, 78] width 15 height 15
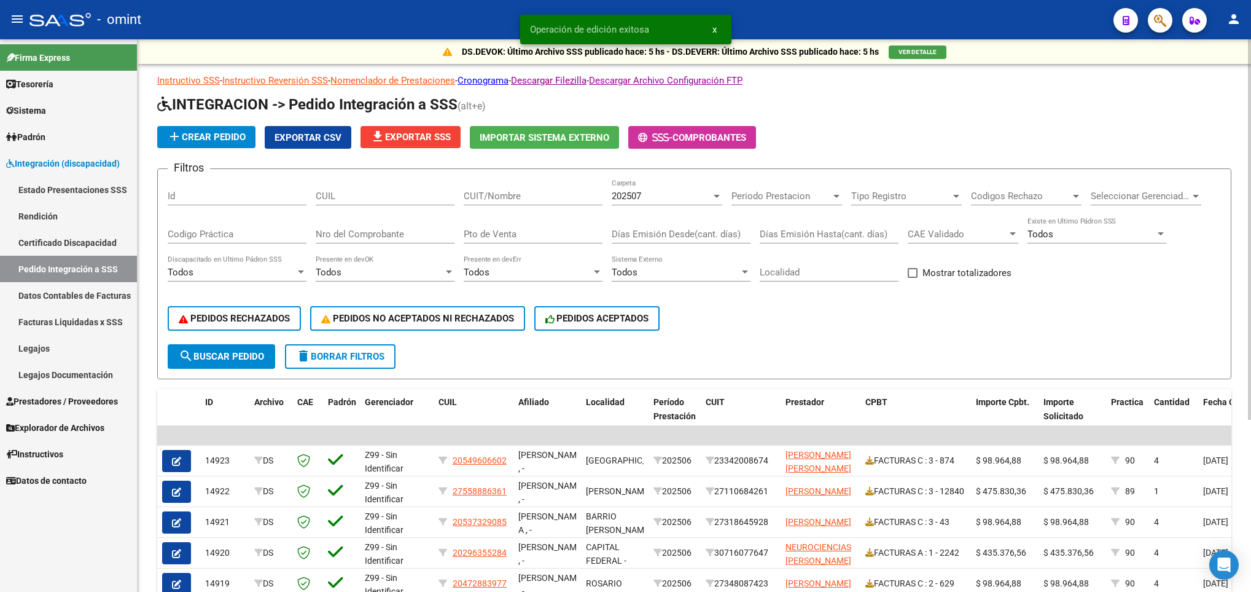
click at [406, 202] on div "CUIL" at bounding box center [385, 192] width 139 height 26
paste input "27581008312"
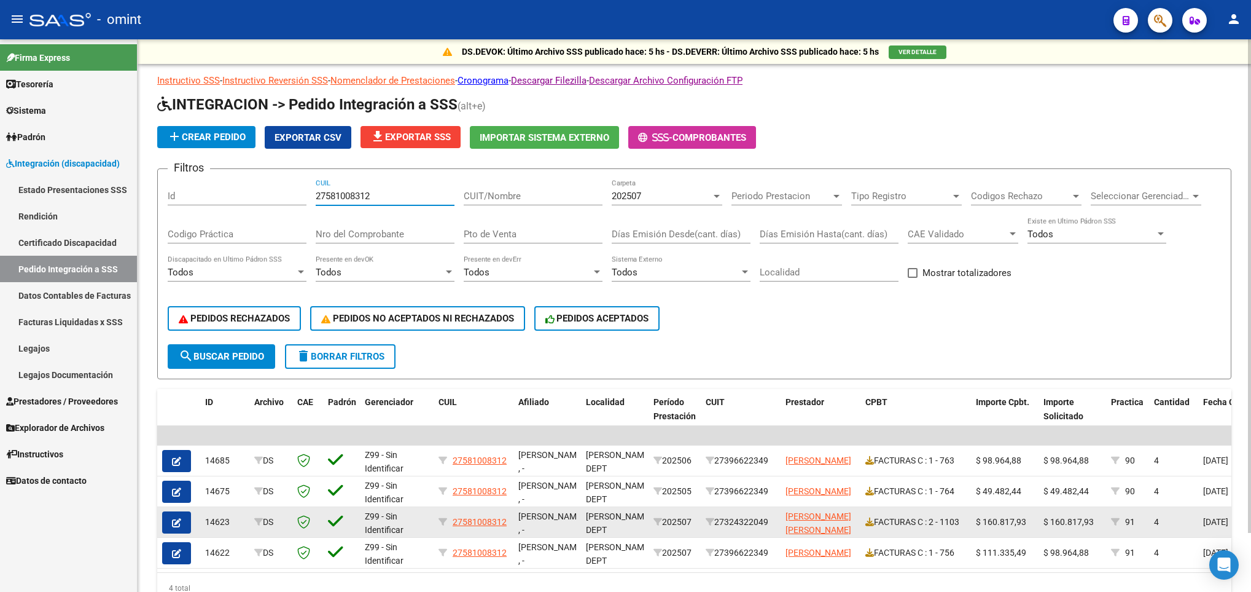
type input "27581008312"
click at [179, 522] on icon "button" at bounding box center [176, 522] width 9 height 9
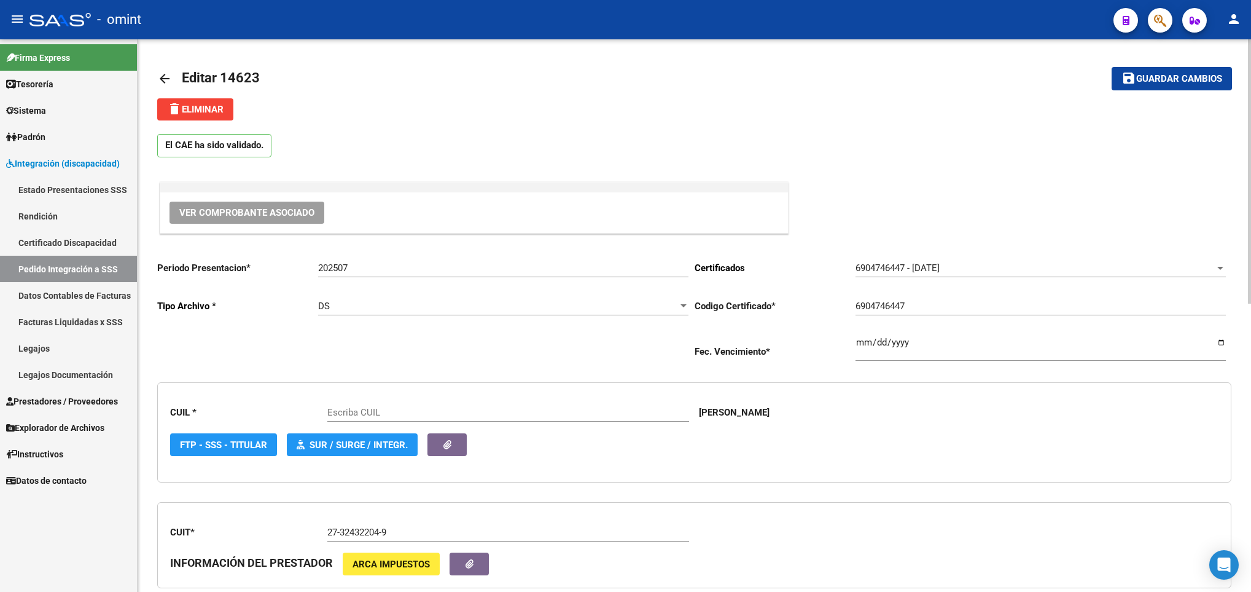
type input "27581008312"
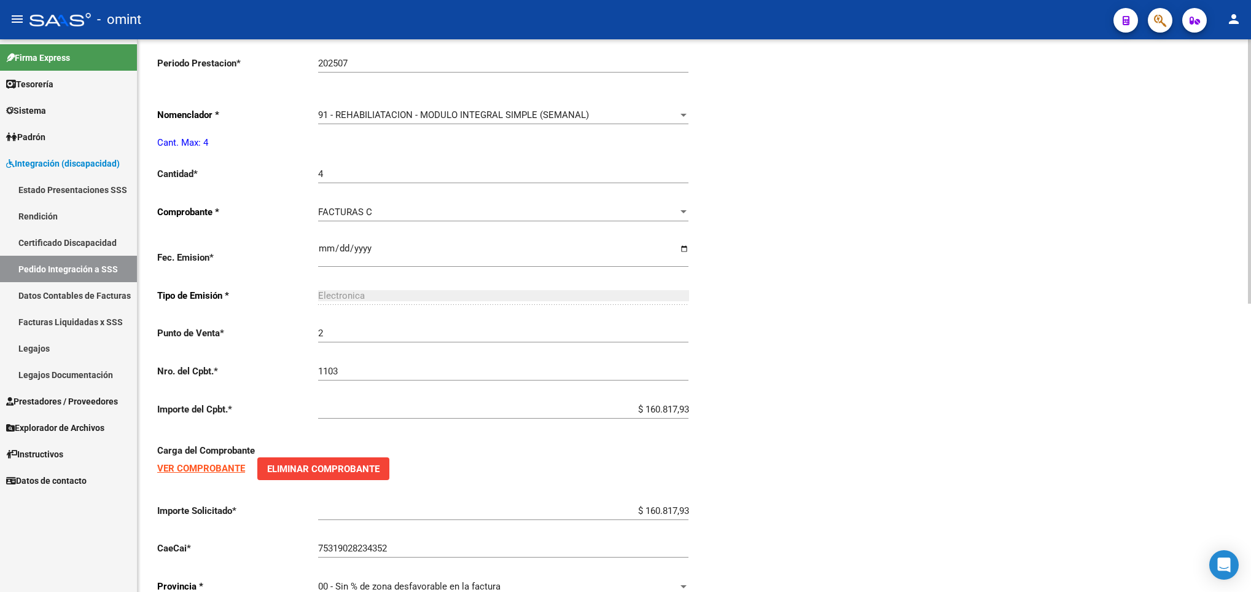
click at [1248, 387] on div at bounding box center [1249, 315] width 3 height 552
click at [573, 112] on span "91 - REHABILIATACION - MODULO INTEGRAL SIMPLE (SEMANAL)" at bounding box center [453, 114] width 271 height 11
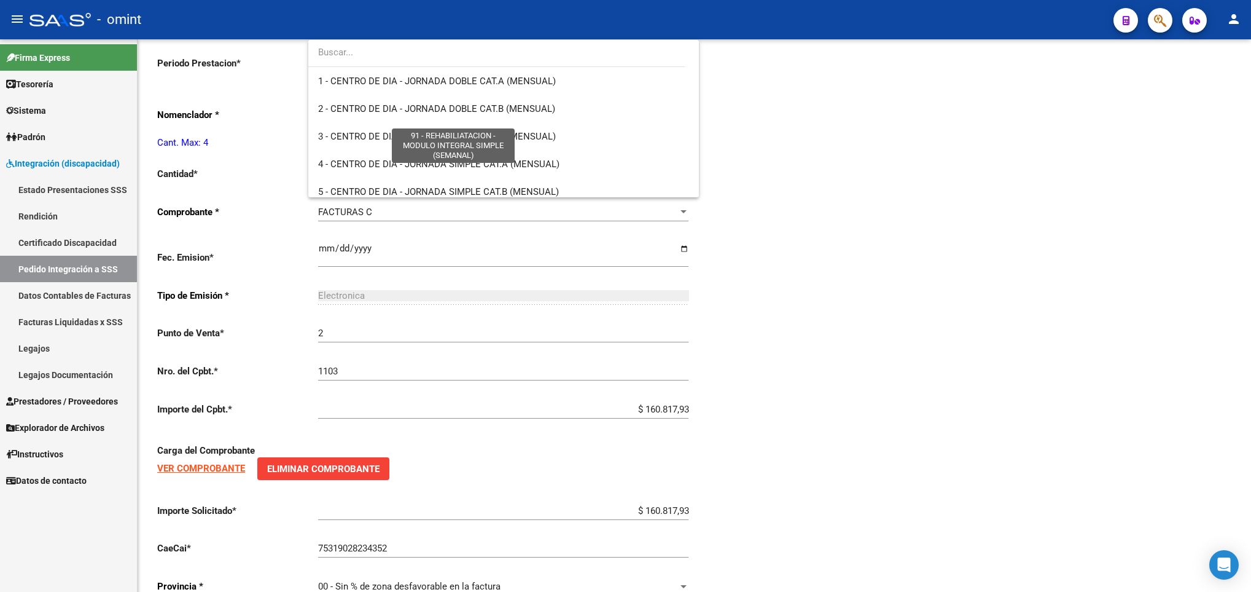
scroll to position [2451, 0]
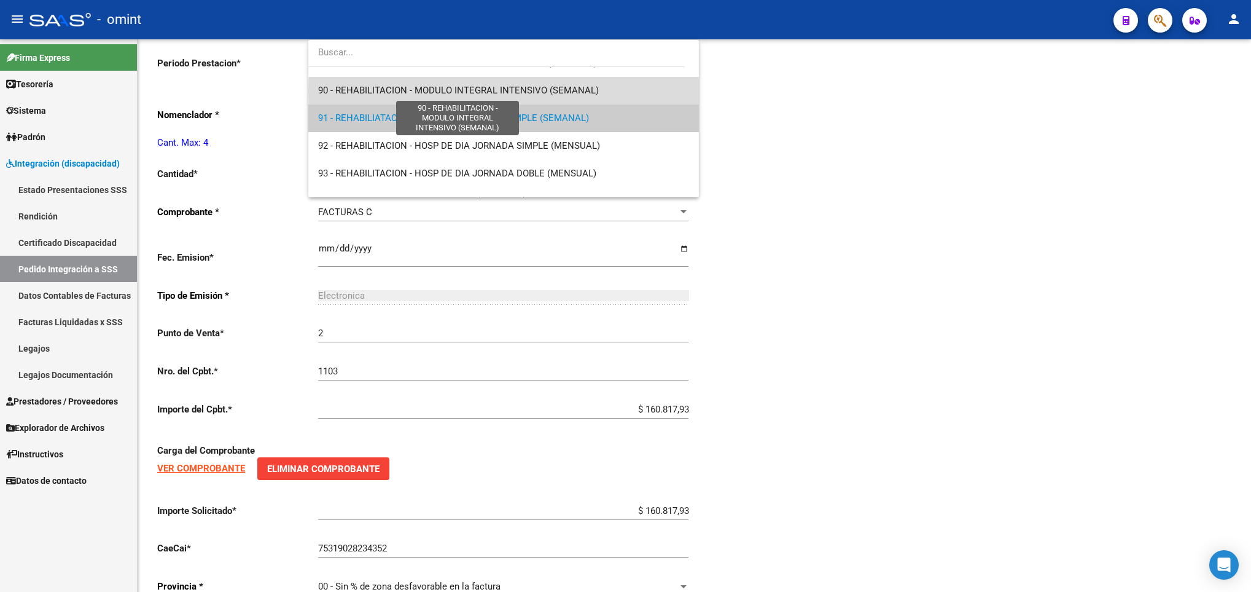
click at [563, 91] on span "90 - REHABILITACION - MODULO INTEGRAL INTENSIVO (SEMANAL)" at bounding box center [458, 90] width 281 height 11
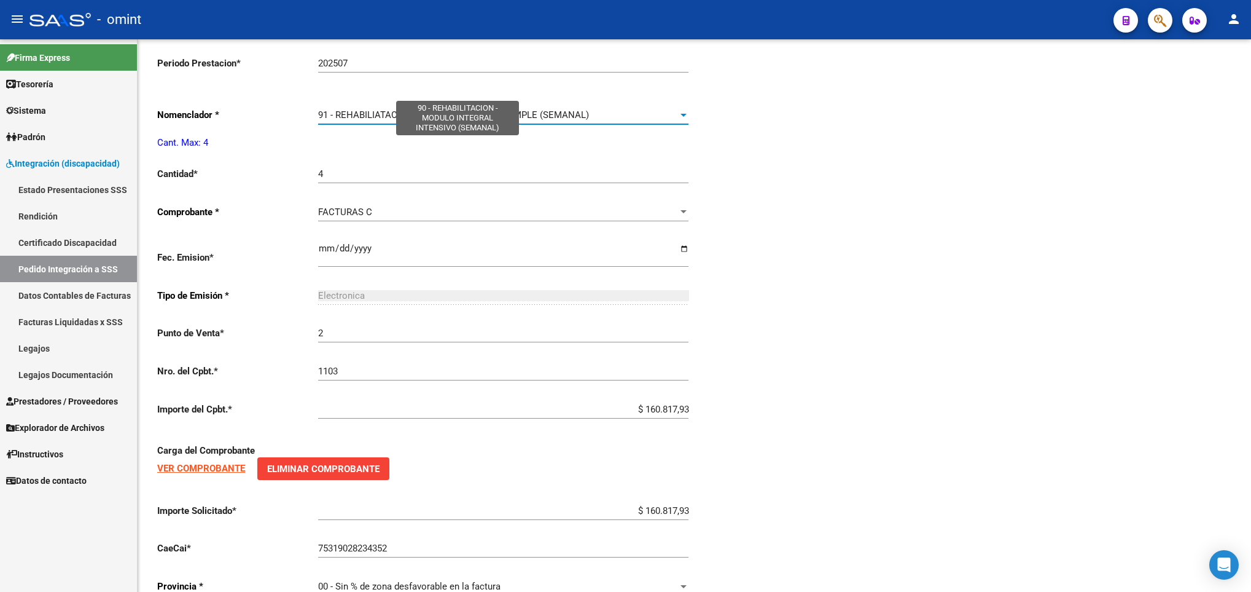
scroll to position [2460, 0]
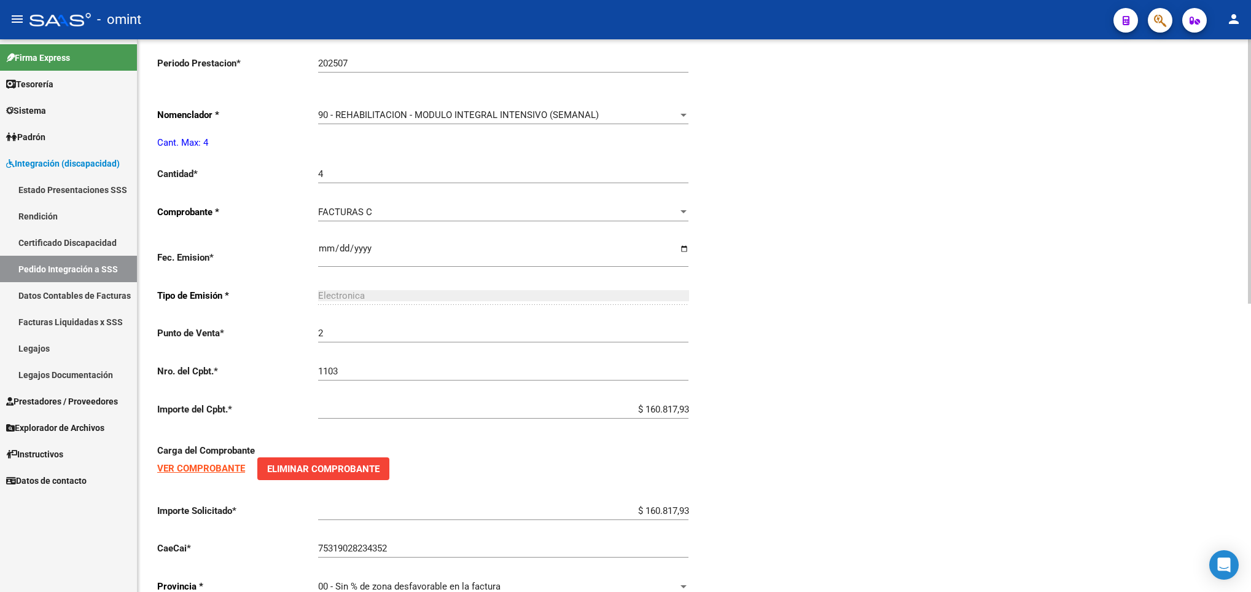
click at [972, 210] on div "Periodo Presentacion * 202507 Ingresar el Periodo Tipo Archivo * DS Seleccionar…" at bounding box center [694, 153] width 1074 height 908
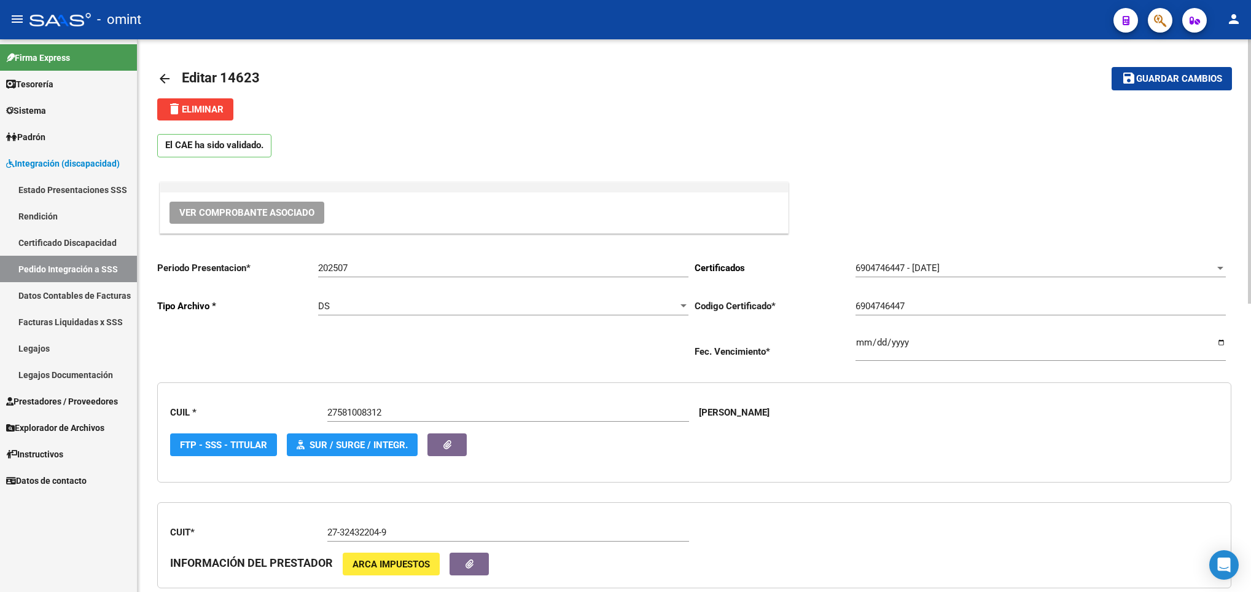
click at [1250, 56] on div at bounding box center [1249, 315] width 3 height 552
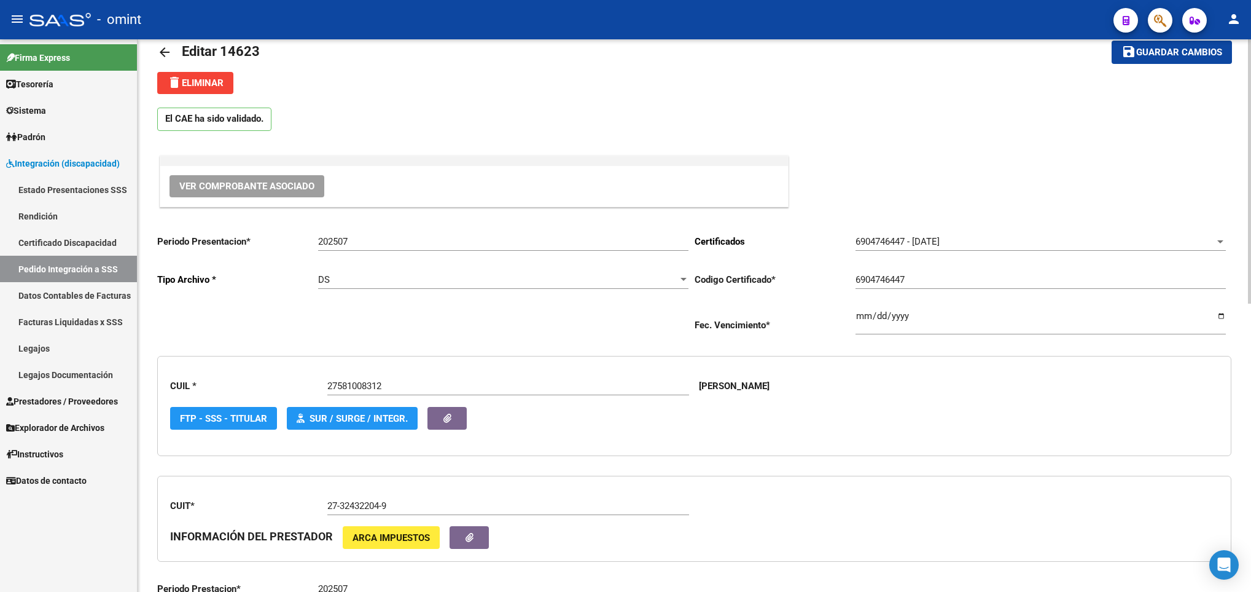
scroll to position [6, 0]
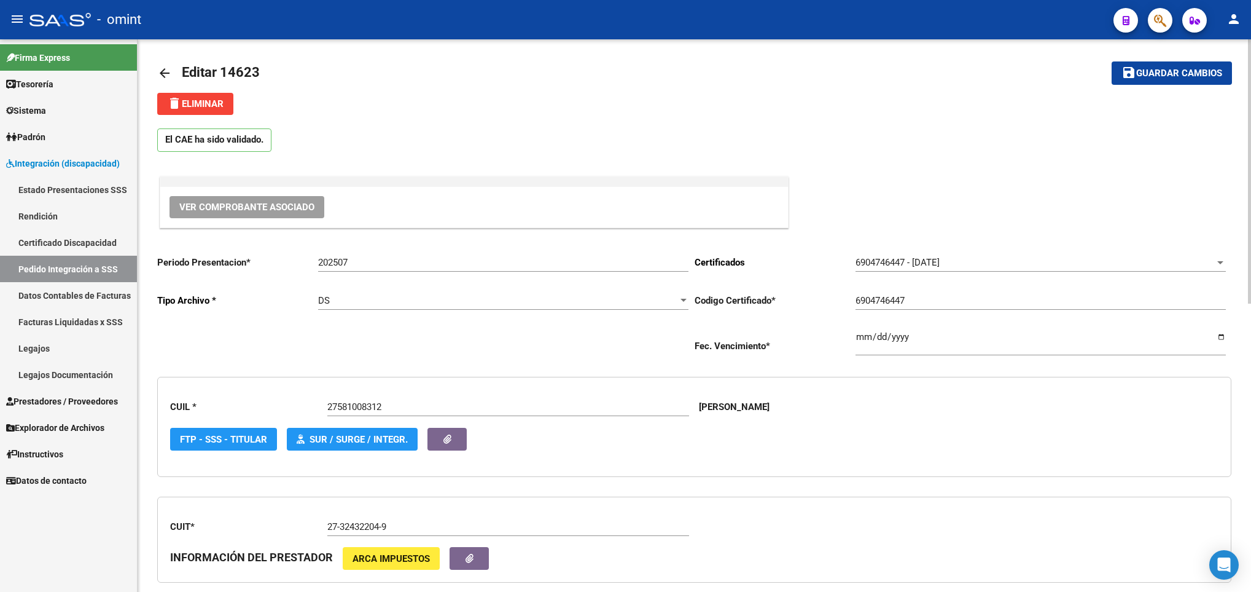
click at [1202, 63] on button "save Guardar cambios" at bounding box center [1172, 72] width 120 height 23
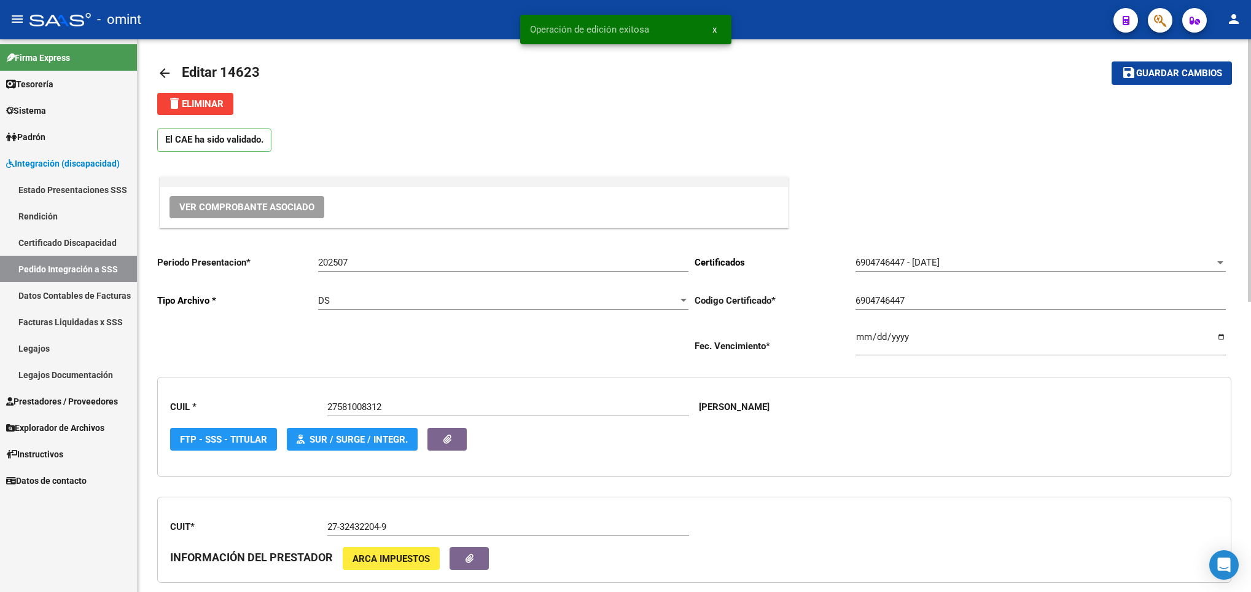
click at [157, 76] on mat-icon "arrow_back" at bounding box center [164, 73] width 15 height 15
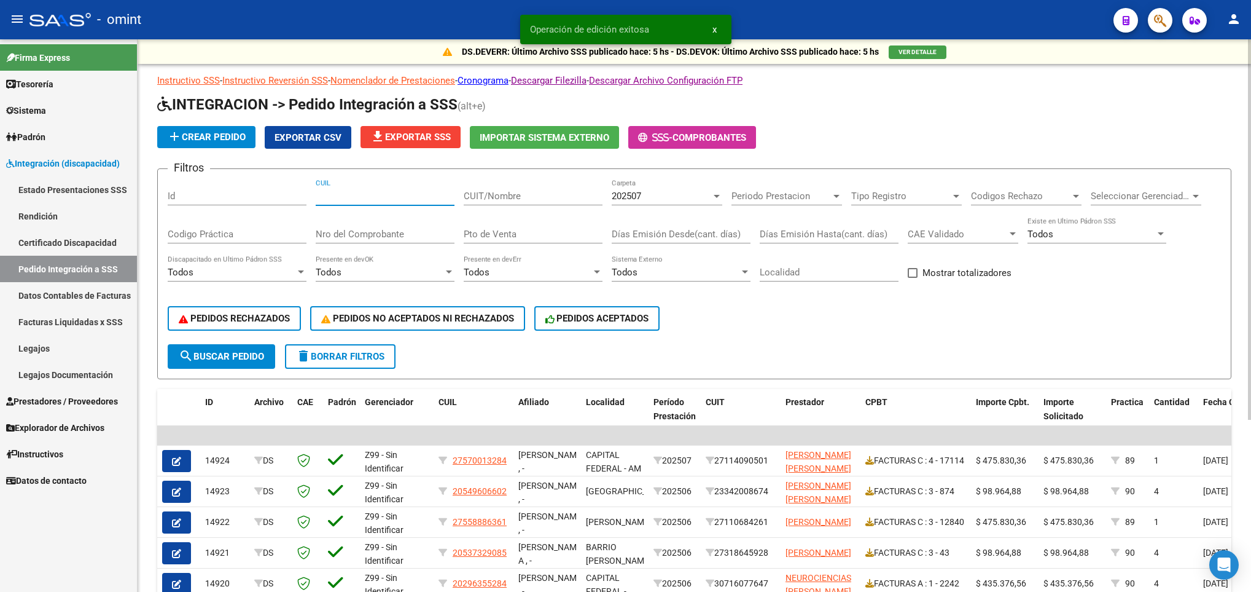
click at [387, 194] on input "CUIL" at bounding box center [385, 195] width 139 height 11
paste input "27581008312"
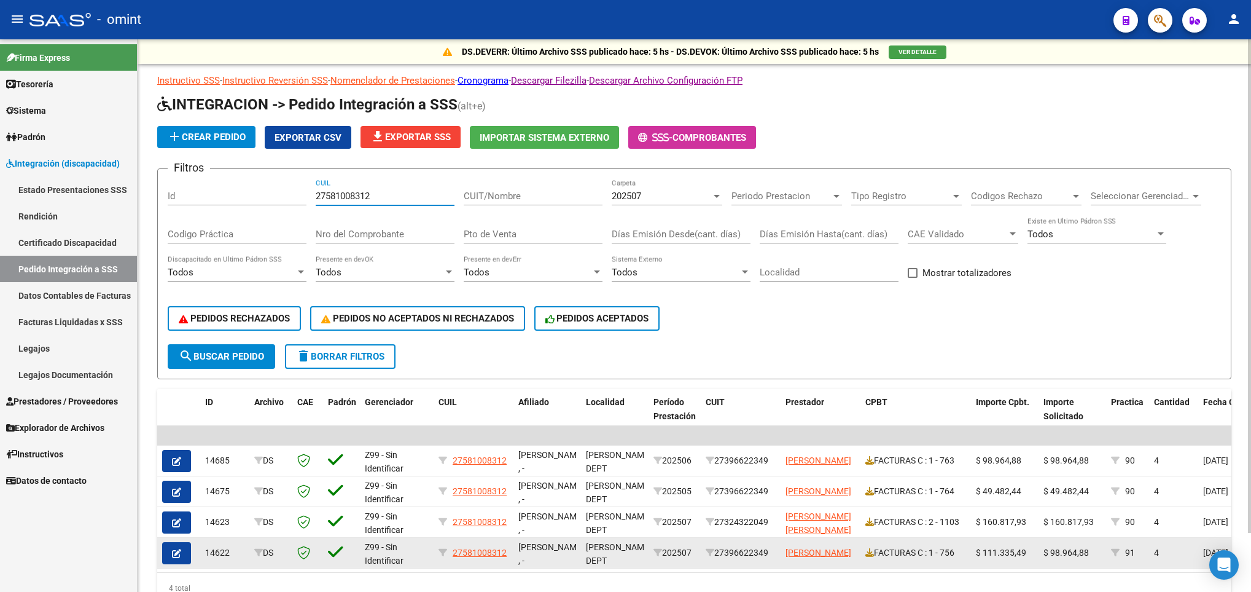
type input "27581008312"
click at [176, 539] on datatable-body-cell at bounding box center [178, 553] width 43 height 30
click at [175, 550] on icon "button" at bounding box center [176, 553] width 9 height 9
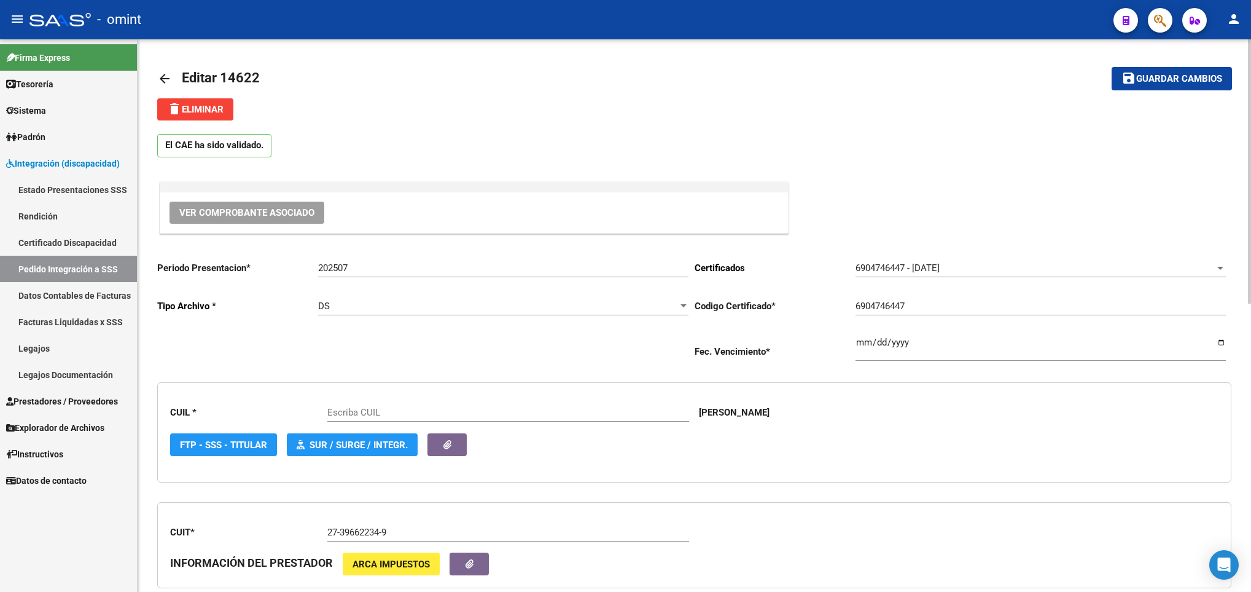
scroll to position [552, 0]
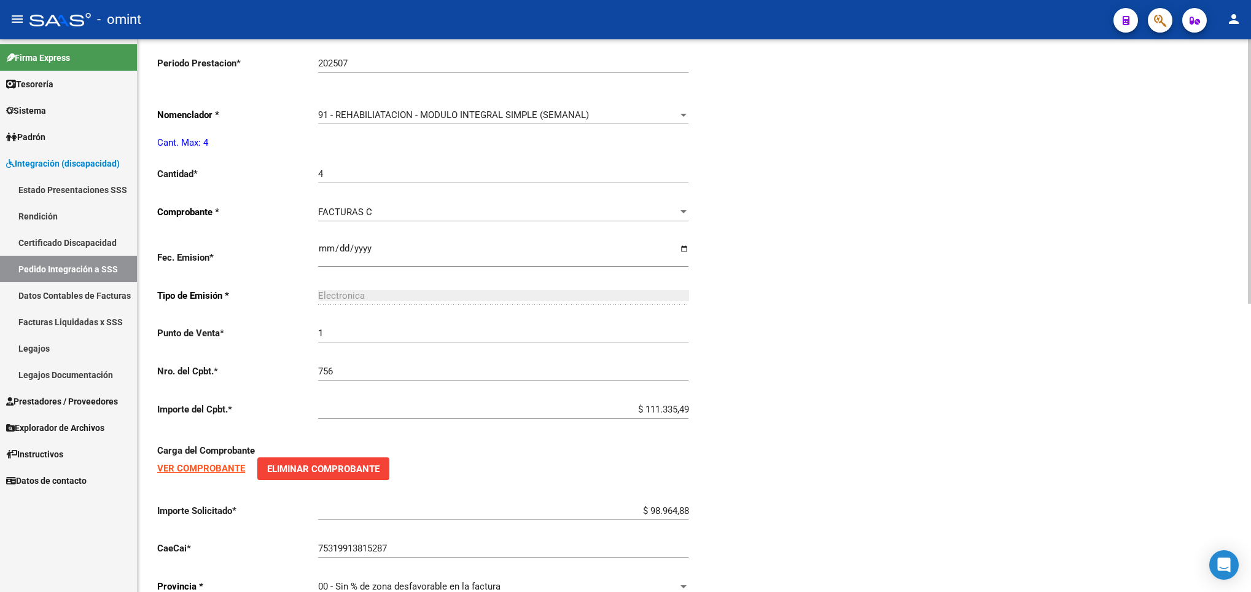
click at [1248, 363] on div at bounding box center [1249, 315] width 3 height 552
type input "27581008312"
click at [552, 120] on span "91 - REHABILIATACION - MODULO INTEGRAL SIMPLE (SEMANAL)" at bounding box center [453, 114] width 271 height 11
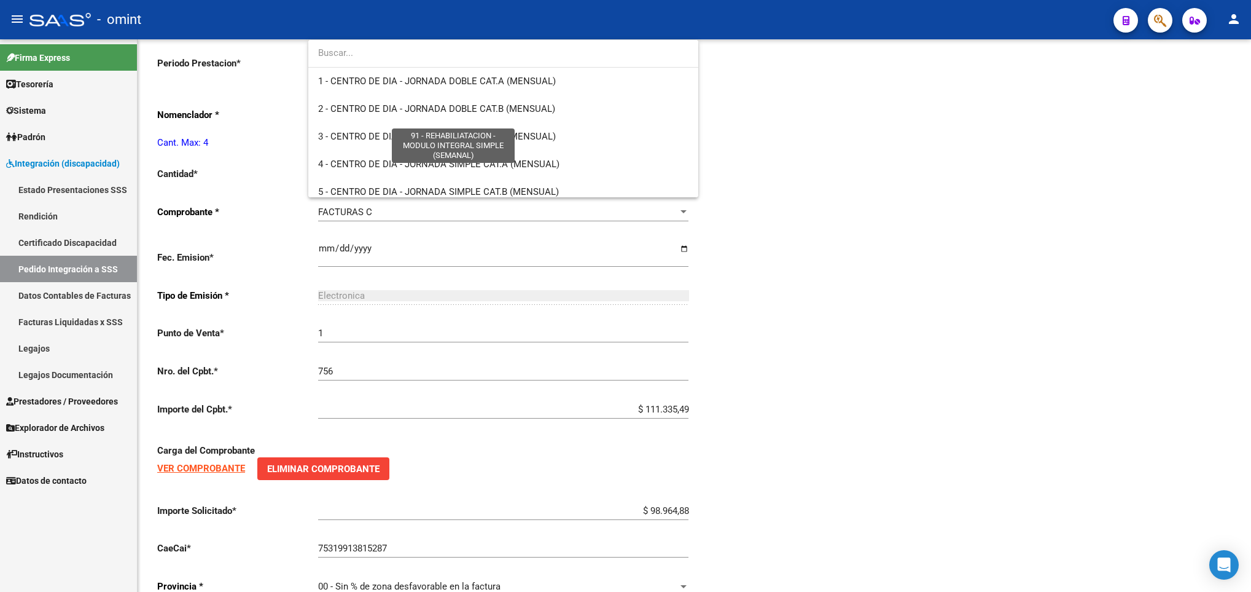
scroll to position [2451, 0]
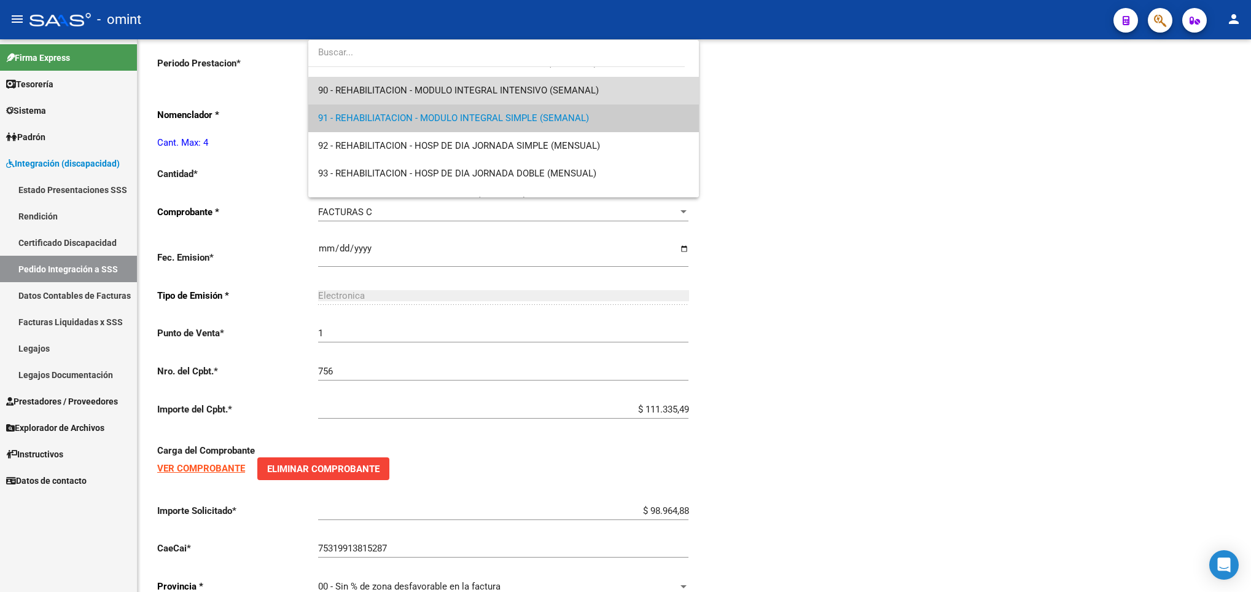
click at [564, 96] on span "90 - REHABILITACION - MODULO INTEGRAL INTENSIVO (SEMANAL)" at bounding box center [503, 91] width 370 height 28
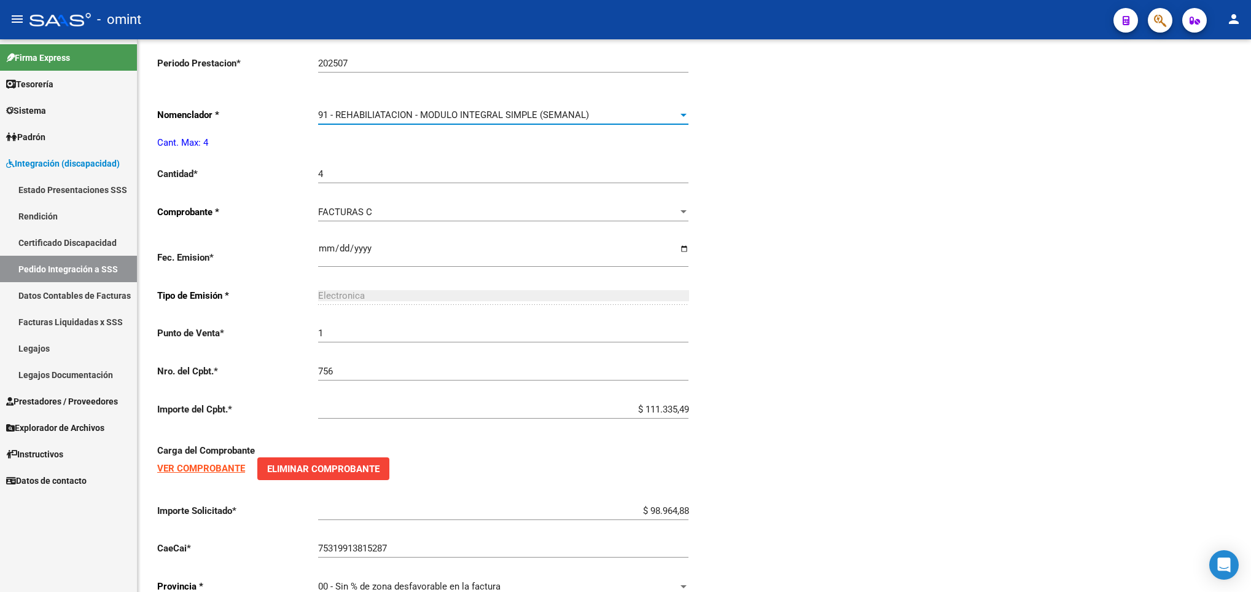
scroll to position [2460, 0]
click at [848, 177] on div "Periodo Presentacion * 202507 Ingresar el Periodo Tipo Archivo * DS Seleccionar…" at bounding box center [694, 153] width 1074 height 908
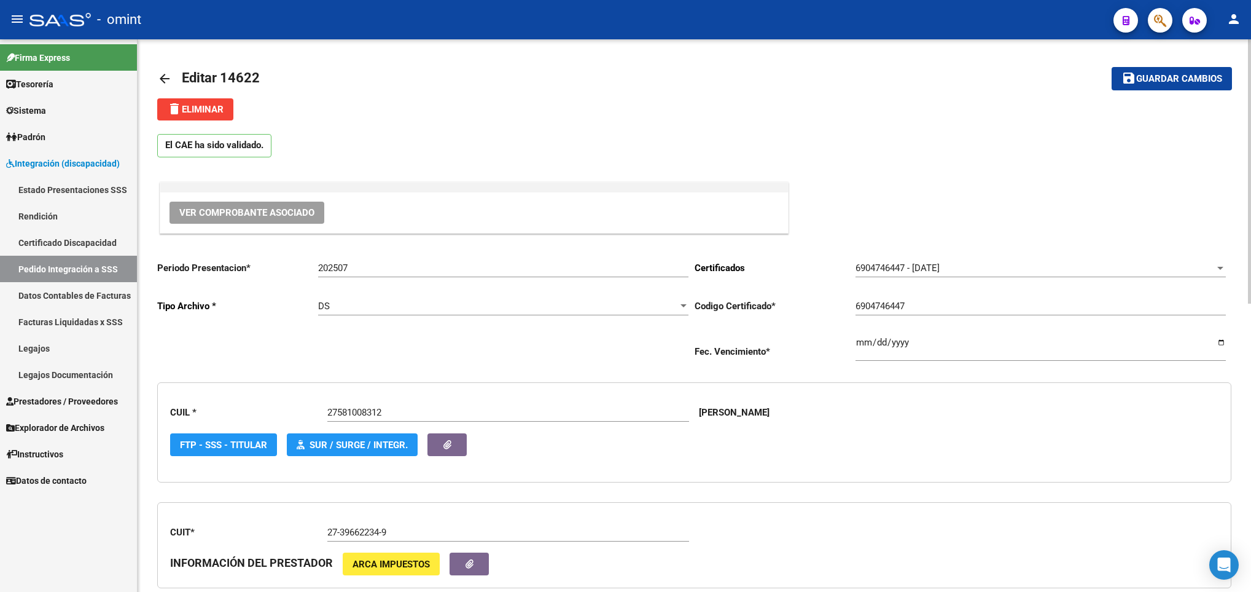
click at [1248, 55] on div at bounding box center [1249, 315] width 3 height 552
click at [1248, 55] on div at bounding box center [1249, 171] width 3 height 264
click at [1197, 74] on span "Guardar cambios" at bounding box center [1180, 79] width 86 height 11
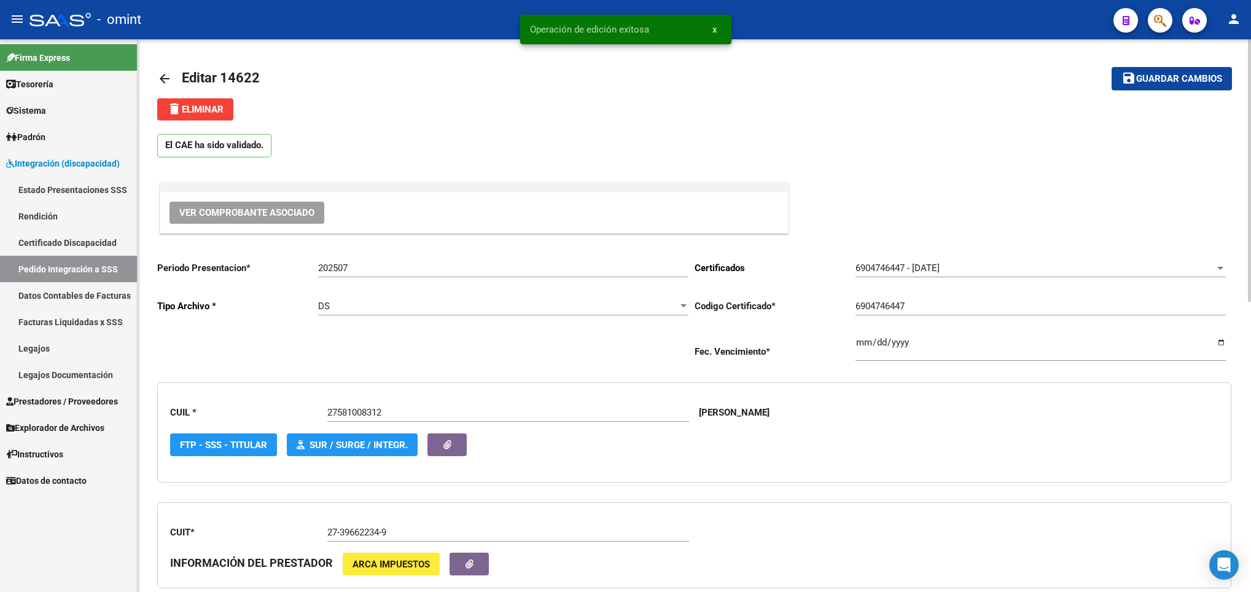
click at [162, 76] on mat-icon "arrow_back" at bounding box center [164, 78] width 15 height 15
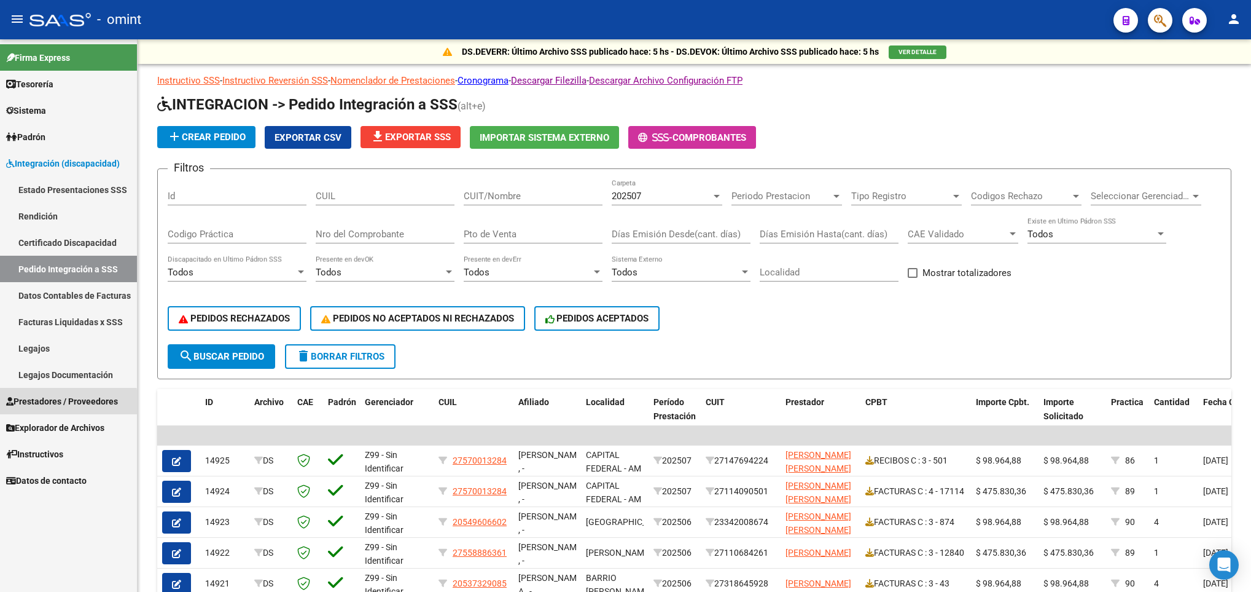
click at [46, 404] on span "Prestadores / Proveedores" at bounding box center [62, 401] width 112 height 14
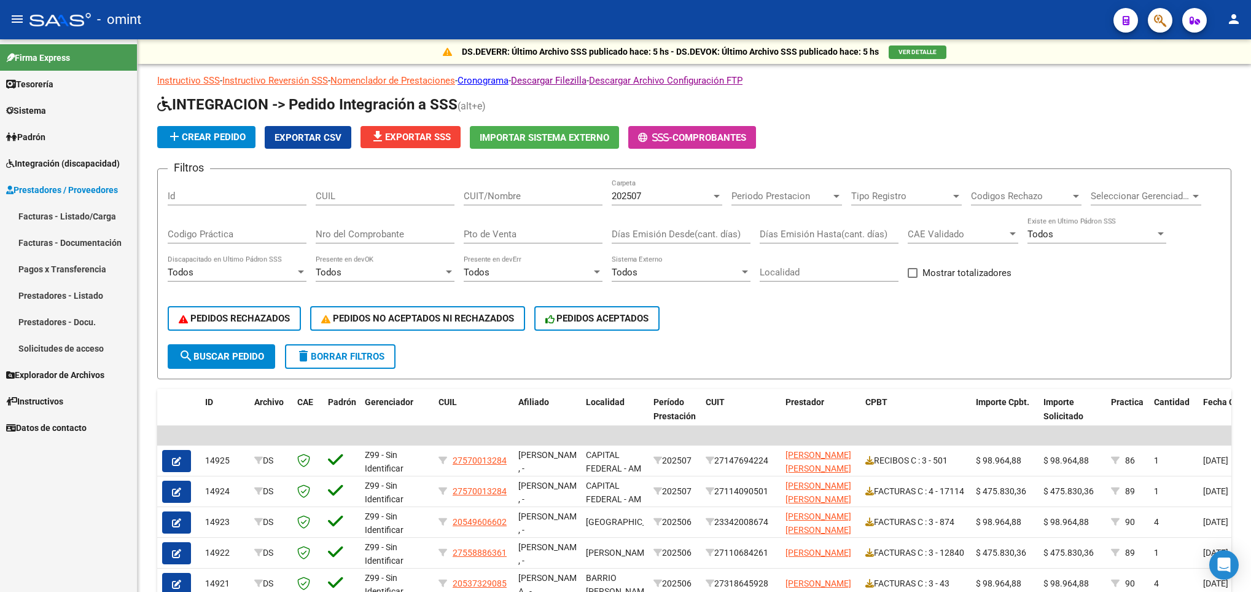
click at [72, 217] on link "Facturas - Listado/Carga" at bounding box center [68, 216] width 137 height 26
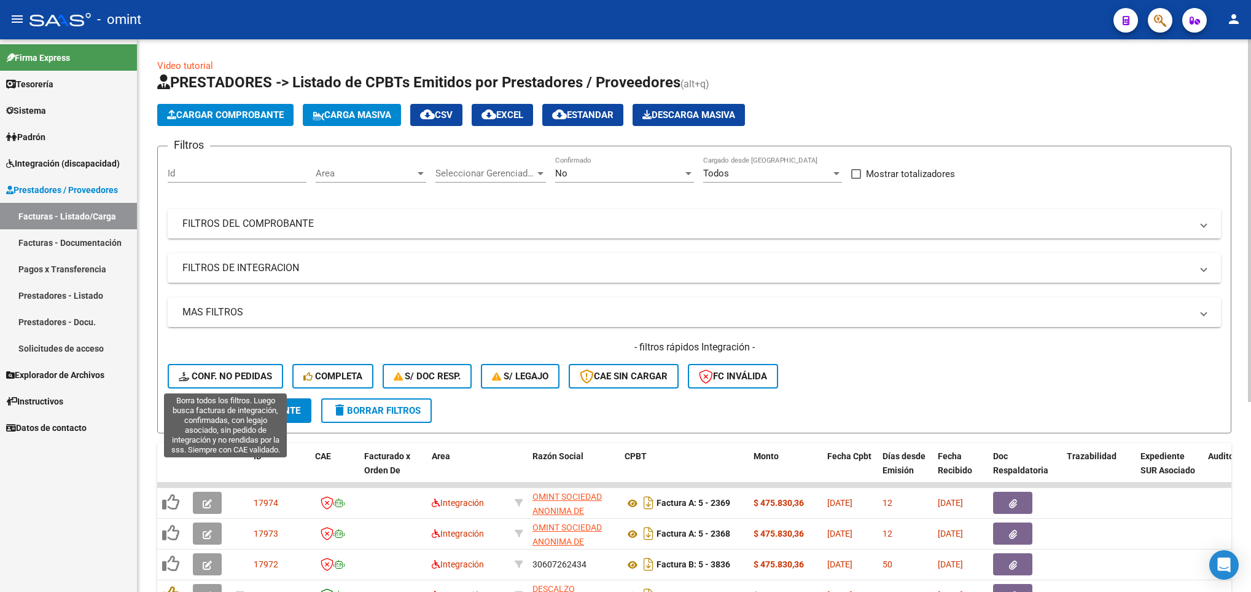
click at [247, 370] on span "Conf. no pedidas" at bounding box center [225, 375] width 93 height 11
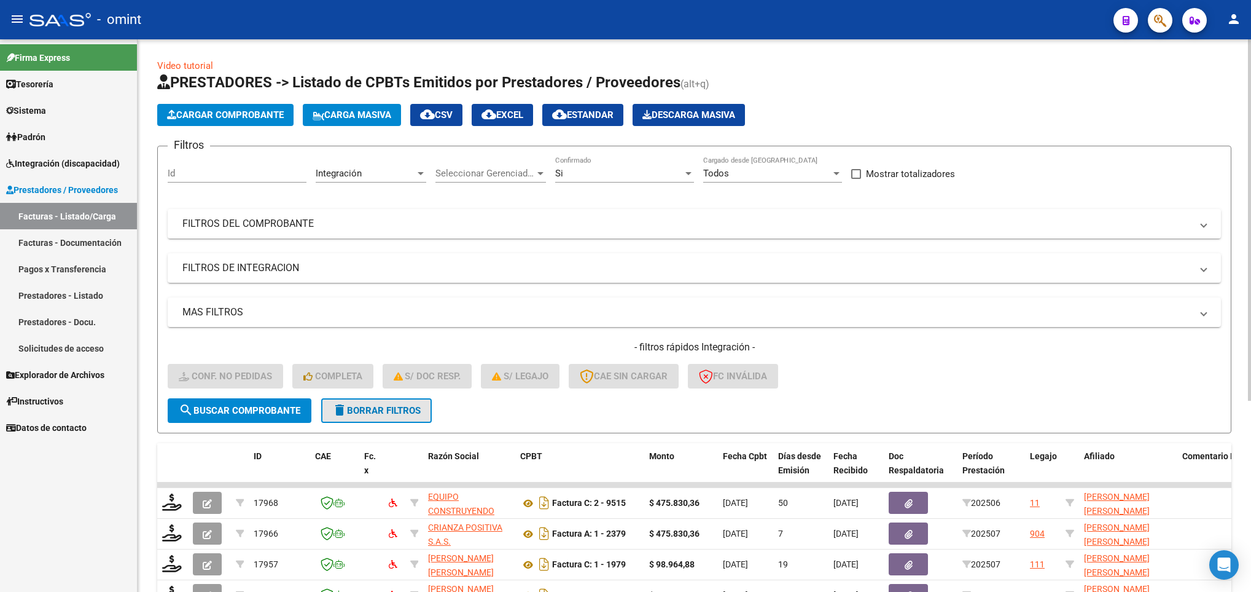
click at [384, 405] on span "delete Borrar Filtros" at bounding box center [376, 410] width 88 height 11
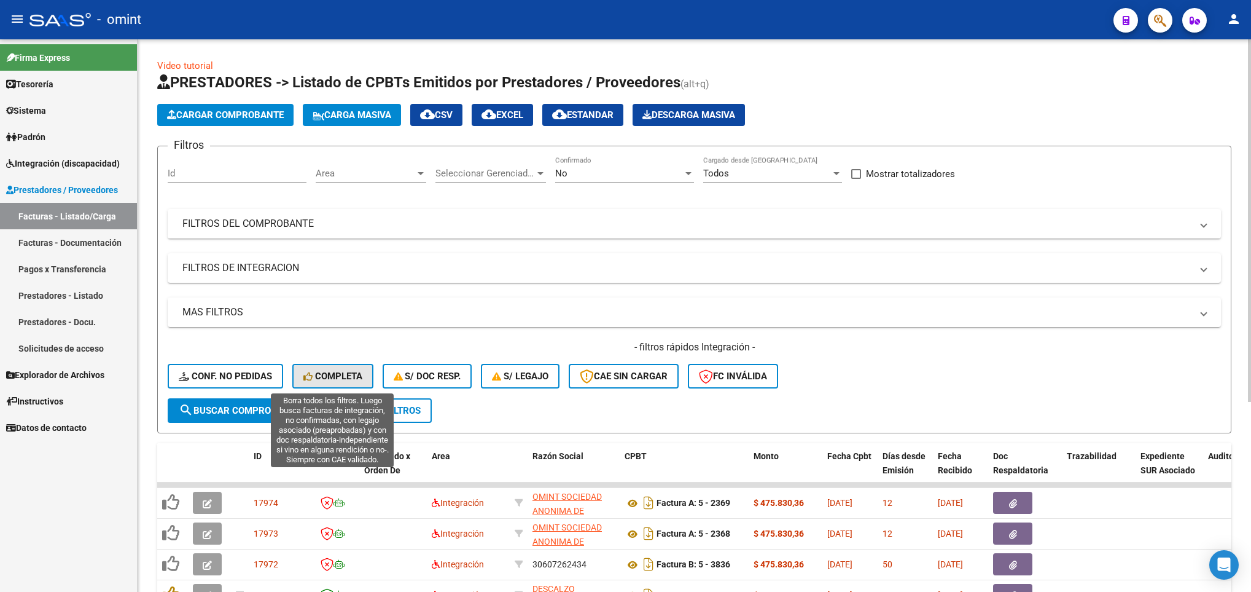
click at [343, 376] on span "Completa" at bounding box center [332, 375] width 59 height 11
